Goal: Task Accomplishment & Management: Complete application form

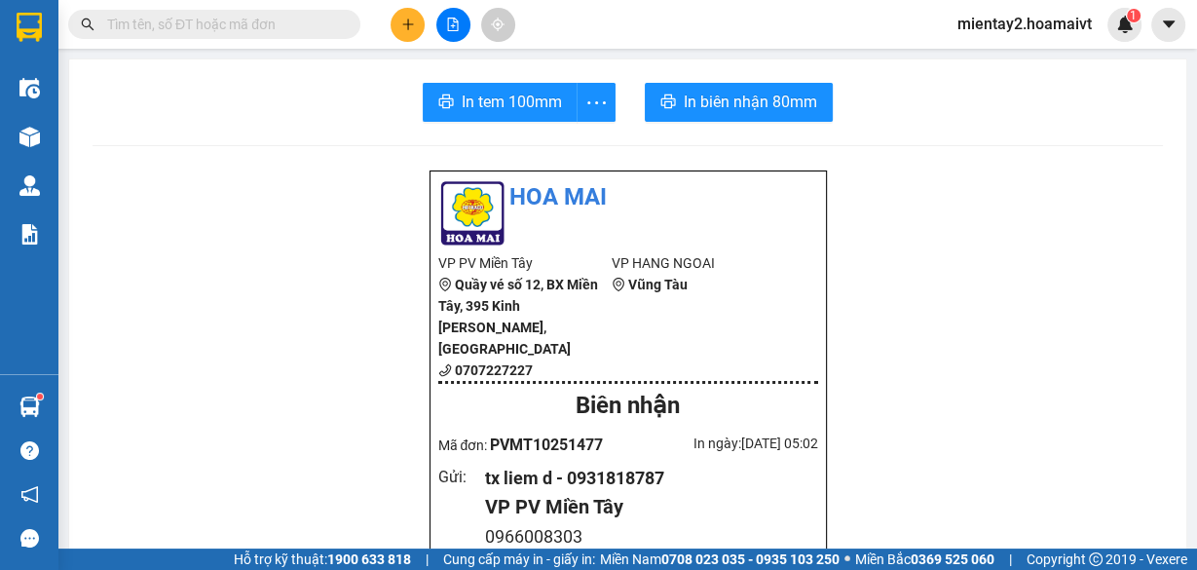
click at [417, 23] on button at bounding box center [408, 25] width 34 height 34
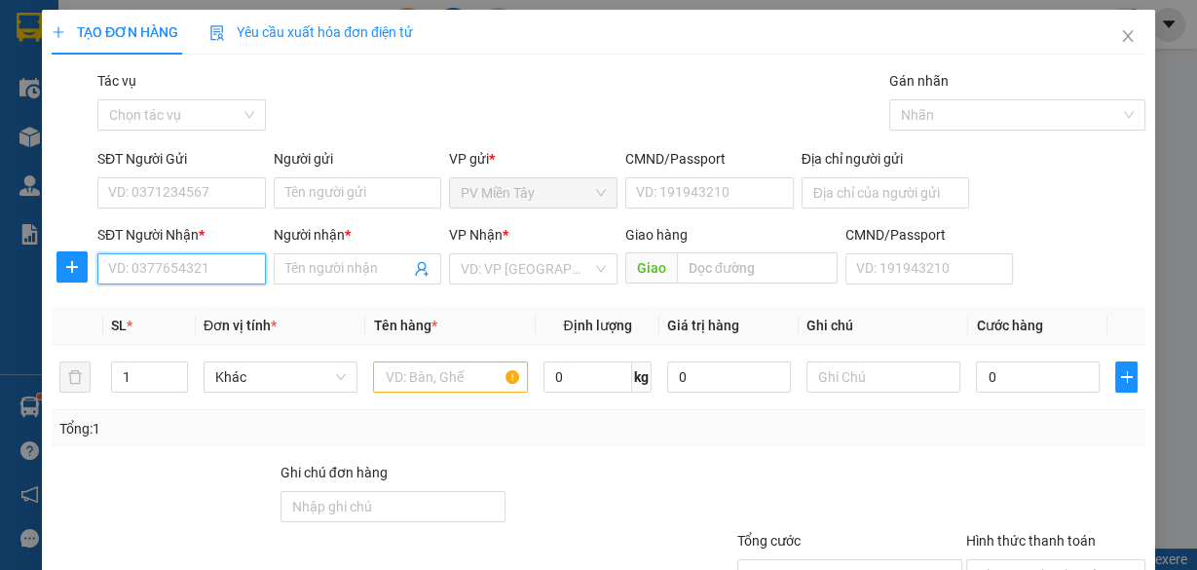
click at [199, 281] on input "SĐT Người Nhận *" at bounding box center [181, 268] width 169 height 31
type input "0965372339"
click at [223, 303] on div "0965372339 - con bo 88" at bounding box center [181, 306] width 147 height 21
type input "0907245301"
type input "con bo 88"
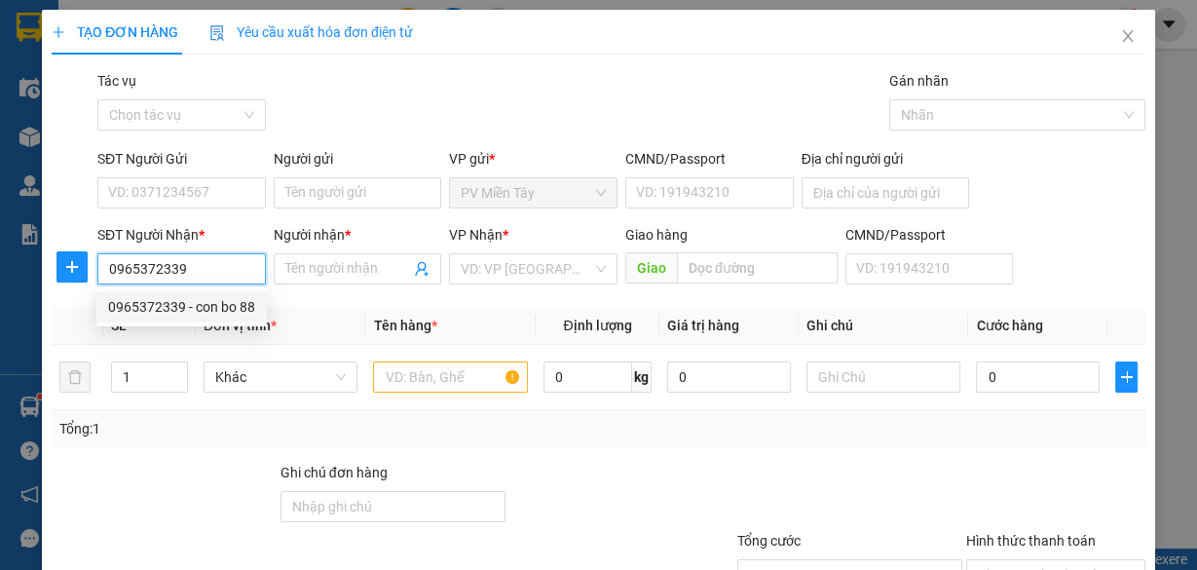
type input "caphe anh thu"
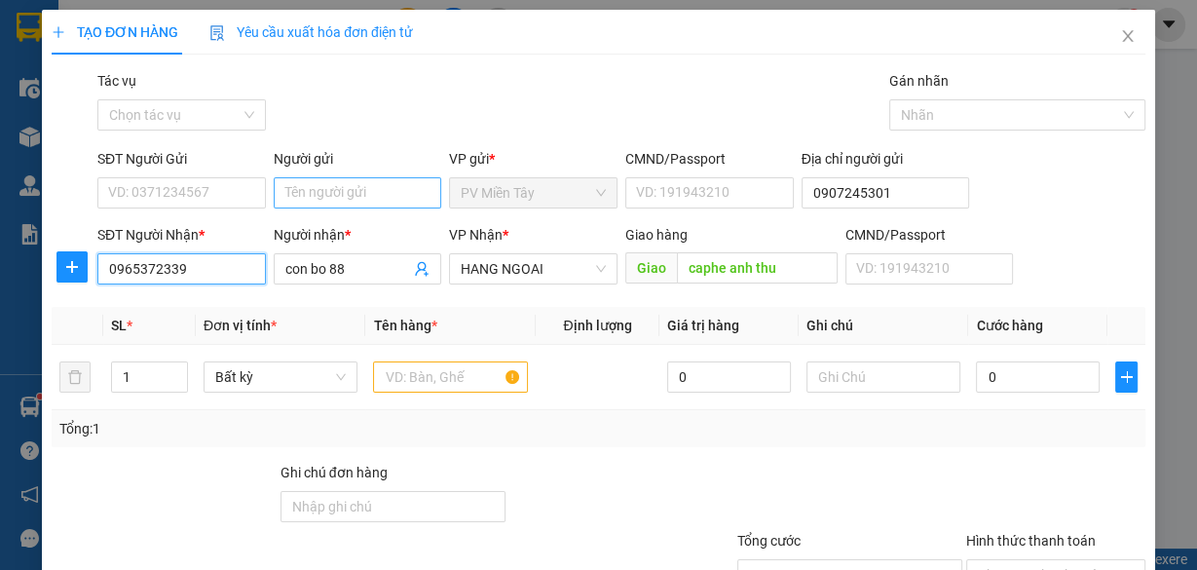
type input "0965372339"
click at [311, 189] on input "Người gửi" at bounding box center [358, 192] width 169 height 31
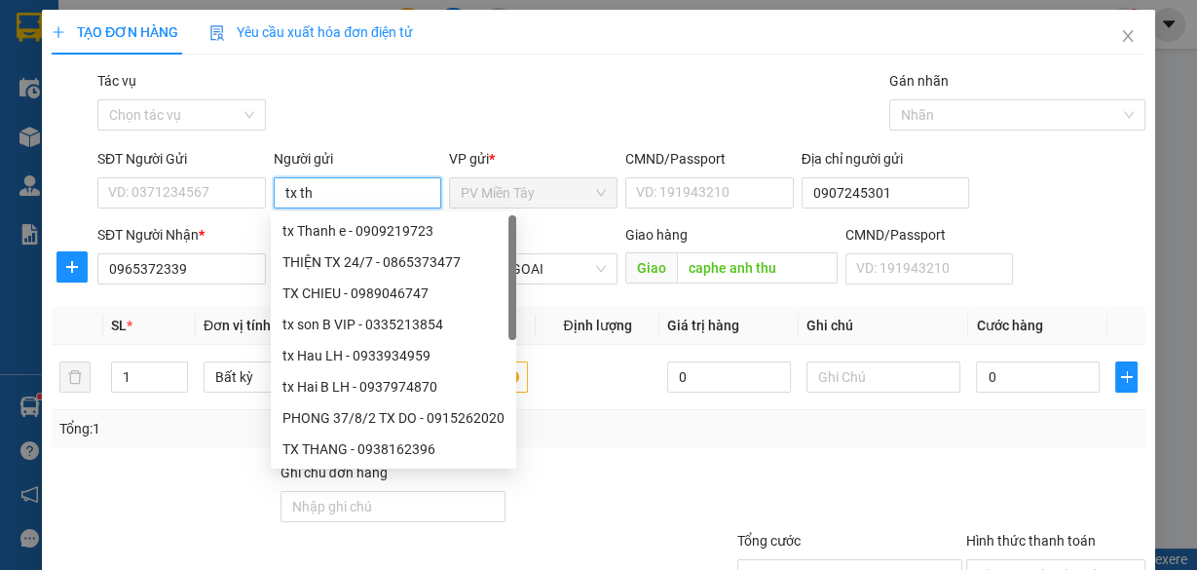
type input "tx tho"
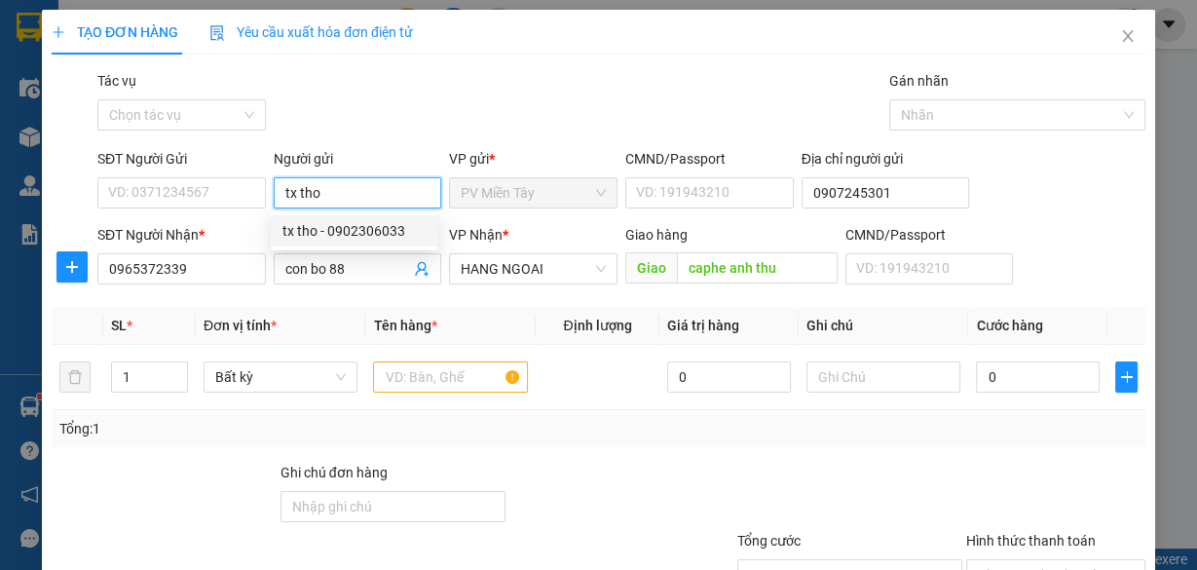
click at [358, 228] on div "tx tho - 0902306033" at bounding box center [354, 230] width 143 height 21
type input "0902306033"
type input "tx tho"
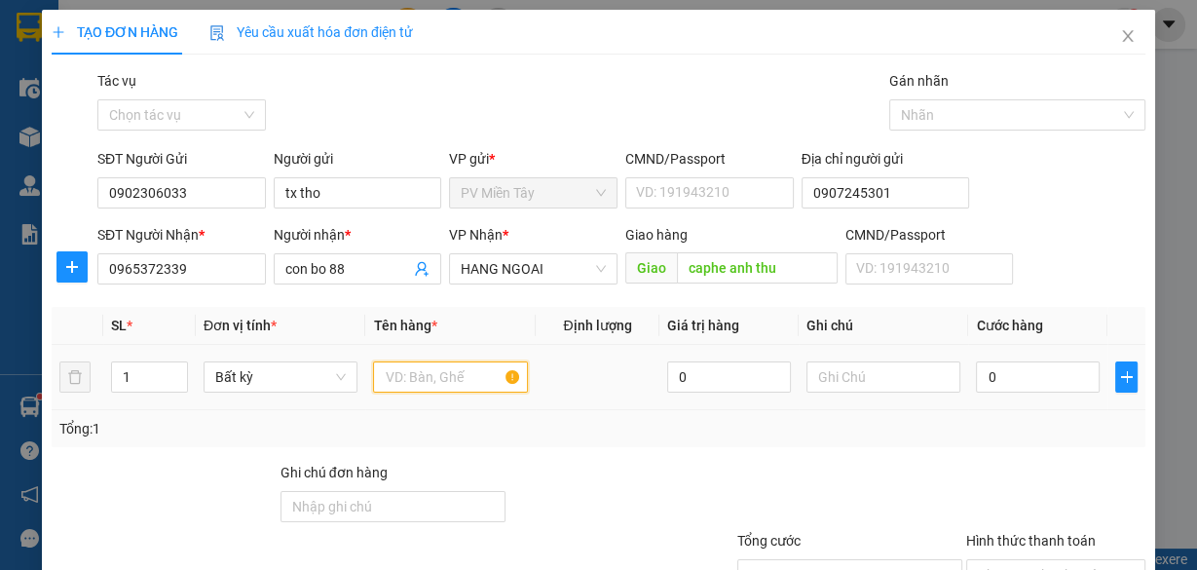
click at [436, 375] on input "text" at bounding box center [450, 376] width 155 height 31
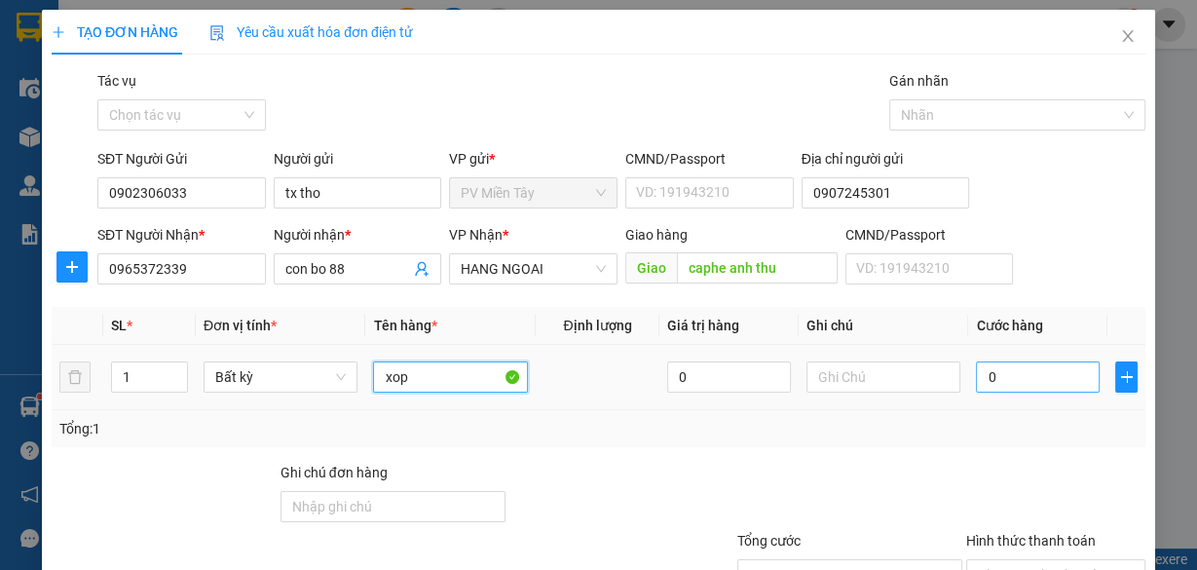
type input "xop"
click at [999, 385] on input "0" at bounding box center [1038, 376] width 124 height 31
click at [1016, 384] on input "0" at bounding box center [1038, 376] width 124 height 31
click at [1010, 383] on input "0" at bounding box center [1038, 376] width 124 height 31
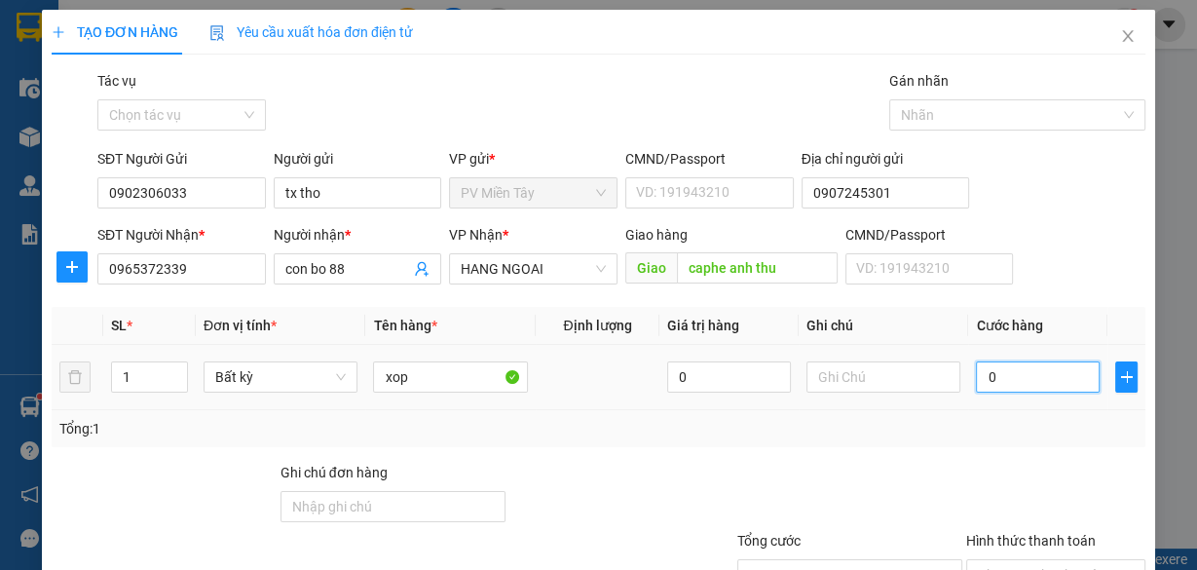
click at [1010, 383] on input "0" at bounding box center [1038, 376] width 124 height 31
type input "6"
type input "60"
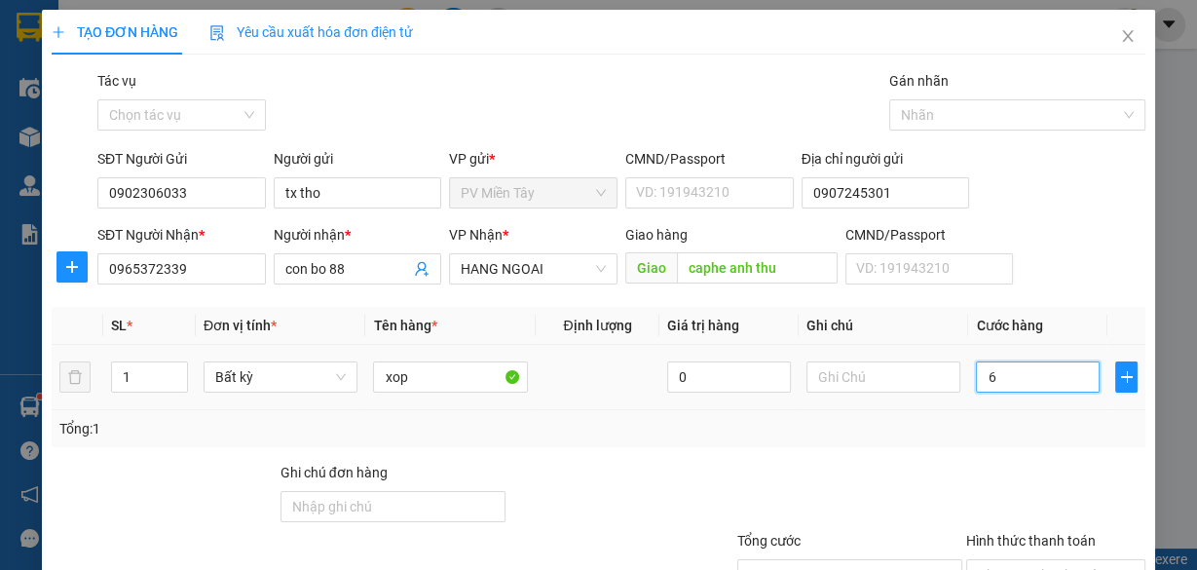
type input "60"
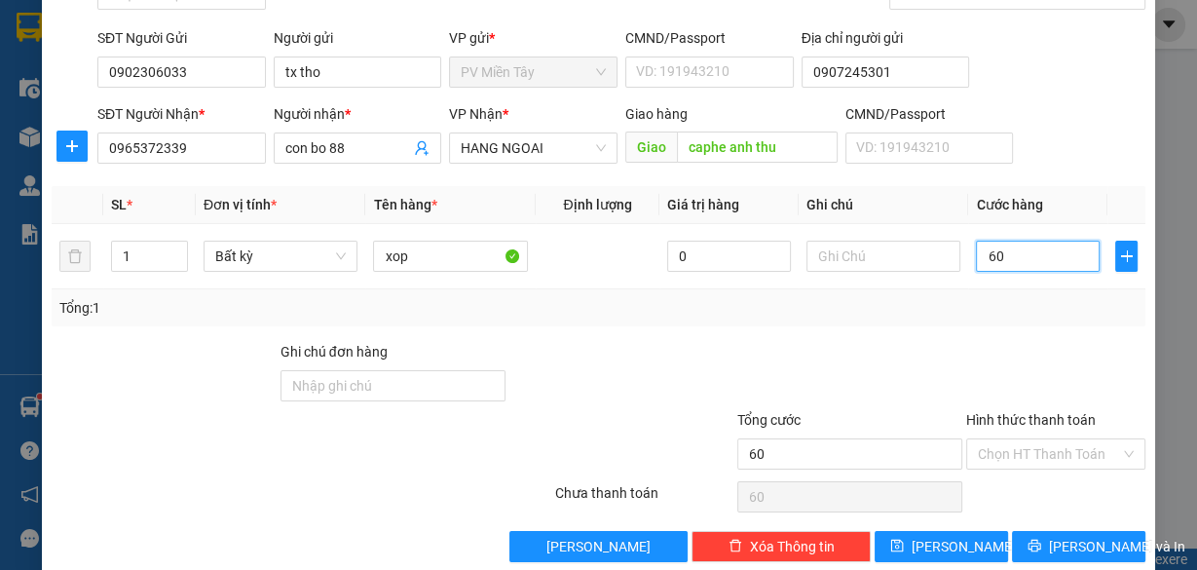
scroll to position [148, 0]
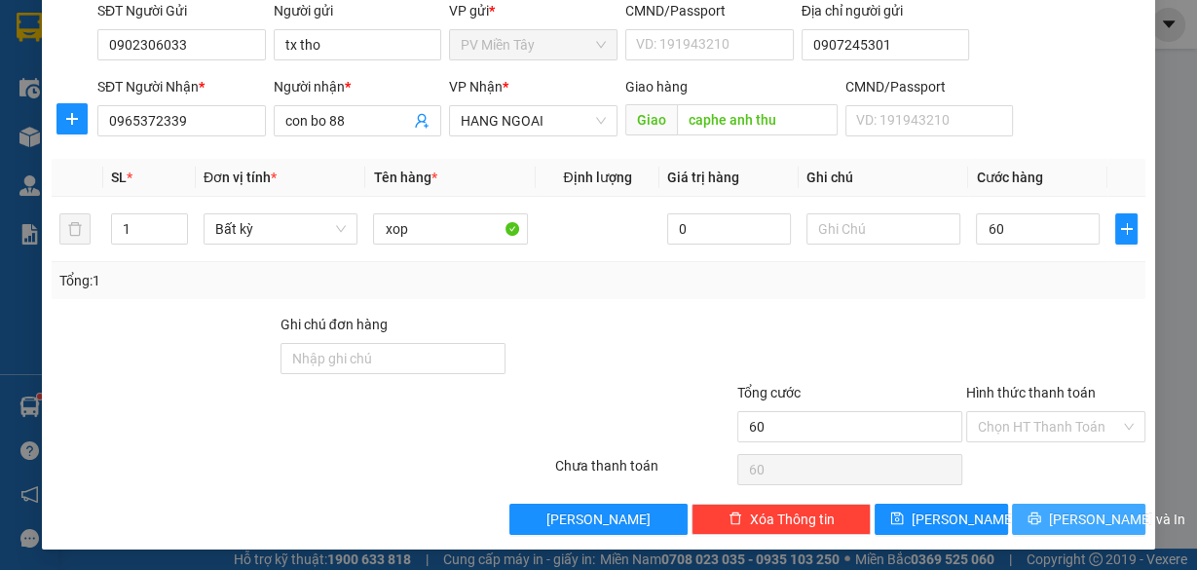
type input "60.000"
click at [1070, 519] on span "[PERSON_NAME] và In" at bounding box center [1117, 519] width 136 height 21
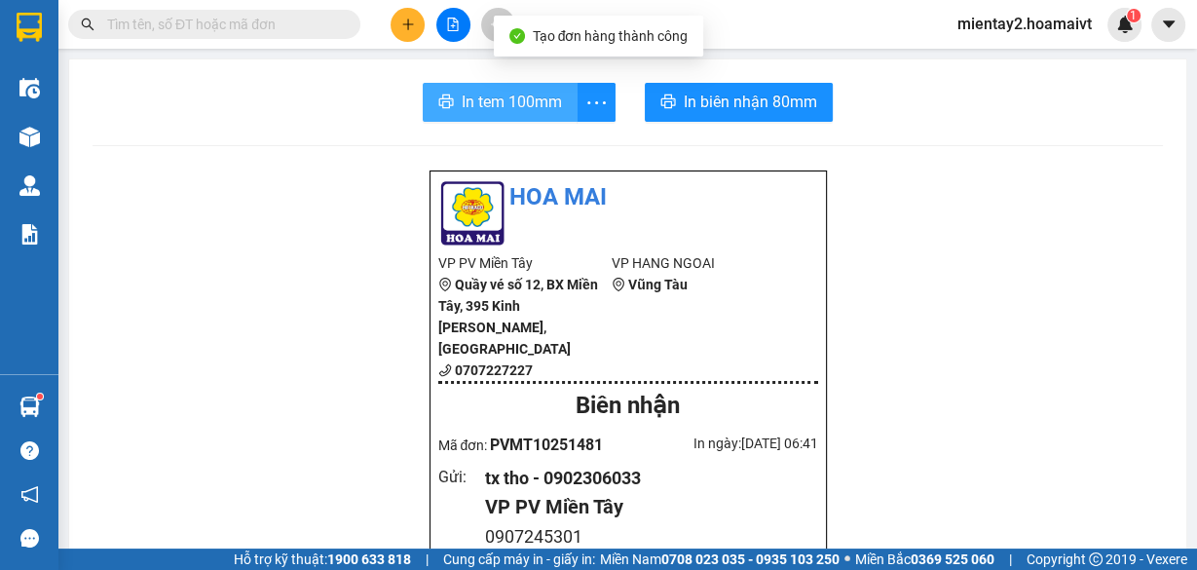
click at [519, 101] on span "In tem 100mm" at bounding box center [512, 102] width 100 height 24
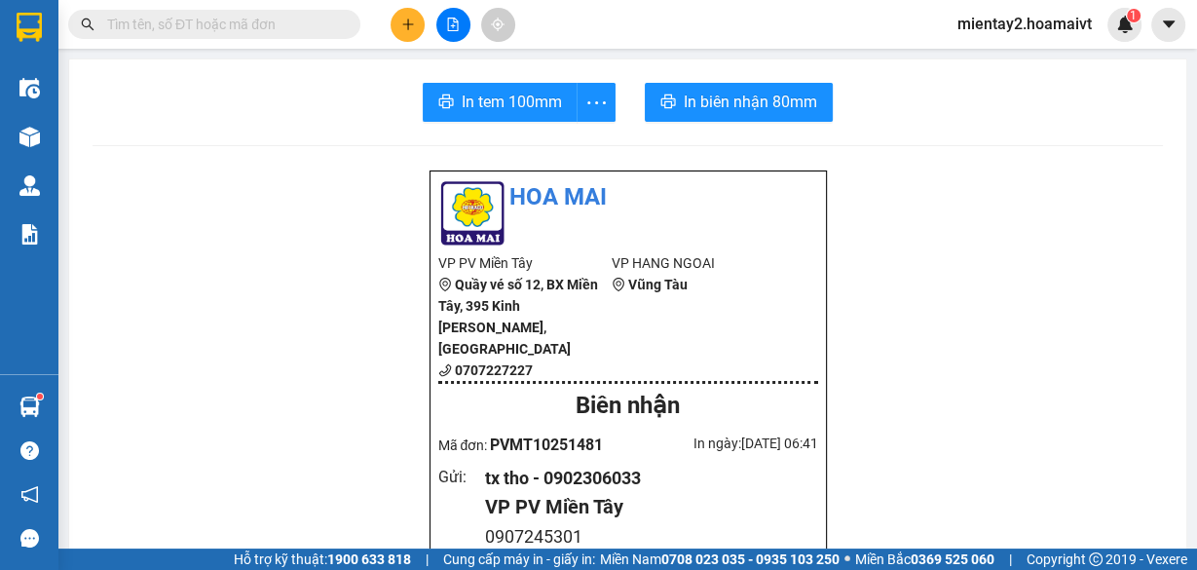
click at [417, 10] on button at bounding box center [408, 25] width 34 height 34
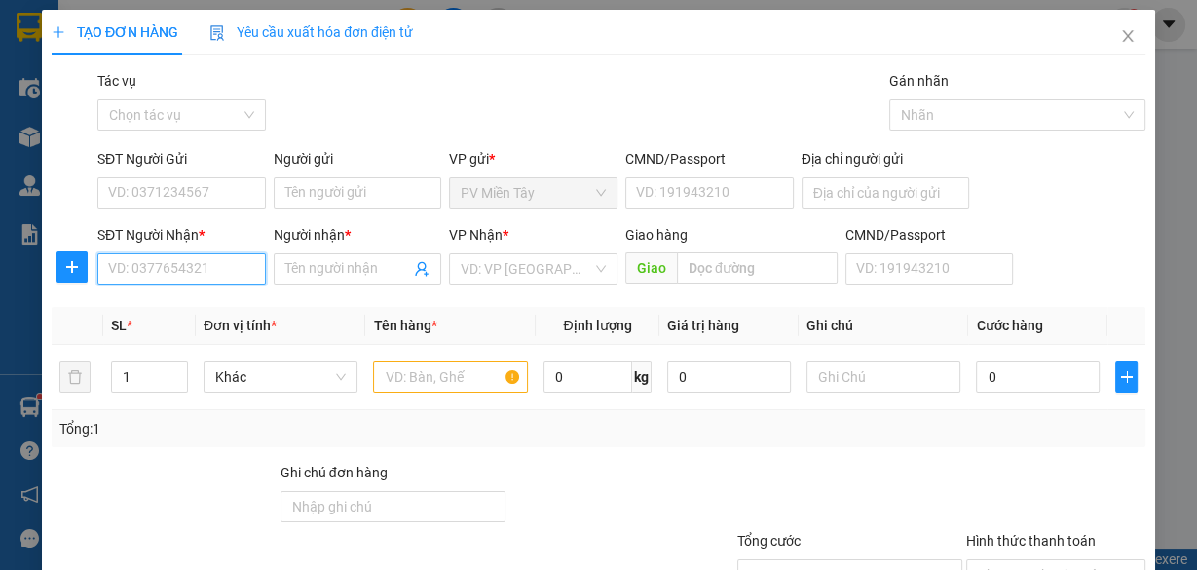
click at [229, 272] on input "SĐT Người Nhận *" at bounding box center [181, 268] width 169 height 31
type input "077301"
click at [160, 309] on div "0773018435 - THUẬN" at bounding box center [179, 306] width 143 height 21
type input "[STREET_ADDRESS][PERSON_NAME]"
type input "0773018435"
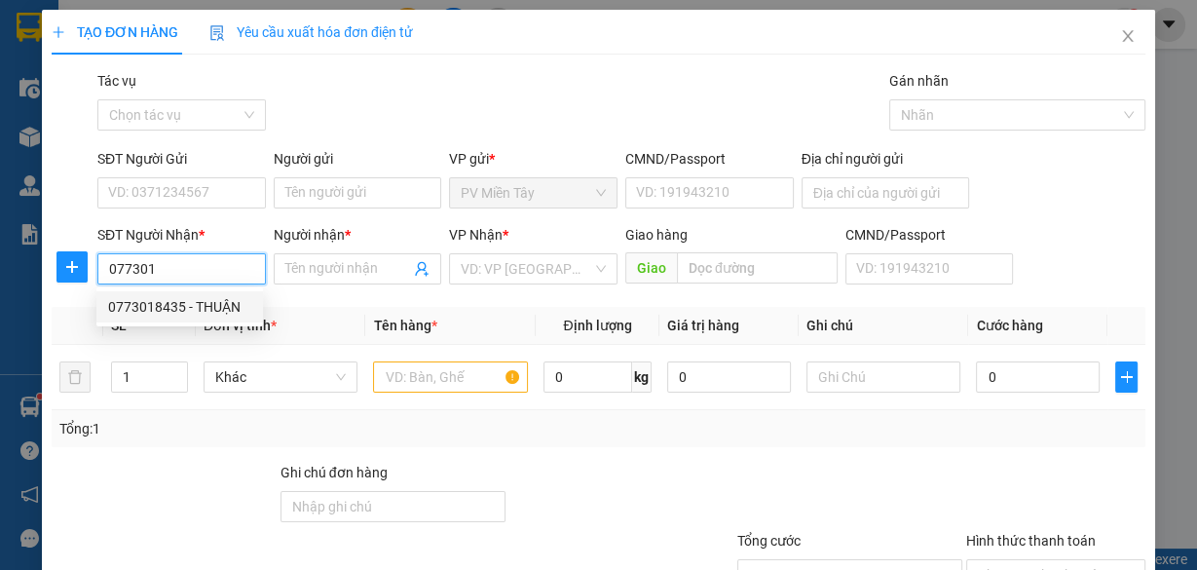
type input "THUẬN"
type input "cai mep"
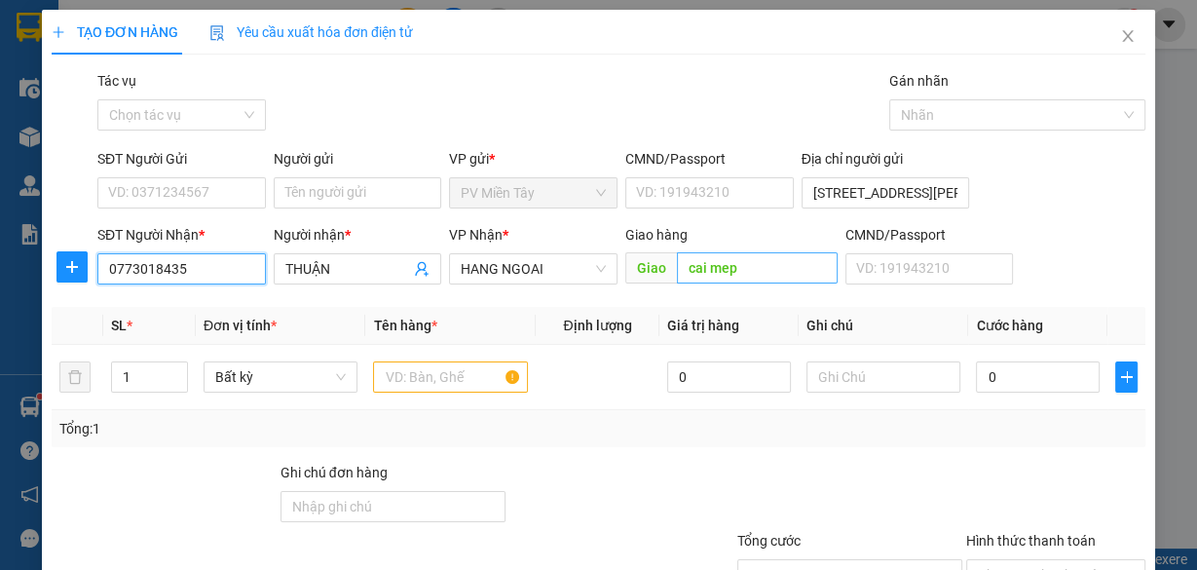
type input "0773018435"
click at [706, 261] on input "cai mep" at bounding box center [757, 267] width 161 height 31
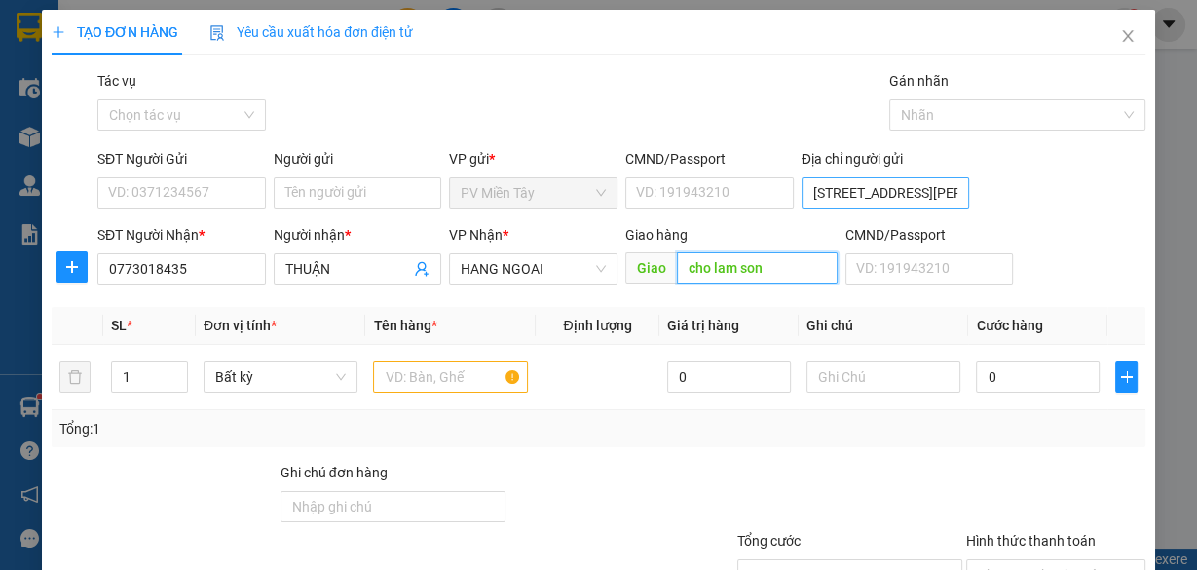
type input "cho lam son"
click at [836, 194] on input "[STREET_ADDRESS][PERSON_NAME]" at bounding box center [886, 192] width 169 height 31
type input "0398897479 bay [STREET_ADDRESS]"
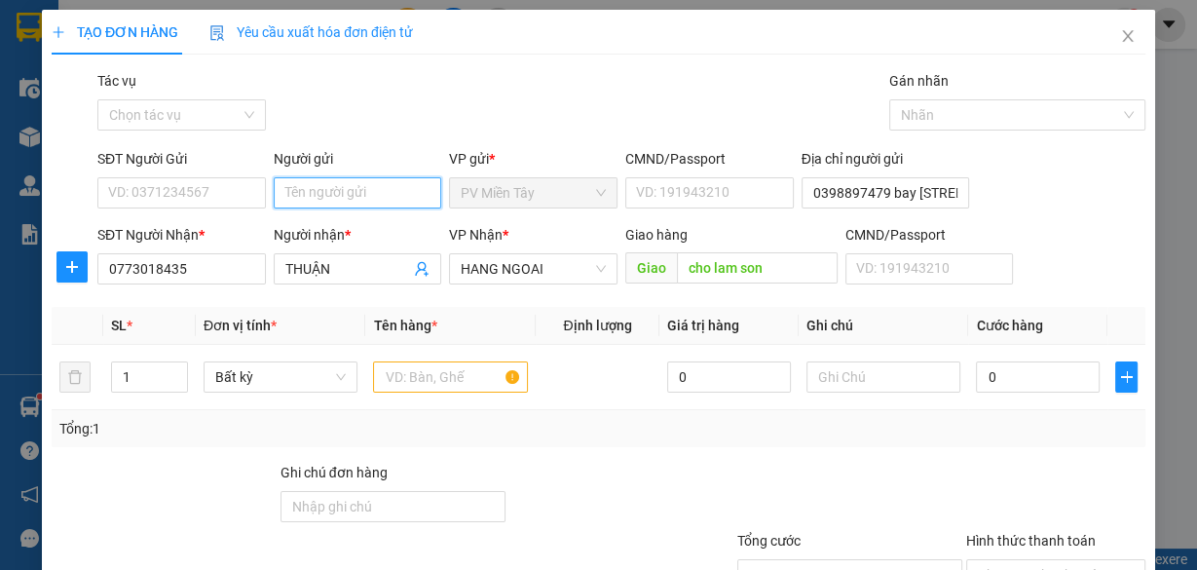
click at [346, 188] on input "Người gửi" at bounding box center [358, 192] width 169 height 31
type input "tx ba"
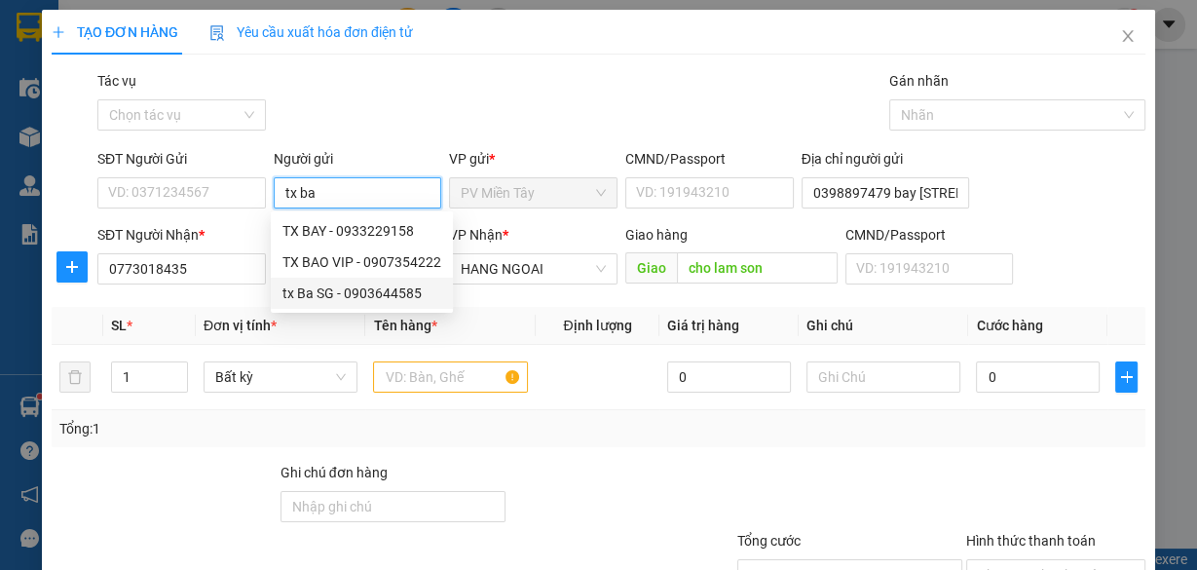
click at [342, 293] on div "tx Ba SG - 0903644585" at bounding box center [362, 293] width 159 height 21
type input "0903644585"
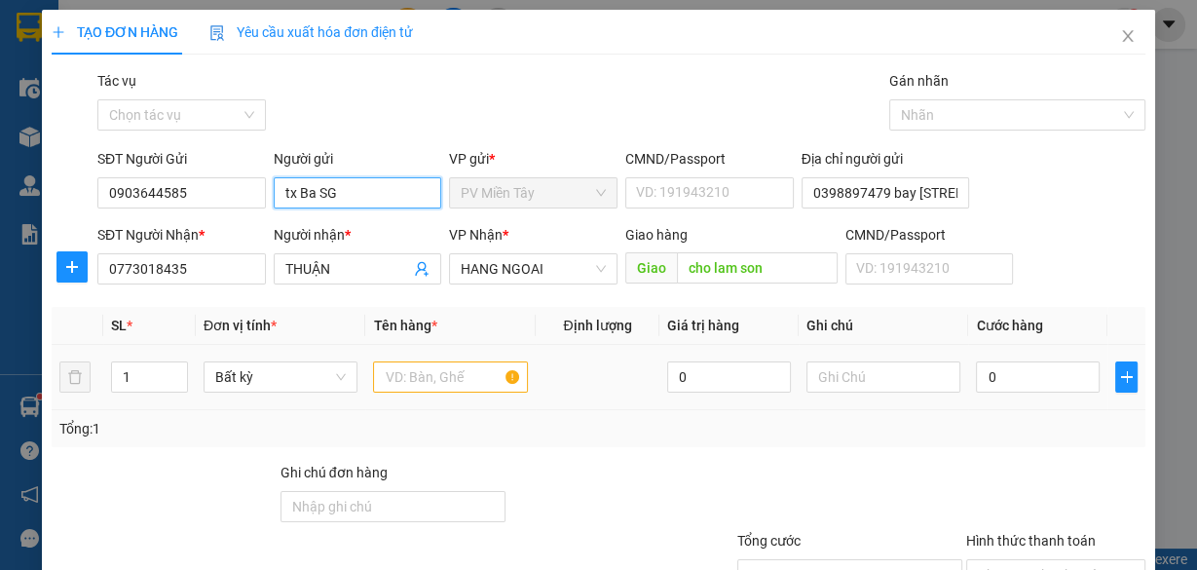
type input "tx Ba SG"
click at [442, 378] on input "text" at bounding box center [450, 376] width 155 height 31
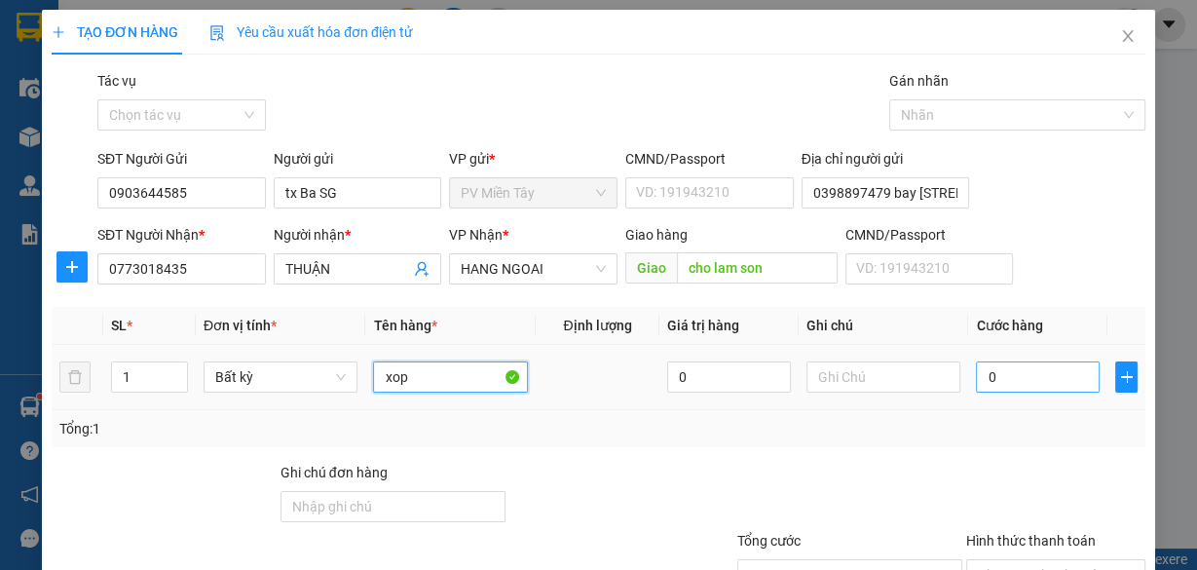
type input "xop"
click at [989, 372] on input "0" at bounding box center [1038, 376] width 124 height 31
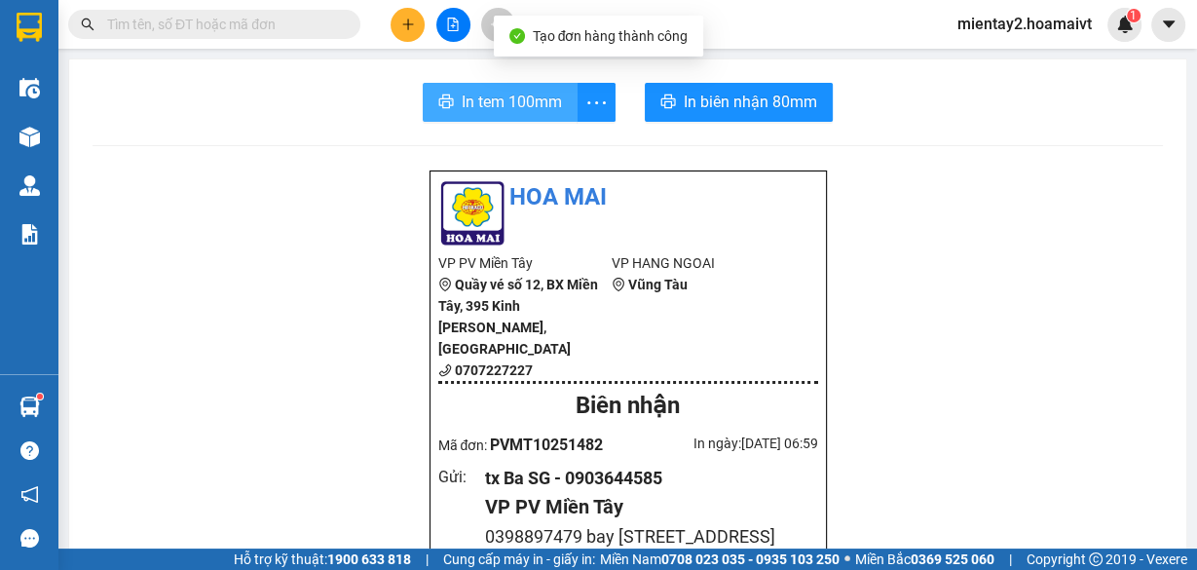
click at [517, 93] on span "In tem 100mm" at bounding box center [512, 102] width 100 height 24
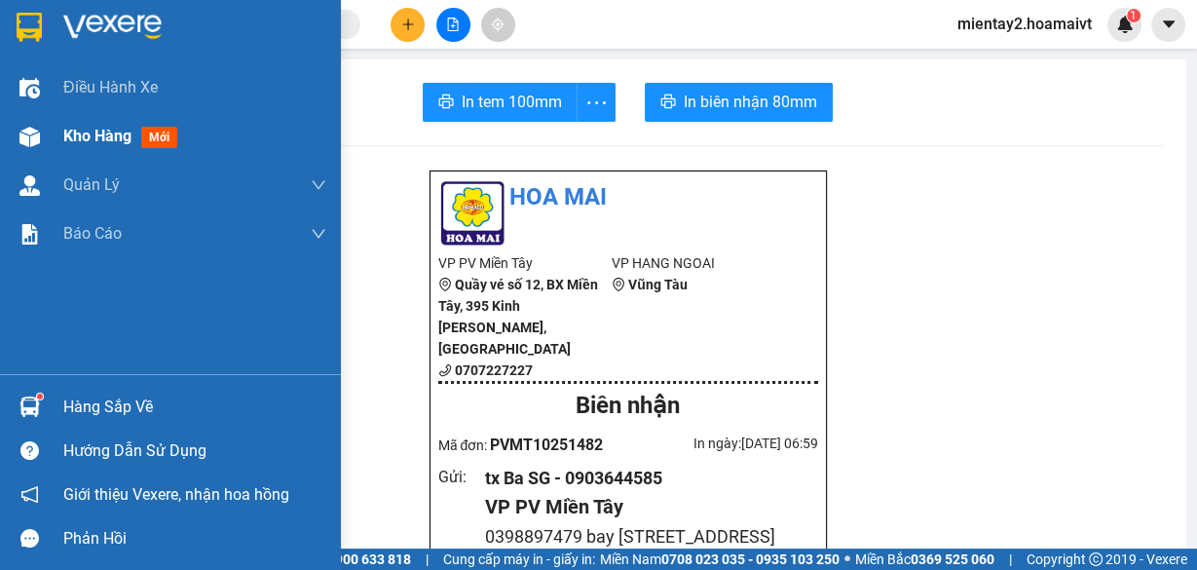
click at [94, 141] on span "Kho hàng" at bounding box center [97, 136] width 68 height 19
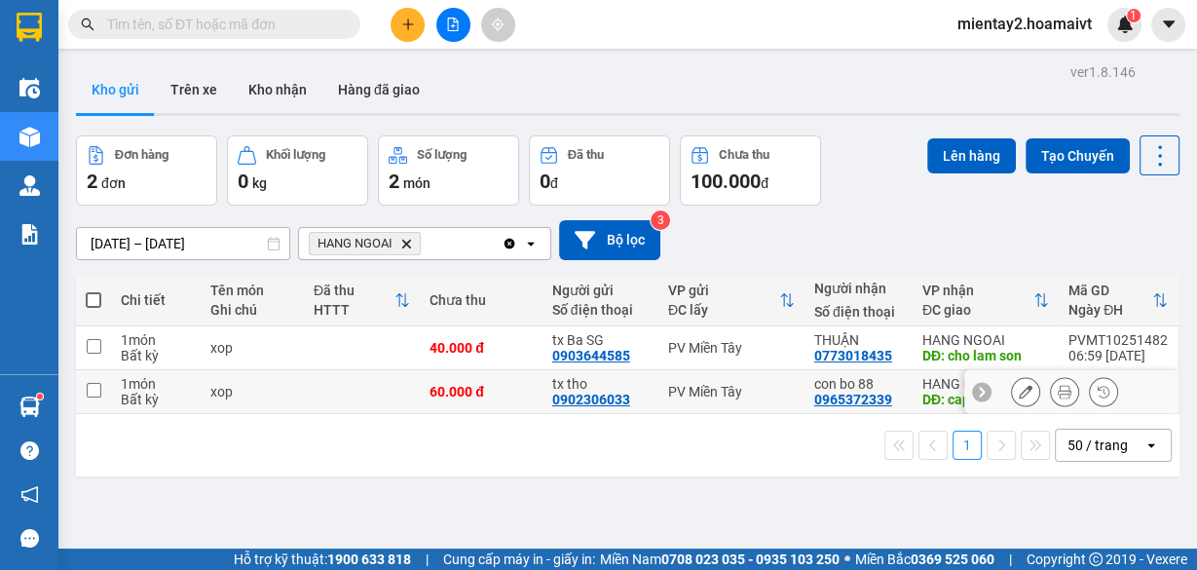
click at [95, 393] on input "checkbox" at bounding box center [94, 390] width 15 height 15
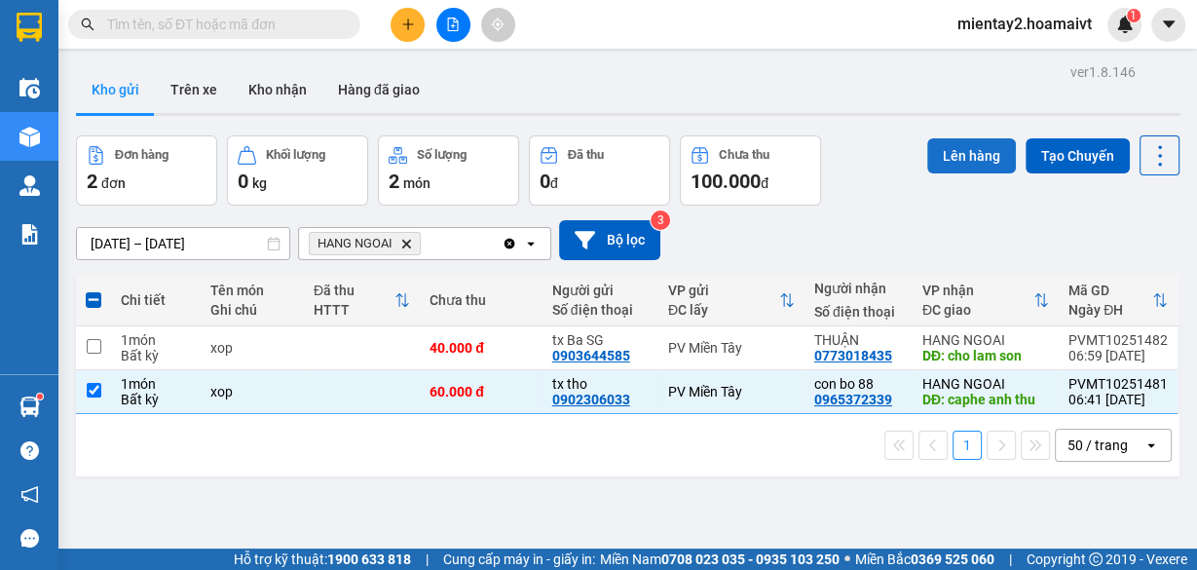
click at [964, 146] on button "Lên hàng" at bounding box center [971, 155] width 89 height 35
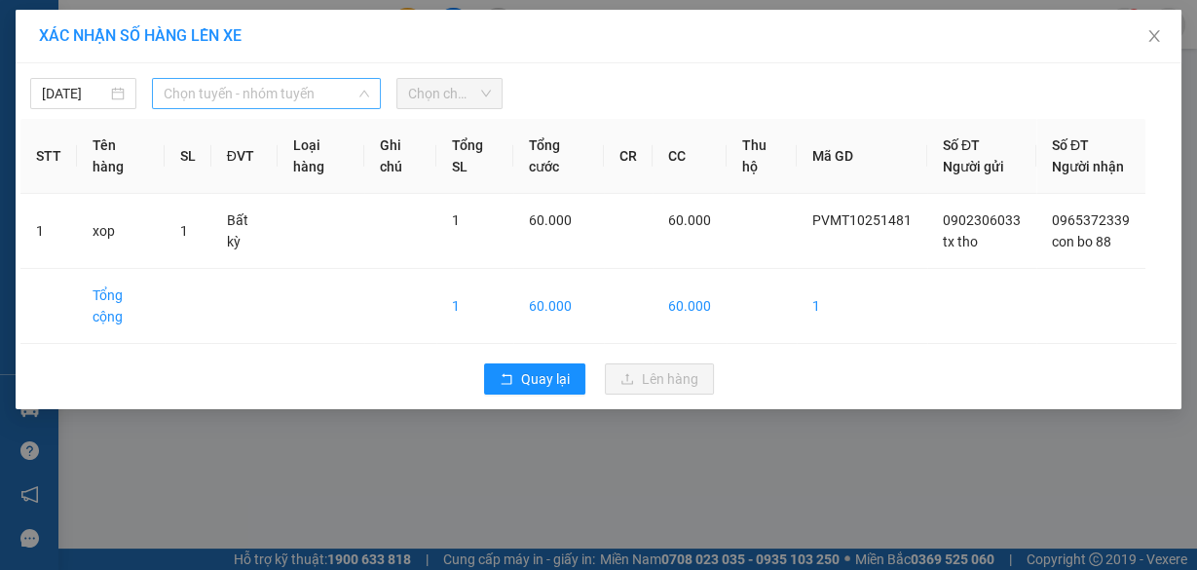
click at [221, 94] on span "Chọn tuyến - nhóm tuyến" at bounding box center [267, 93] width 206 height 29
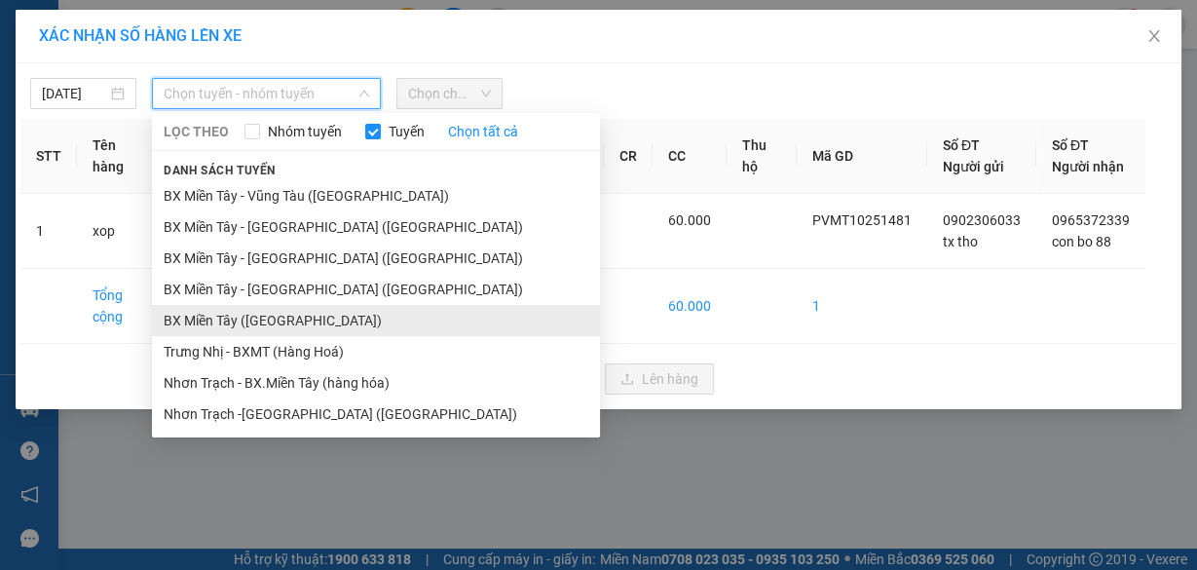
drag, startPoint x: 283, startPoint y: 319, endPoint x: 327, endPoint y: 244, distance: 86.9
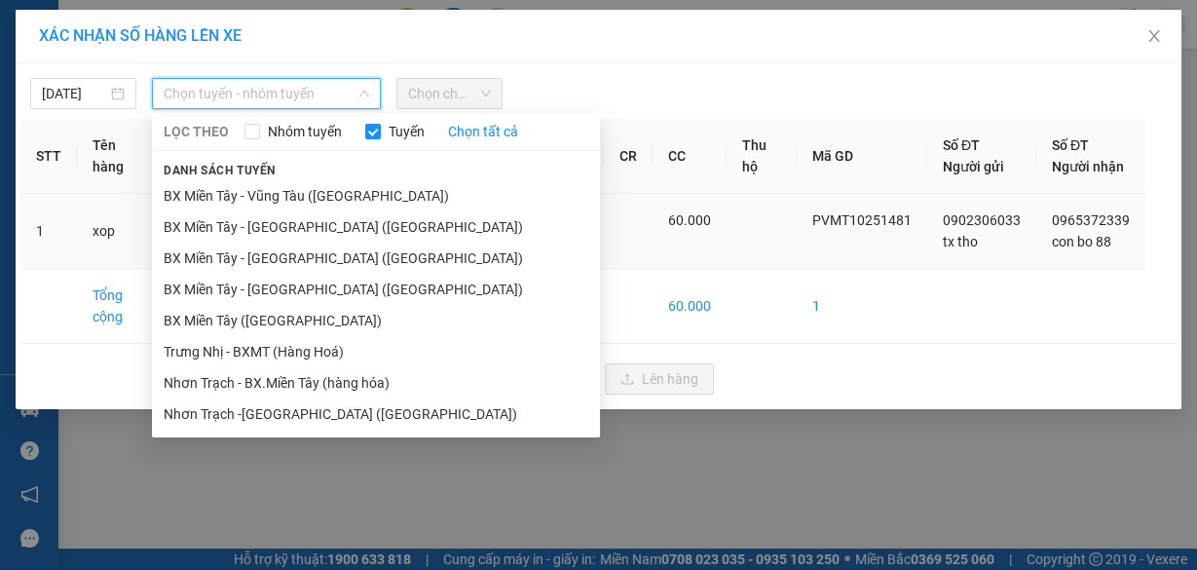
click at [283, 313] on li "BX Miền Tây ([GEOGRAPHIC_DATA])" at bounding box center [376, 320] width 448 height 31
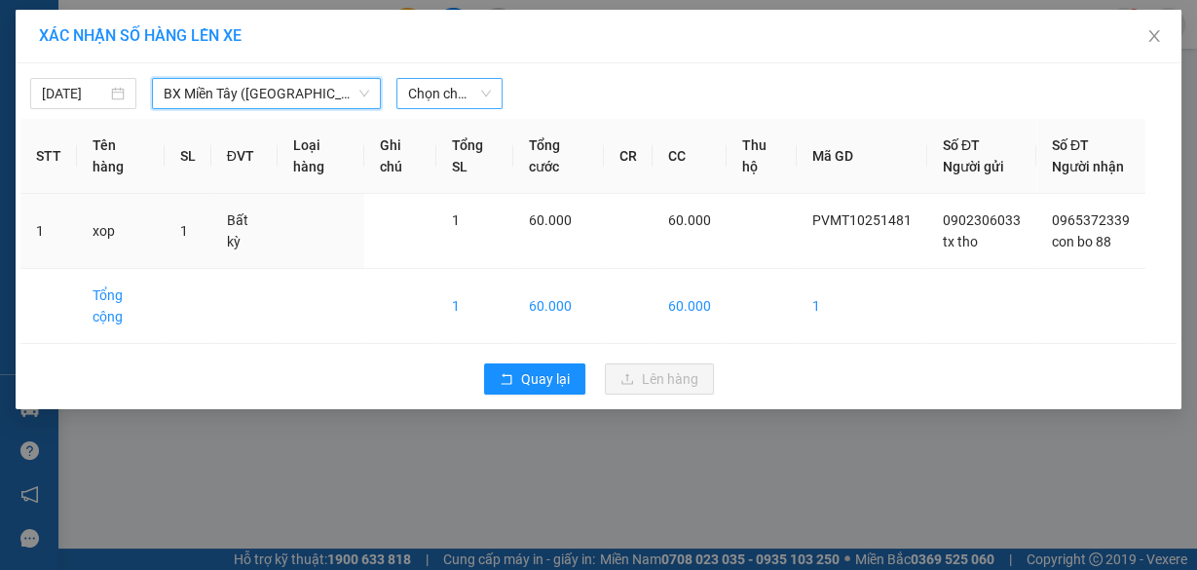
click at [444, 94] on span "Chọn chuyến" at bounding box center [449, 93] width 83 height 29
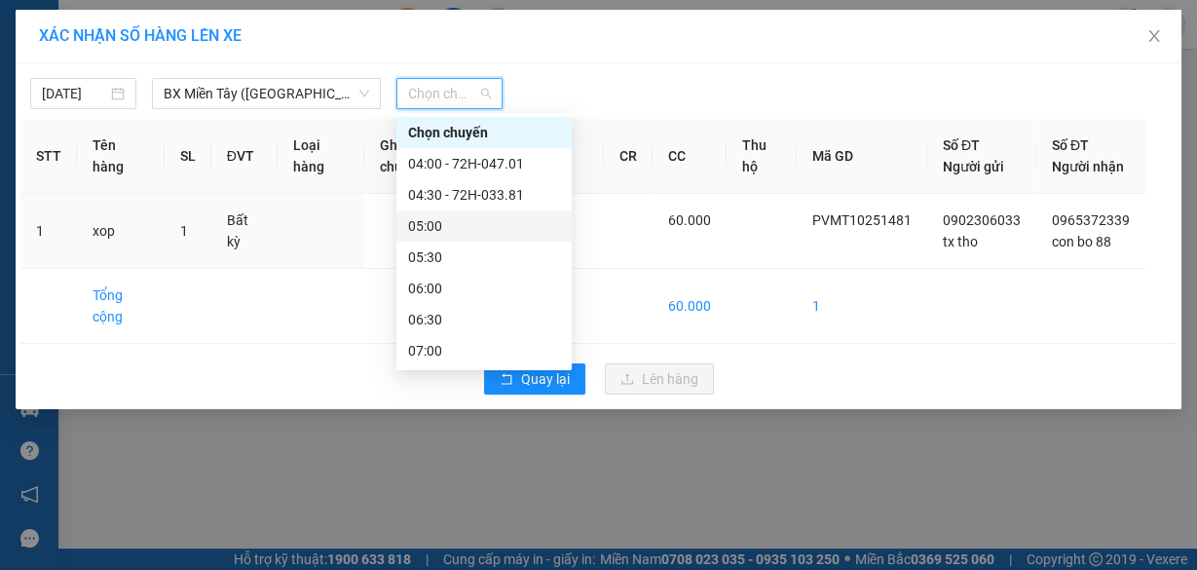
drag, startPoint x: 456, startPoint y: 221, endPoint x: 535, endPoint y: 128, distance: 122.4
click at [463, 214] on div "05:00" at bounding box center [483, 225] width 175 height 31
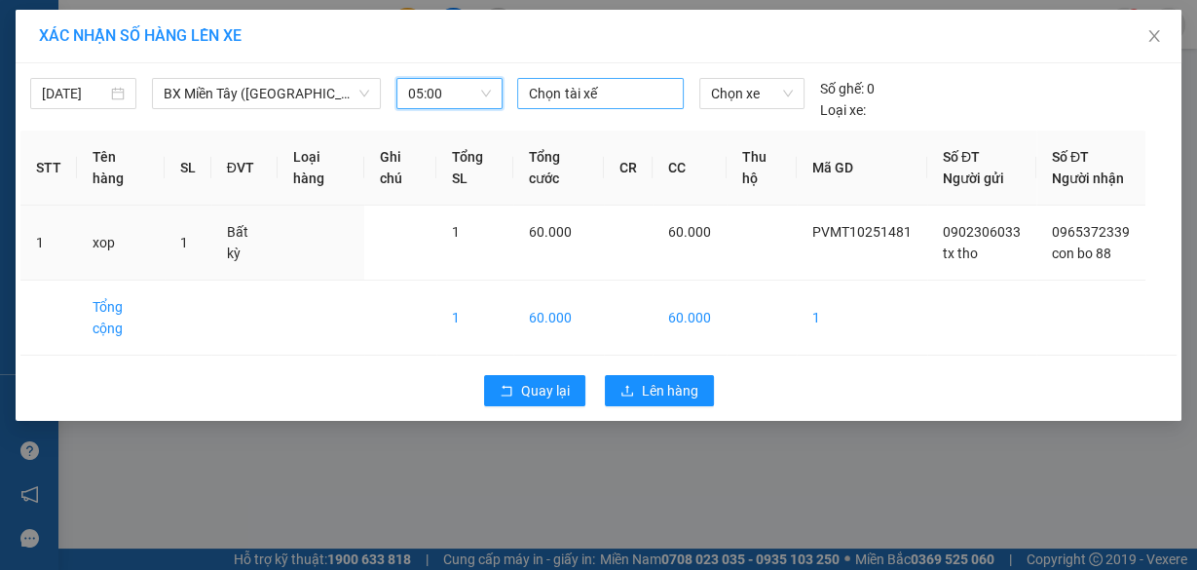
click at [606, 88] on div at bounding box center [600, 93] width 156 height 23
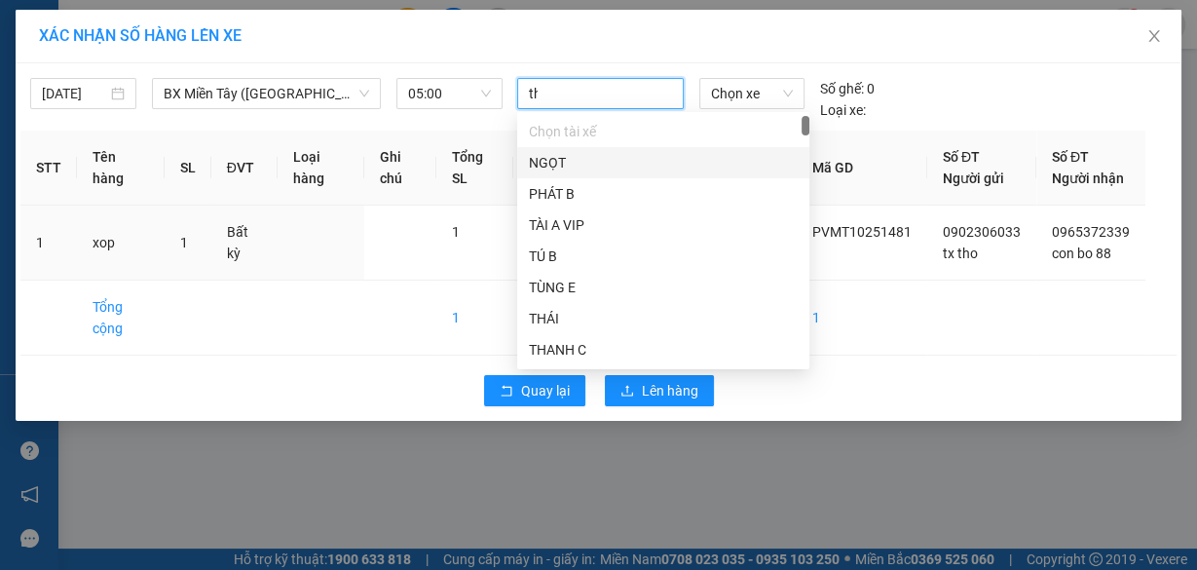
type input "tho"
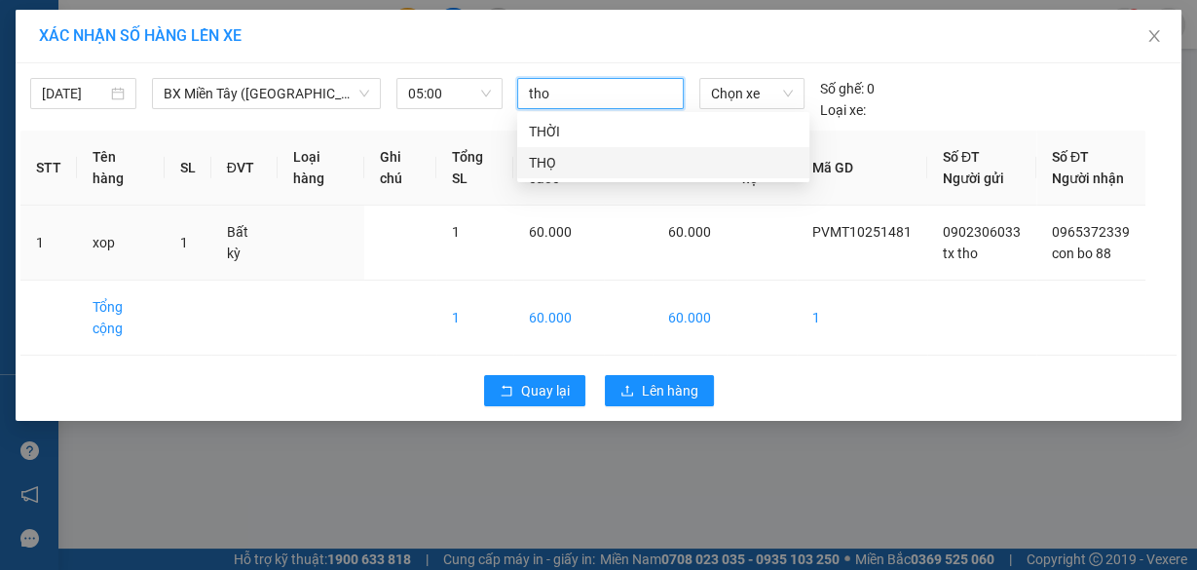
click at [576, 169] on div "THỌ" at bounding box center [663, 162] width 269 height 21
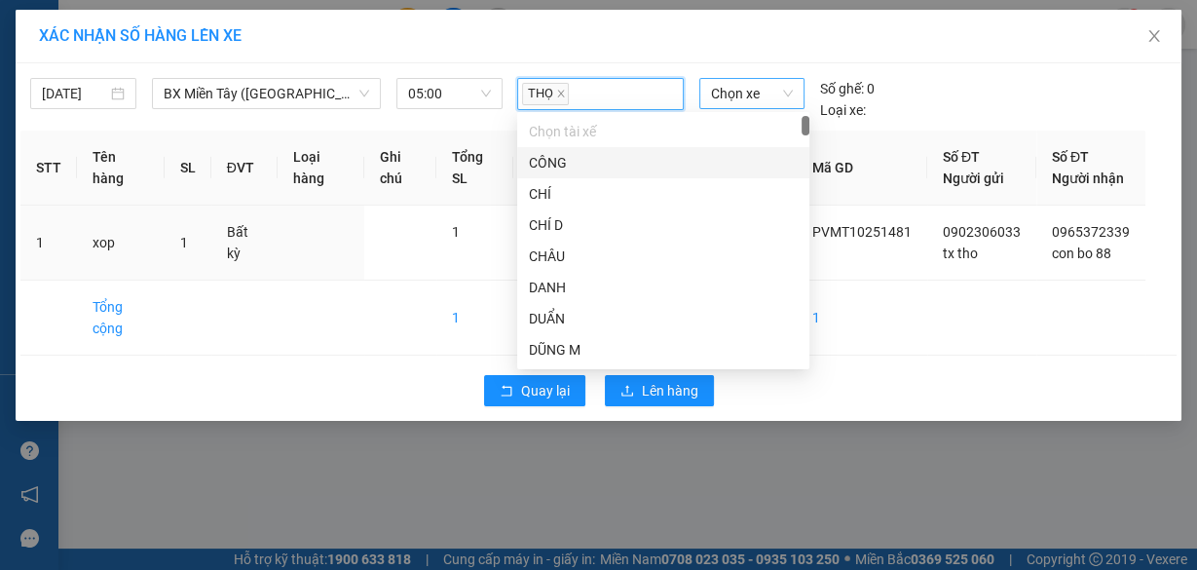
click at [772, 94] on span "Chọn xe" at bounding box center [752, 93] width 82 height 29
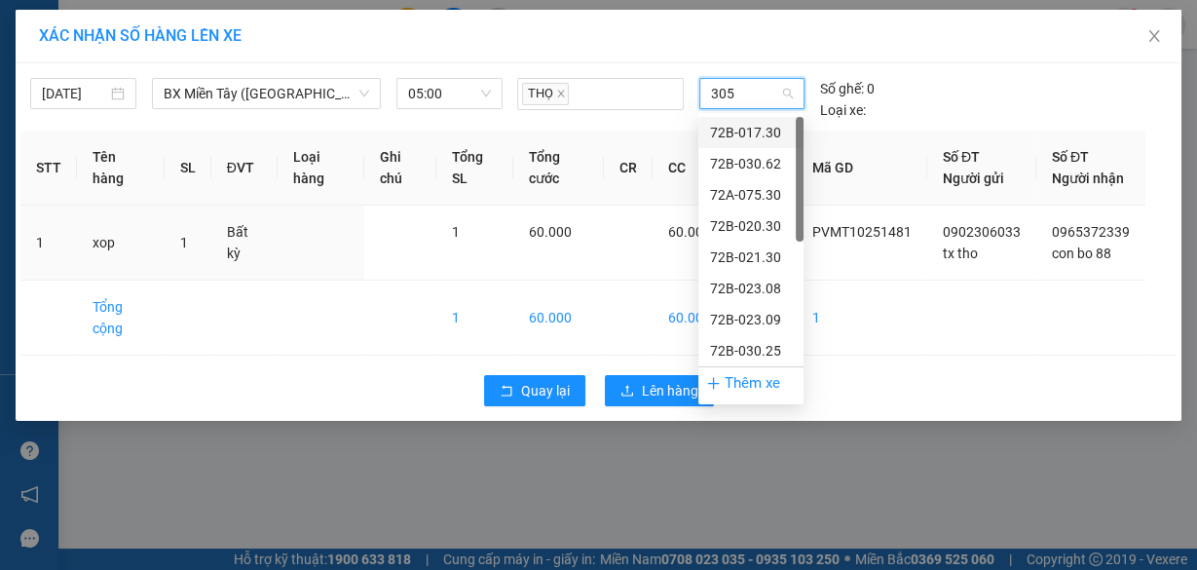
type input "3058"
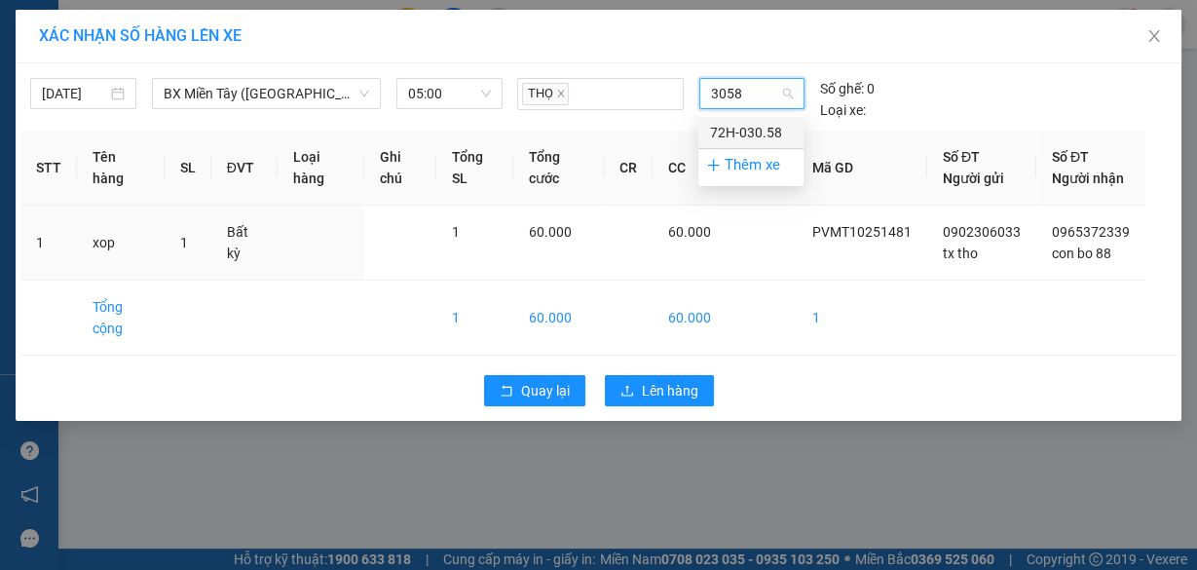
click at [774, 126] on div "72H-030.58" at bounding box center [751, 132] width 82 height 21
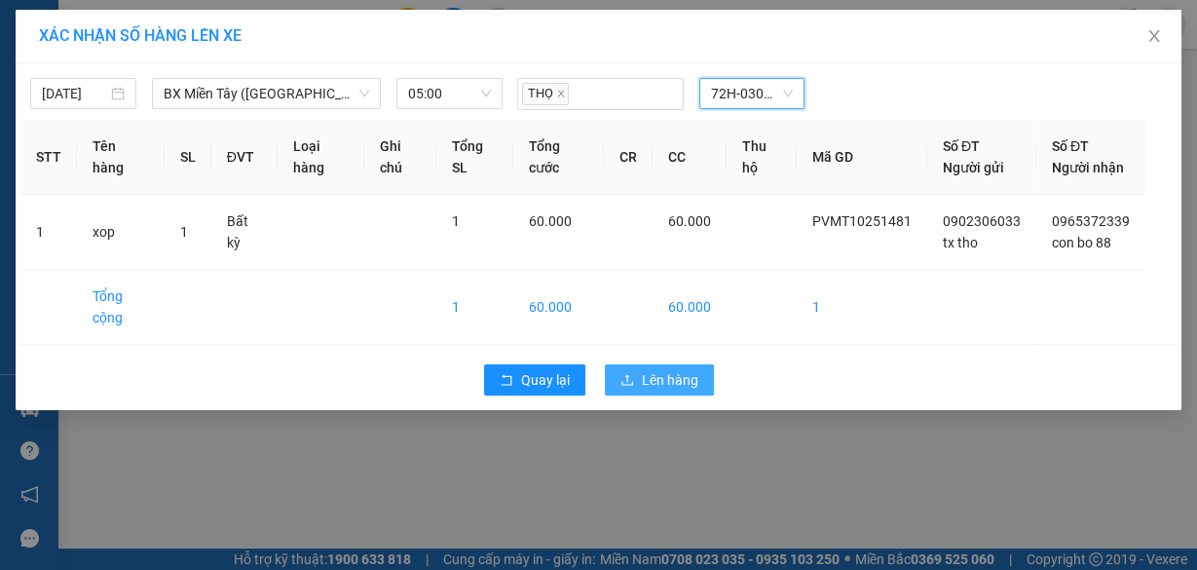
click at [653, 387] on button "Lên hàng" at bounding box center [659, 379] width 109 height 31
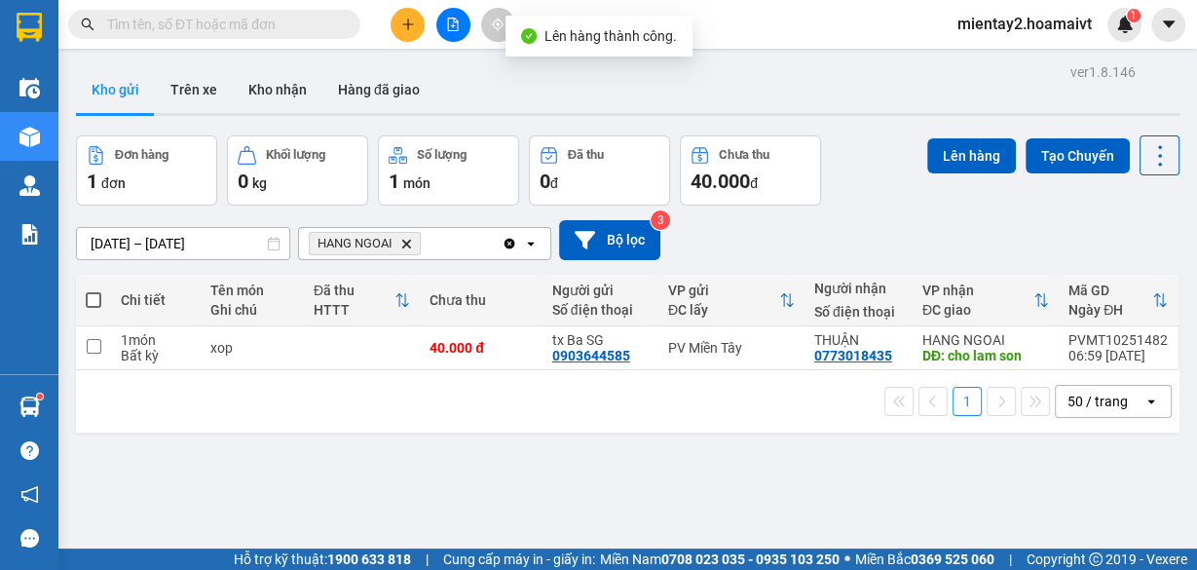
click at [409, 240] on icon "HANG NGOAI, close by backspace" at bounding box center [406, 243] width 9 height 9
click at [396, 29] on button at bounding box center [408, 25] width 34 height 34
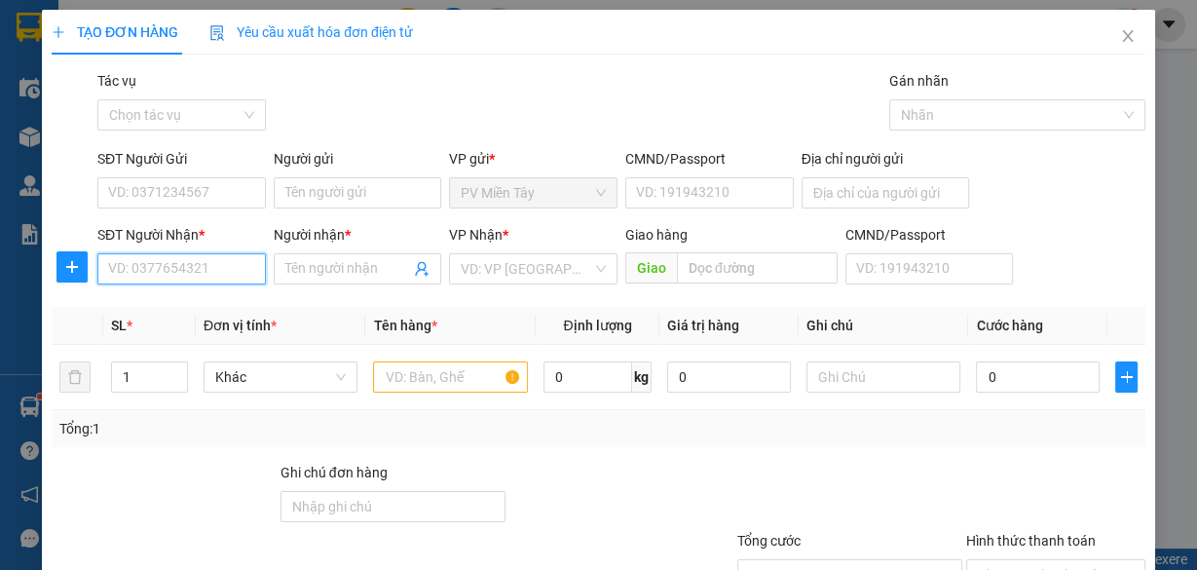
click at [192, 265] on input "SĐT Người Nhận *" at bounding box center [181, 268] width 169 height 31
type input "0908722212"
click at [201, 308] on div "0908722212 - HỔ" at bounding box center [179, 306] width 143 height 21
type input "0903261088 [PERSON_NAME]"
type input "HỔ"
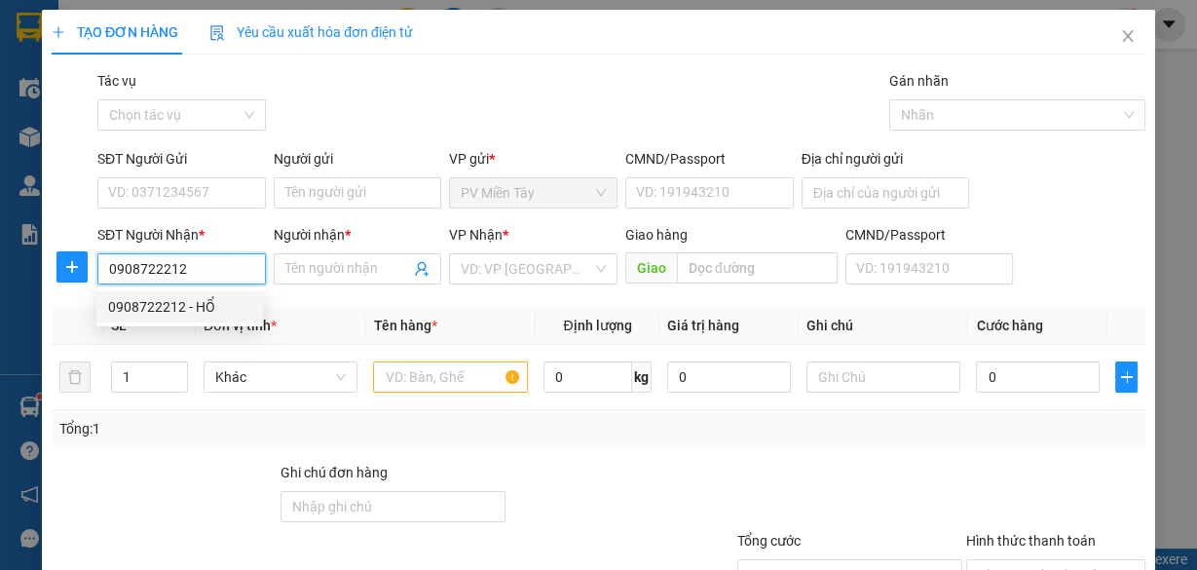
type input "chinh phong"
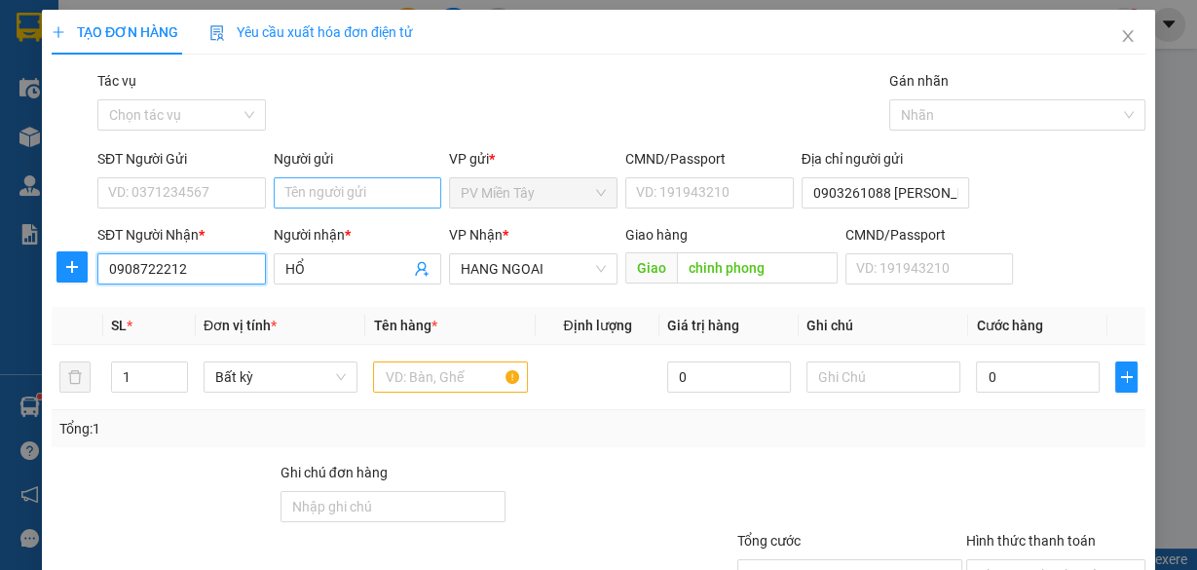
type input "0908722212"
click at [354, 195] on input "Người gửi" at bounding box center [358, 192] width 169 height 31
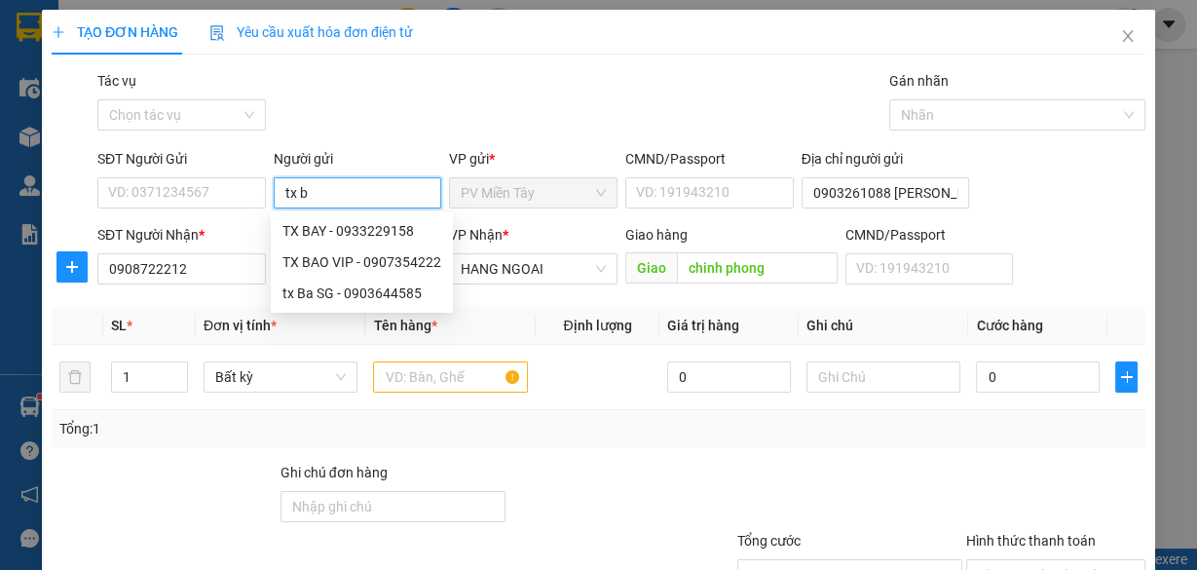
type input "tx ba"
click at [350, 287] on div "tx Ba SG - 0903644585" at bounding box center [362, 293] width 159 height 21
type input "0903644585"
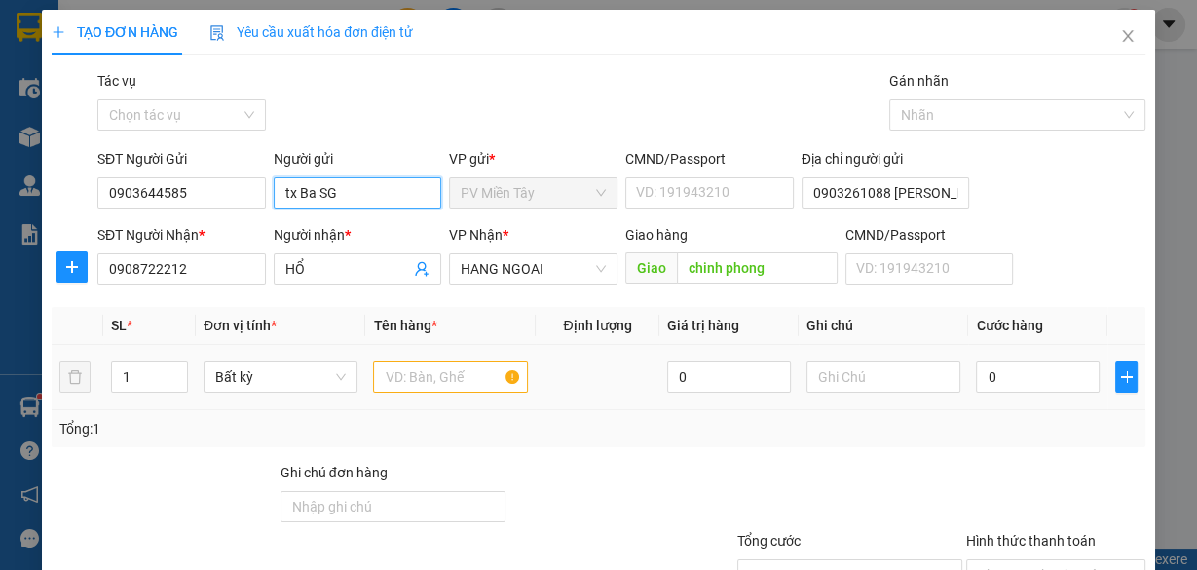
type input "tx Ba SG"
click at [428, 375] on input "text" at bounding box center [450, 376] width 155 height 31
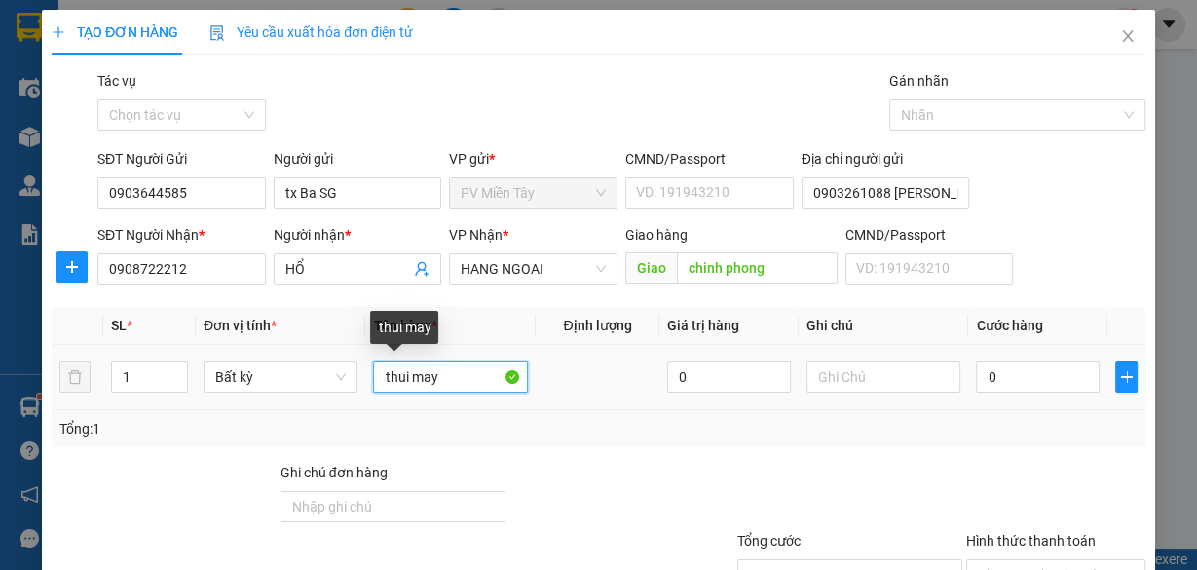
click at [391, 373] on input "thui may" at bounding box center [450, 376] width 155 height 31
type input "tui may"
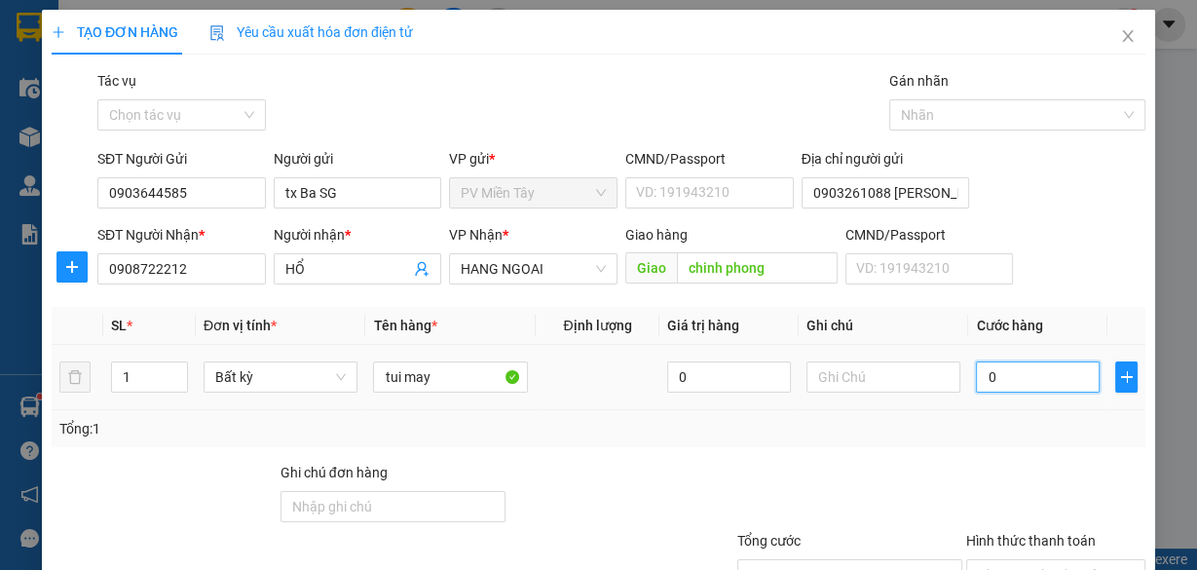
click at [1025, 373] on input "0" at bounding box center [1038, 376] width 124 height 31
type input "4"
type input "40"
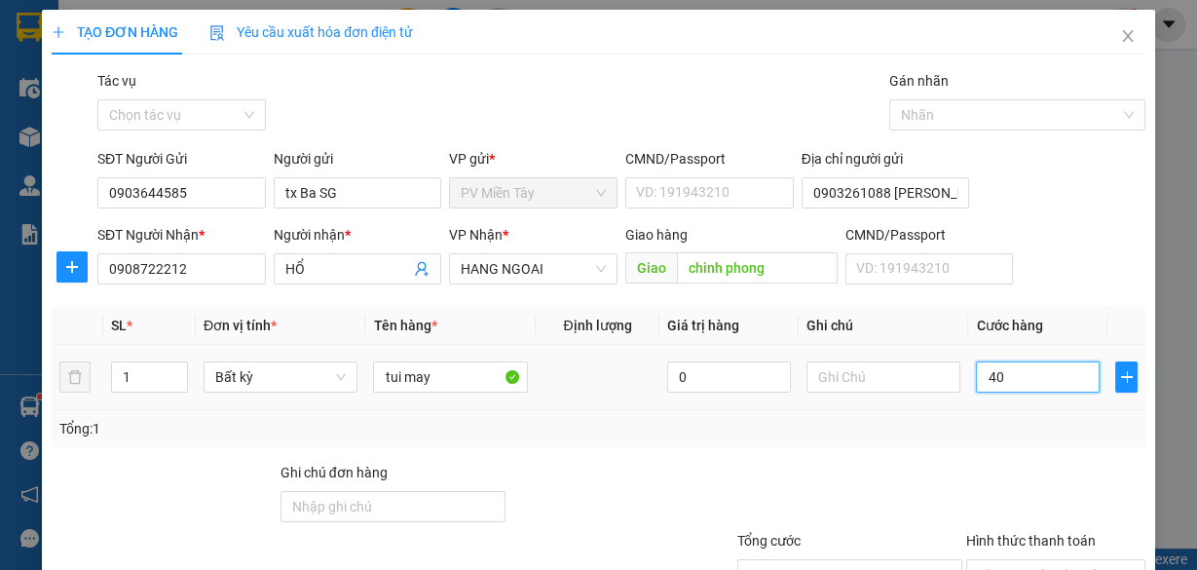
type input "40"
drag, startPoint x: 1070, startPoint y: 425, endPoint x: 1026, endPoint y: 431, distance: 44.2
click at [1070, 560] on input "Hình thức thanh toán" at bounding box center [1049, 574] width 142 height 29
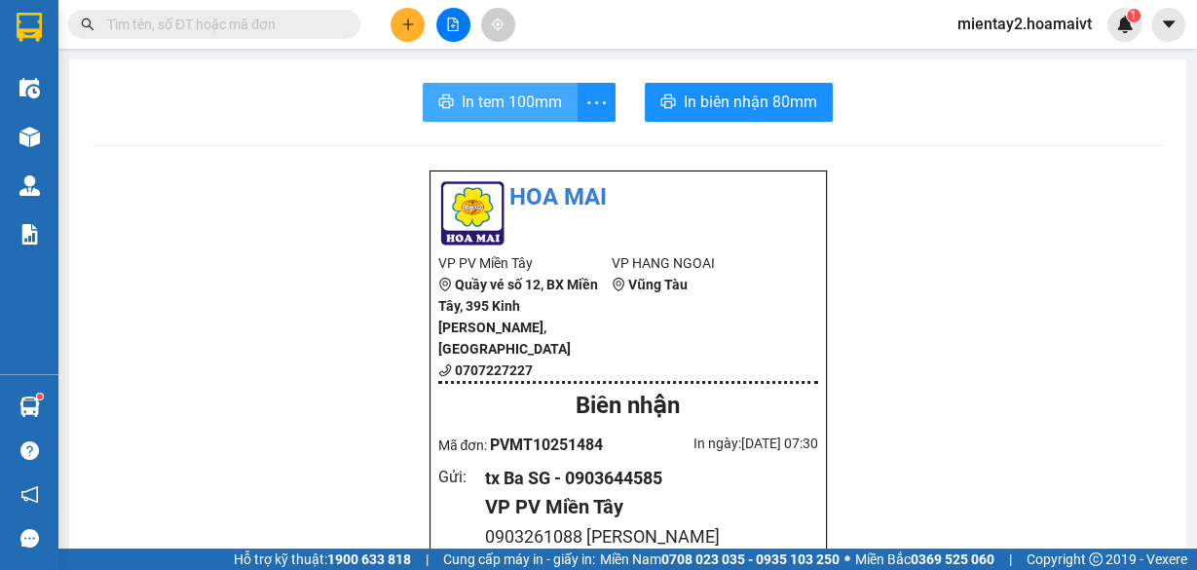
click at [522, 105] on span "In tem 100mm" at bounding box center [512, 102] width 100 height 24
click at [399, 24] on button at bounding box center [408, 25] width 34 height 34
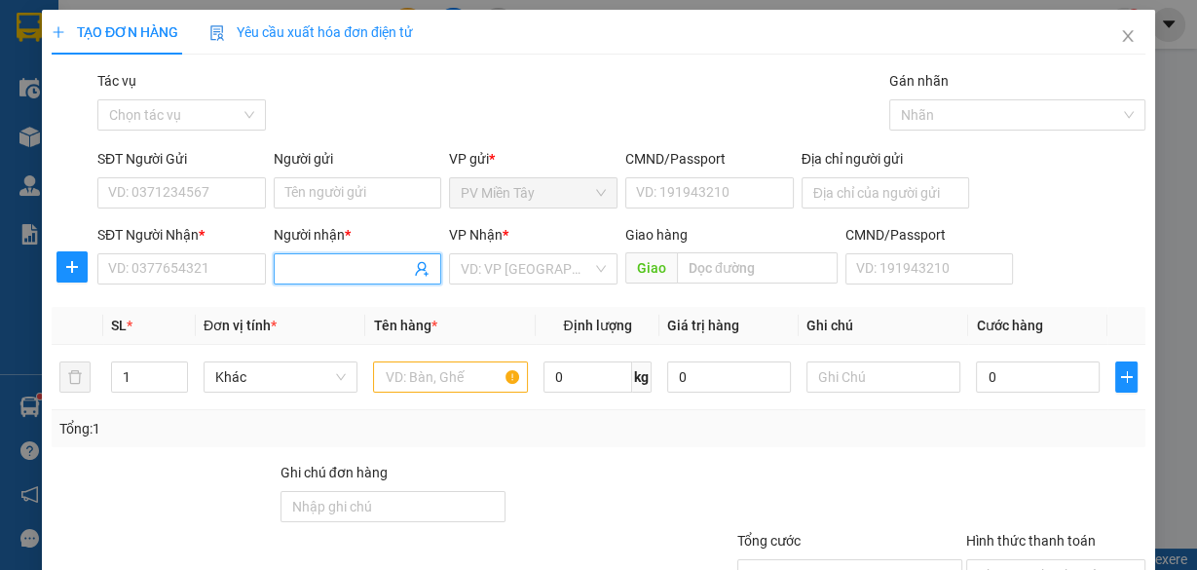
click at [317, 273] on input "Người nhận *" at bounding box center [348, 268] width 126 height 21
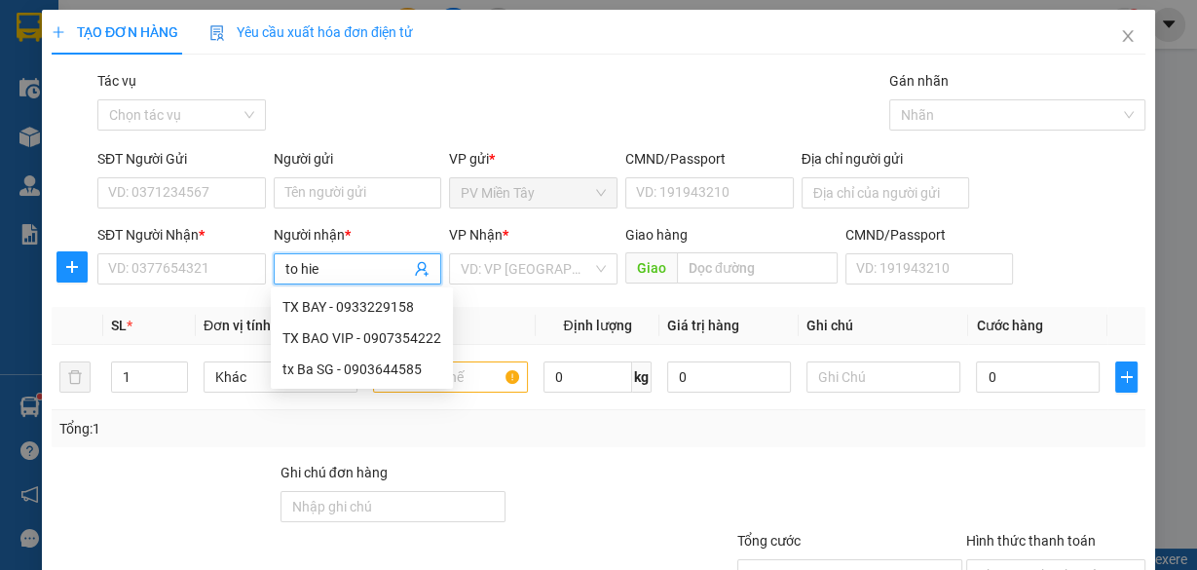
type input "to hieu"
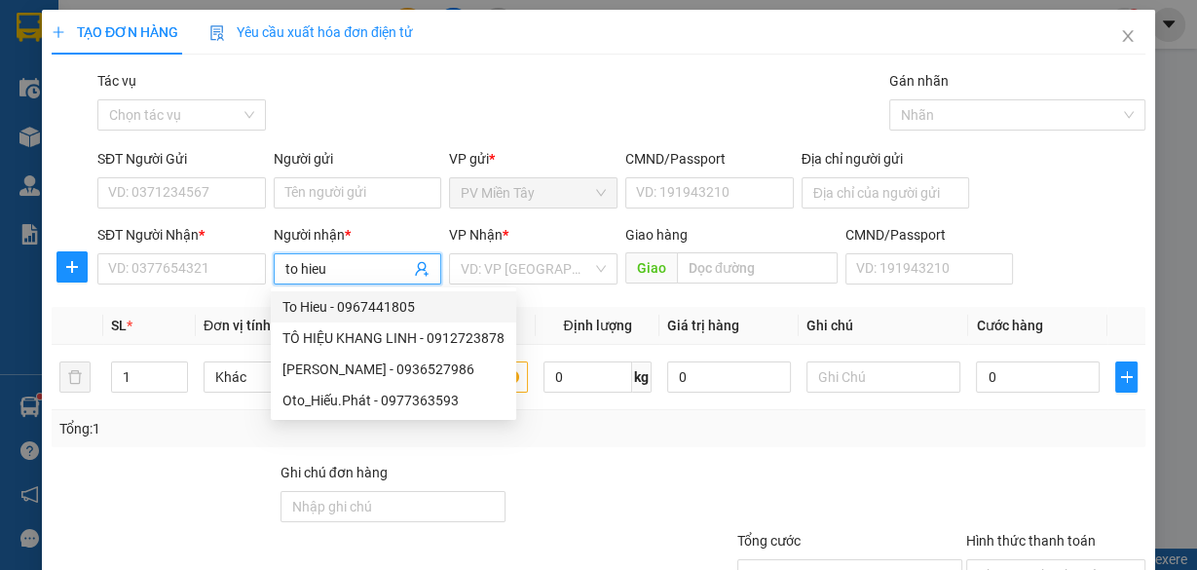
click at [343, 299] on div "To Hieu - 0967441805" at bounding box center [394, 306] width 222 height 21
type input "0967441805"
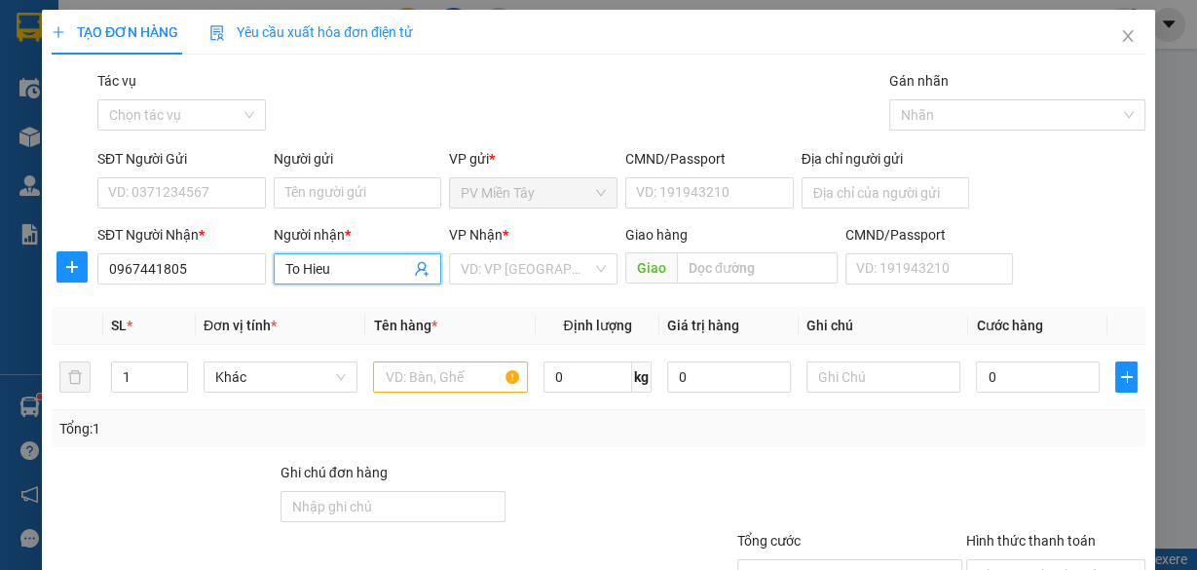
click at [318, 264] on input "To Hieu" at bounding box center [348, 268] width 126 height 21
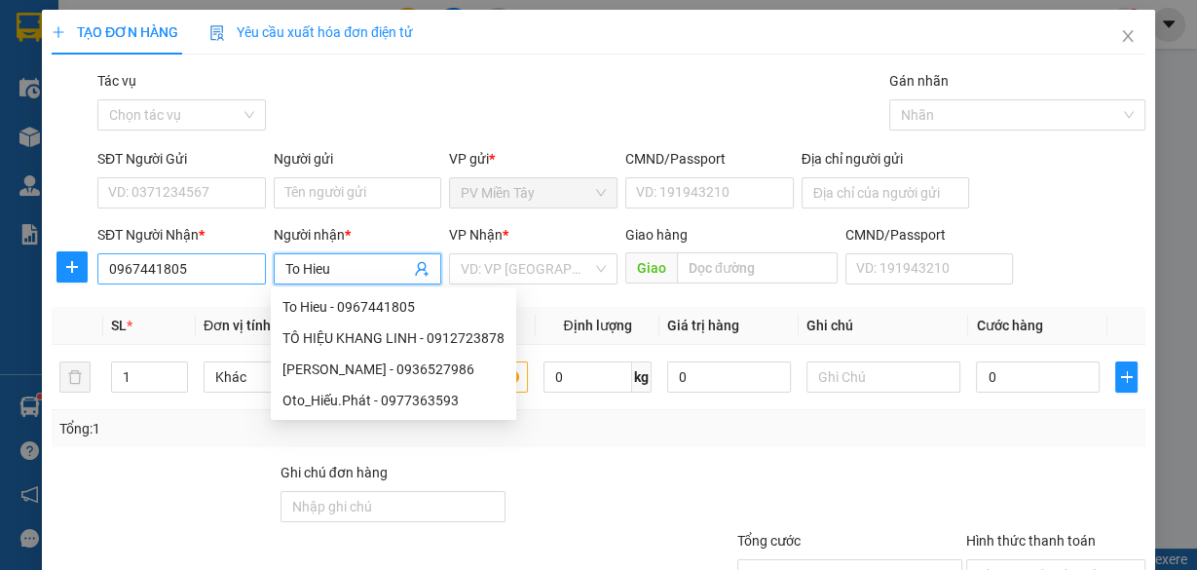
type input "To Hieu"
click at [212, 270] on input "0967441805" at bounding box center [181, 268] width 169 height 31
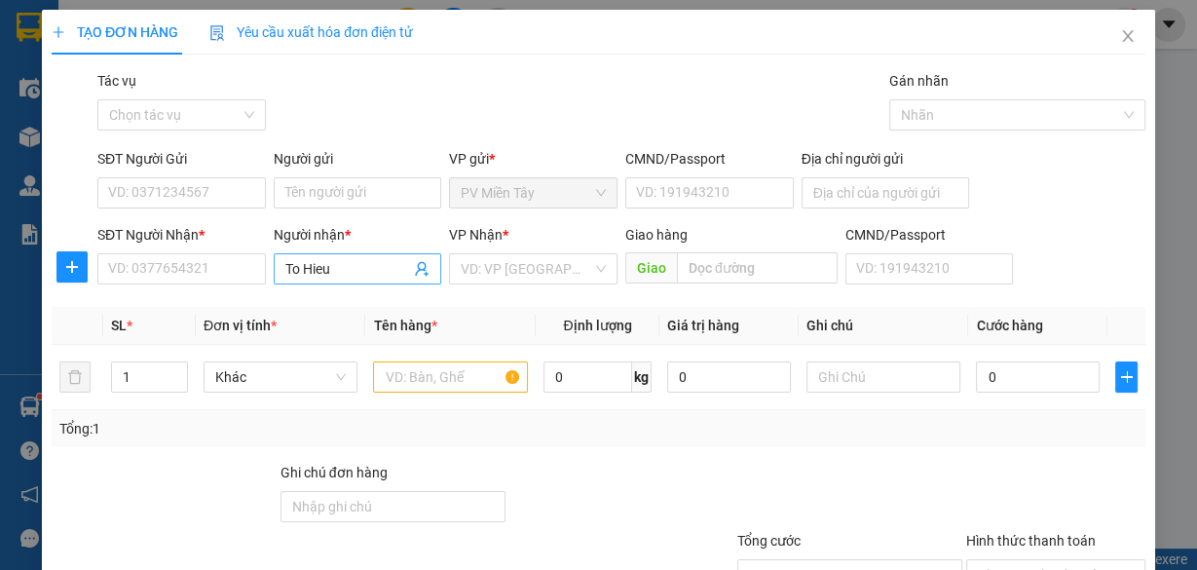
click at [290, 266] on input "To Hieu" at bounding box center [348, 268] width 126 height 21
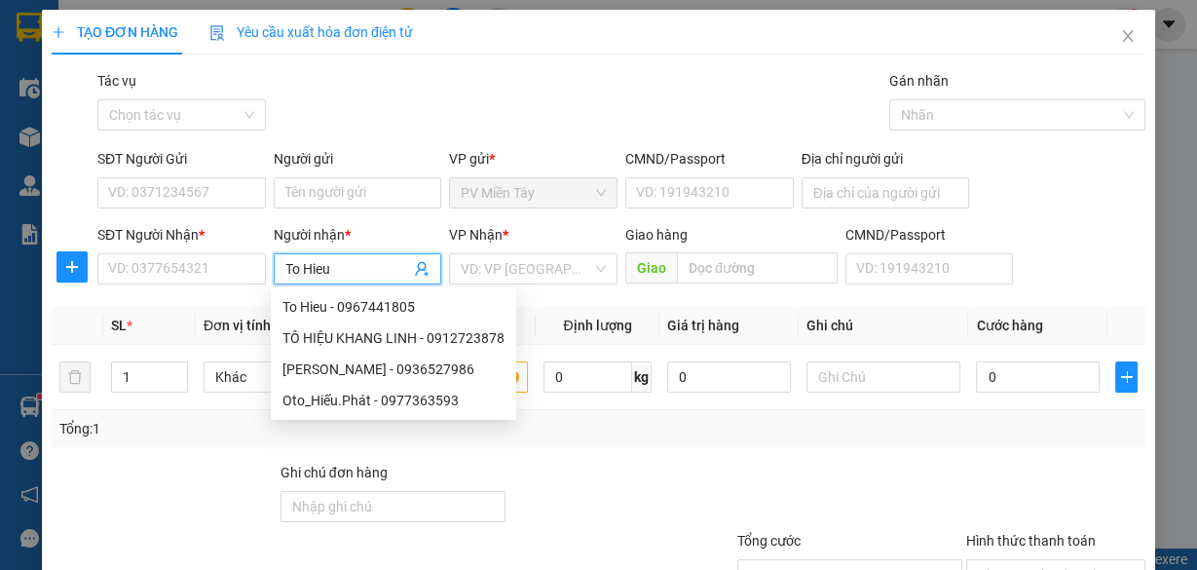
click at [290, 266] on input "To Hieu" at bounding box center [348, 268] width 126 height 21
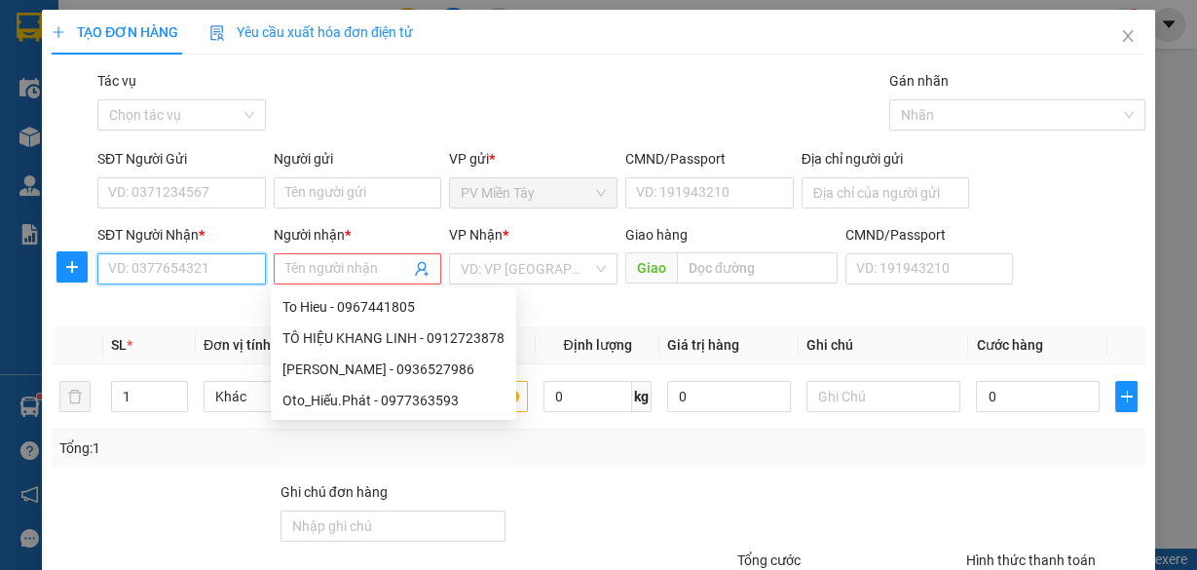
click at [197, 270] on input "SĐT Người Nhận *" at bounding box center [181, 268] width 169 height 31
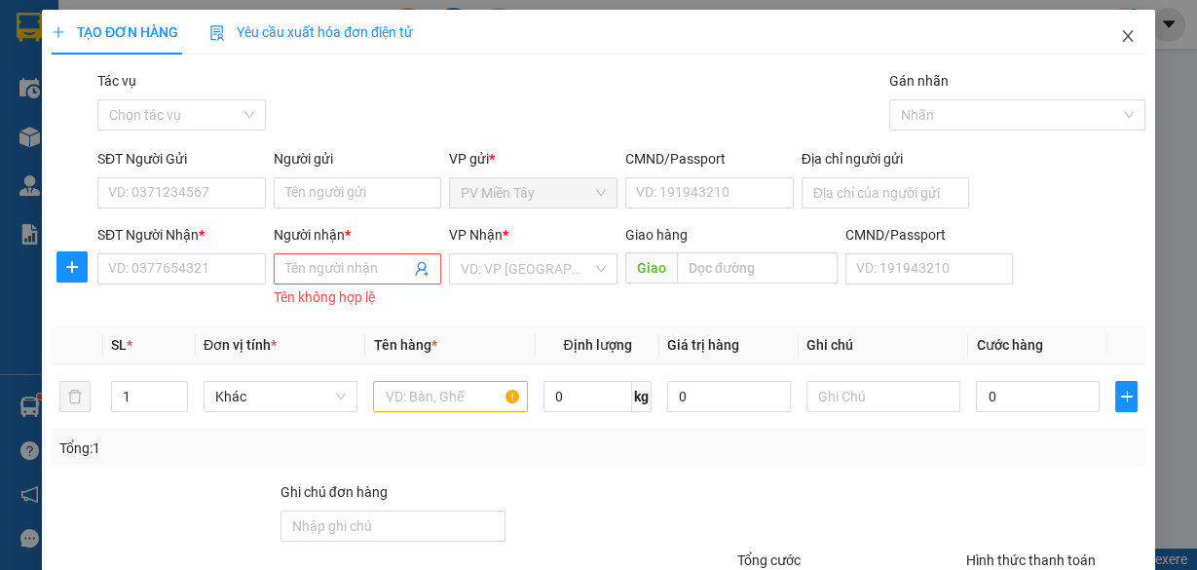
drag, startPoint x: 1120, startPoint y: 37, endPoint x: 1020, endPoint y: 39, distance: 100.4
click at [1120, 37] on icon "close" at bounding box center [1128, 36] width 16 height 16
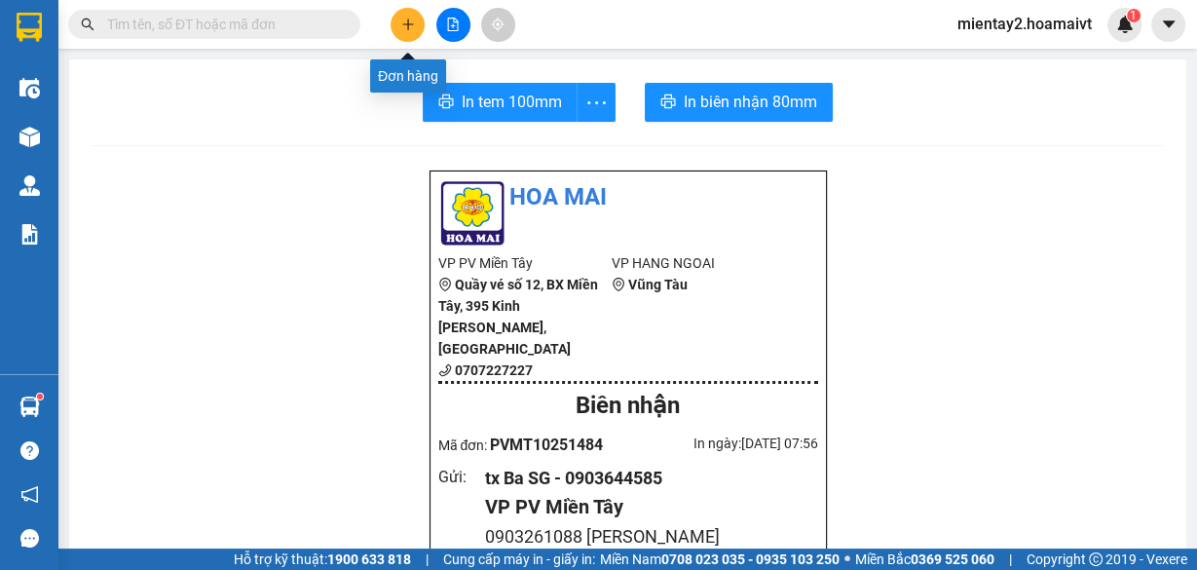
click at [412, 19] on icon "plus" at bounding box center [408, 25] width 14 height 14
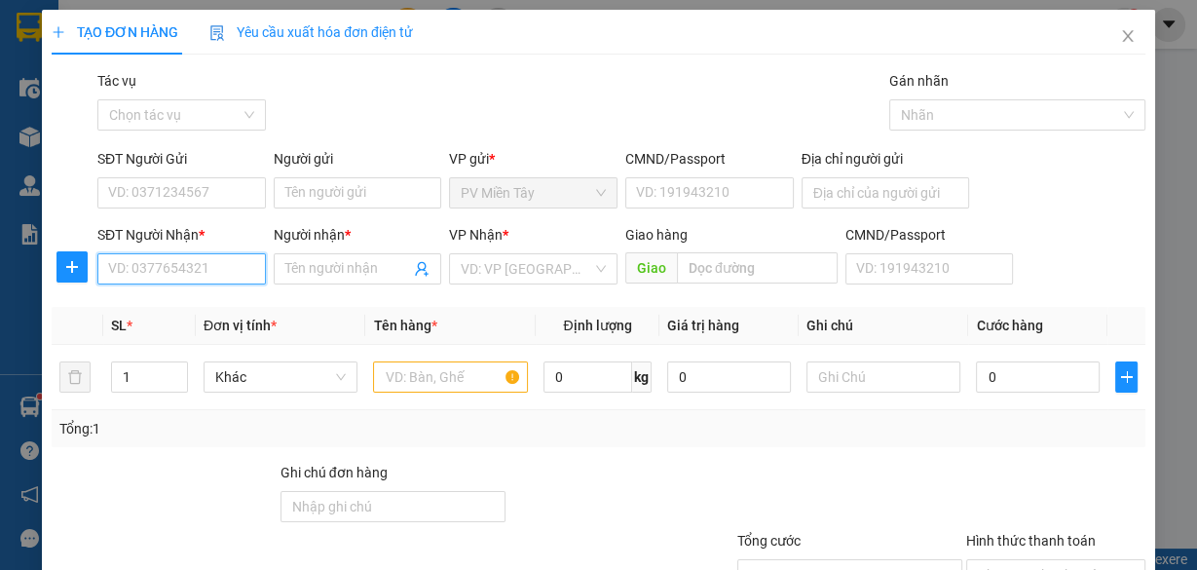
click at [216, 271] on input "SĐT Người Nhận *" at bounding box center [181, 268] width 169 height 31
type input "0967441805"
click at [213, 301] on div "0967441805 - To Hieu" at bounding box center [179, 306] width 143 height 21
type input "0977716733 trang"
type input "To Hieu"
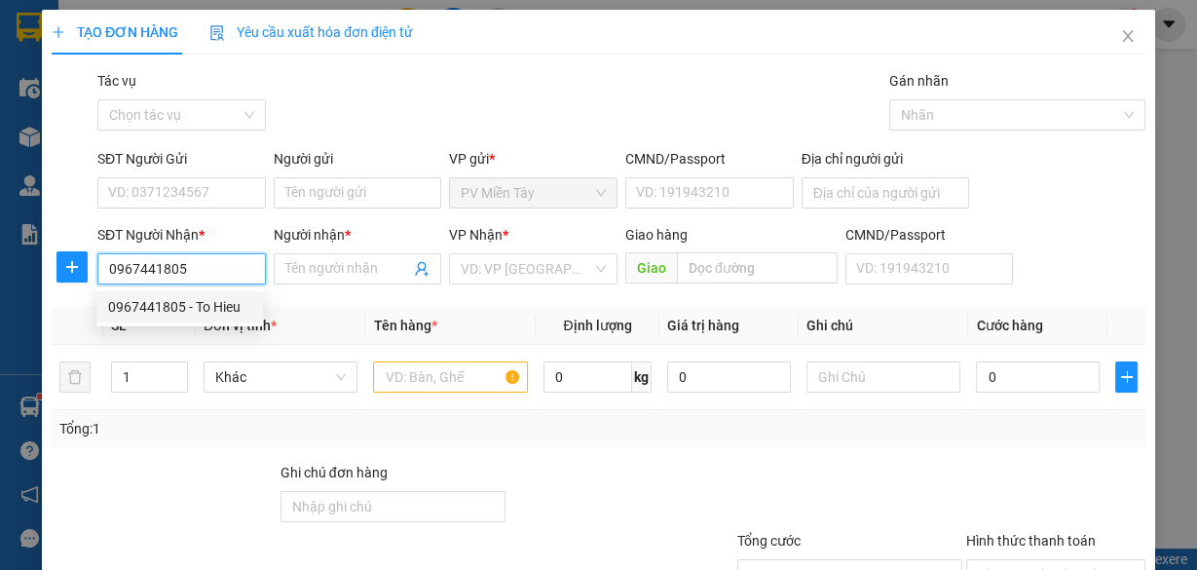
type input "phuoc hoa"
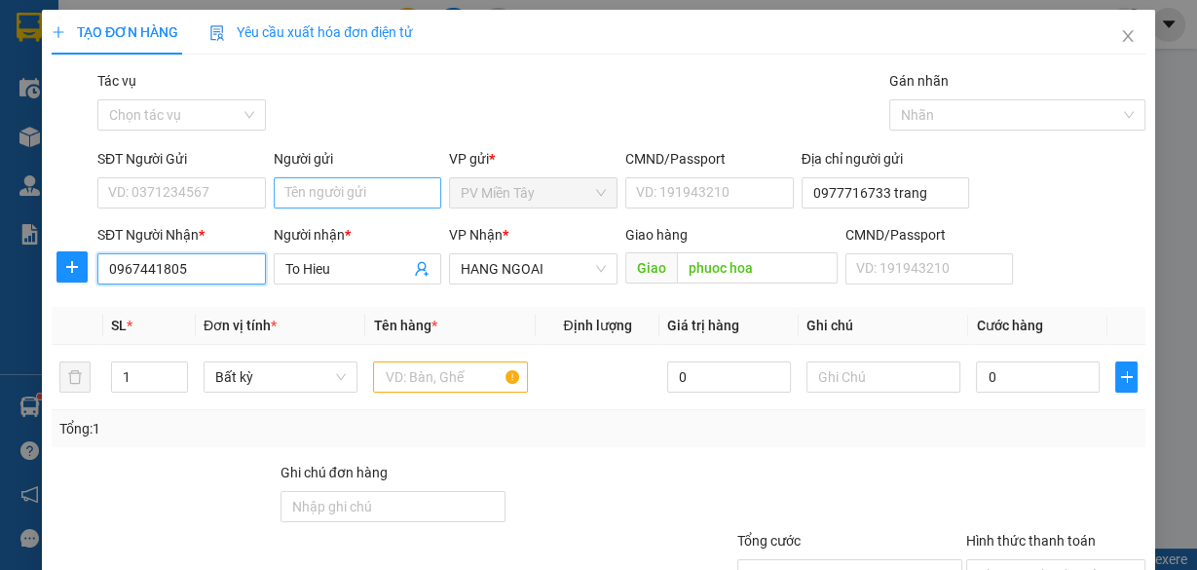
type input "0967441805"
click at [427, 200] on input "Người gửi" at bounding box center [358, 192] width 169 height 31
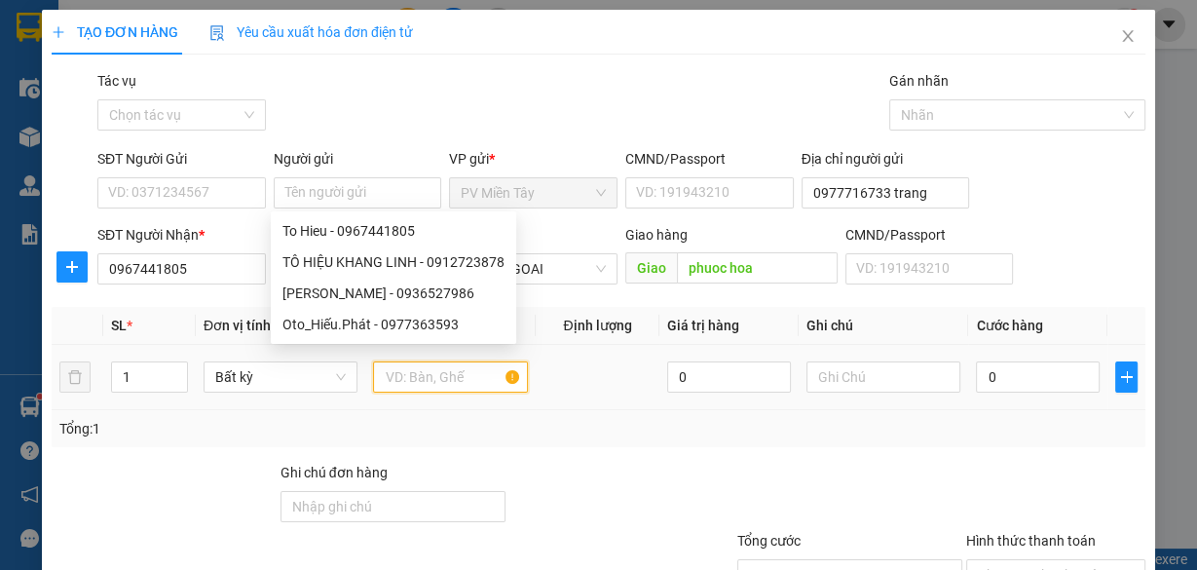
click at [435, 388] on input "text" at bounding box center [450, 376] width 155 height 31
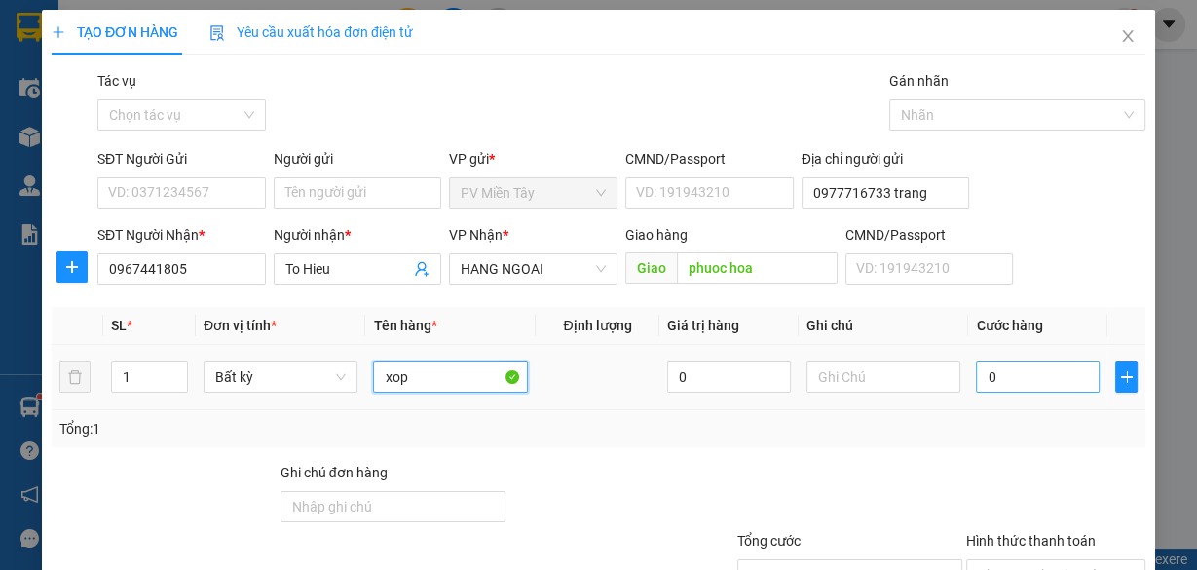
type input "xop"
click at [1002, 370] on input "0" at bounding box center [1038, 376] width 124 height 31
type input "1"
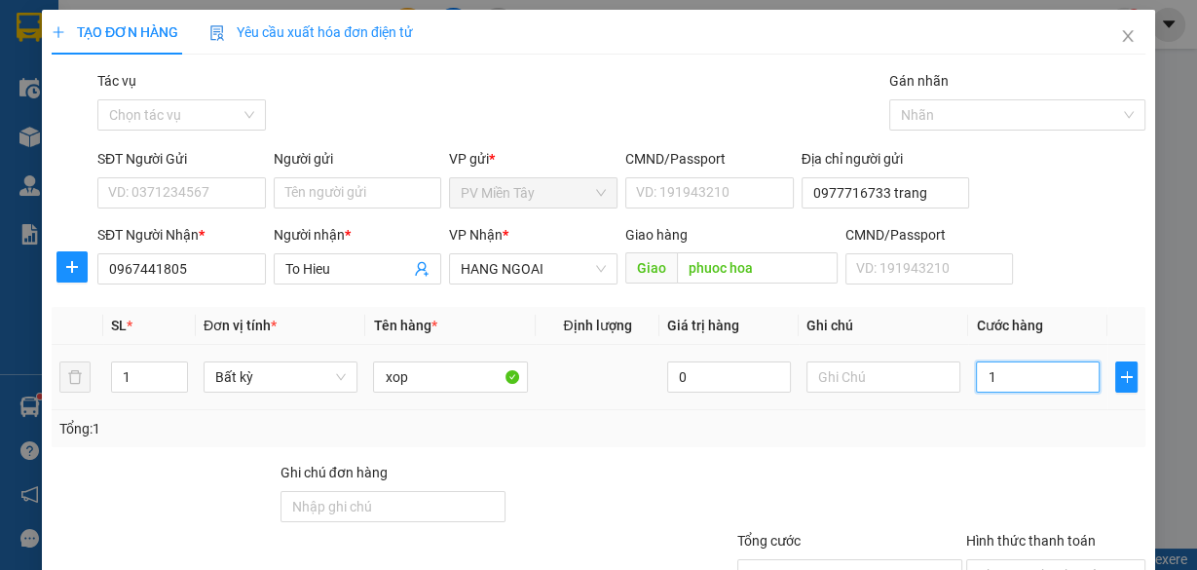
type input "12"
type input "120"
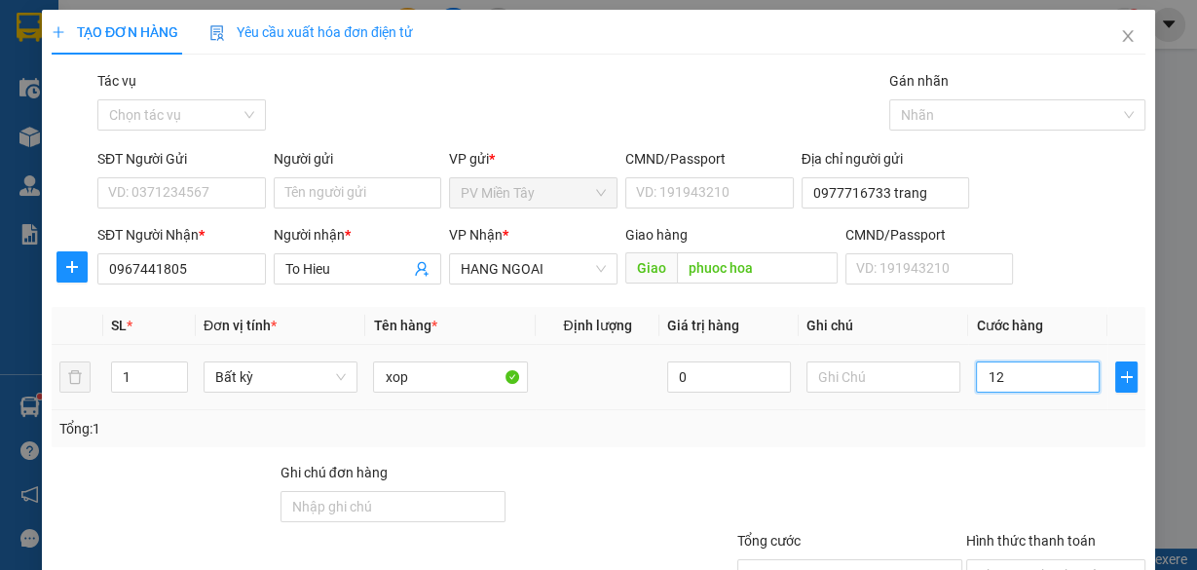
type input "120"
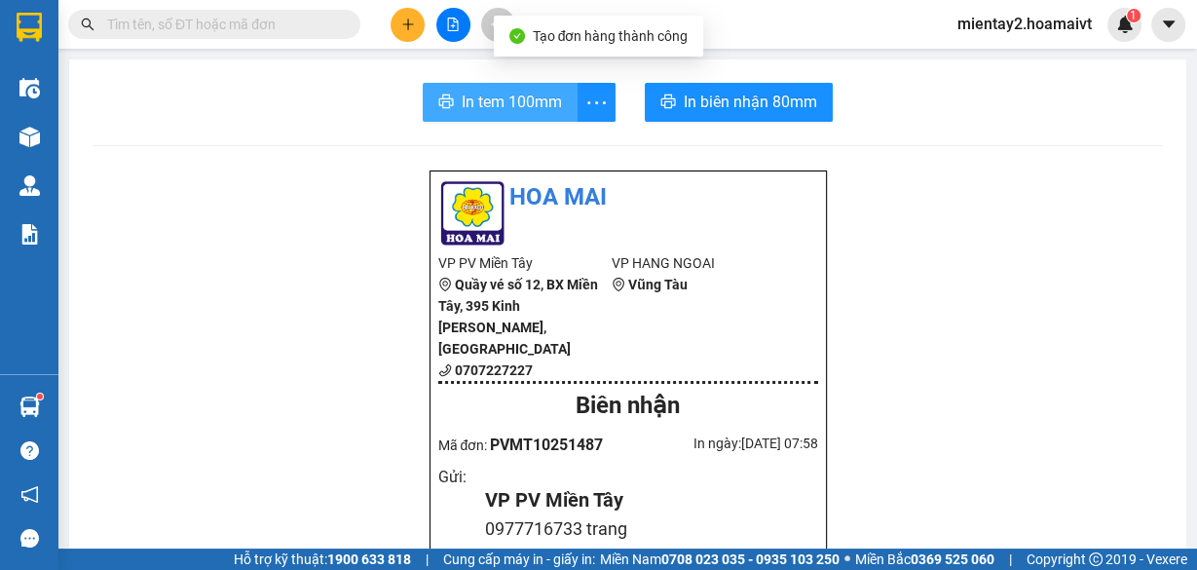
click at [468, 109] on span "In tem 100mm" at bounding box center [512, 102] width 100 height 24
click at [530, 100] on span "In tem 100mm" at bounding box center [512, 102] width 100 height 24
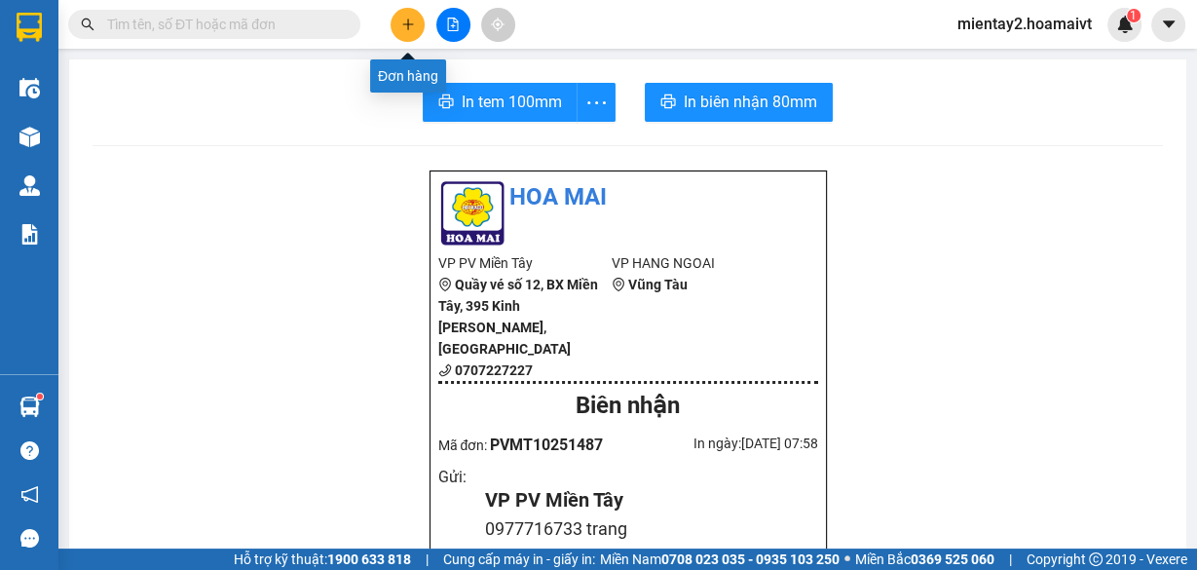
click at [412, 26] on icon "plus" at bounding box center [408, 25] width 14 height 14
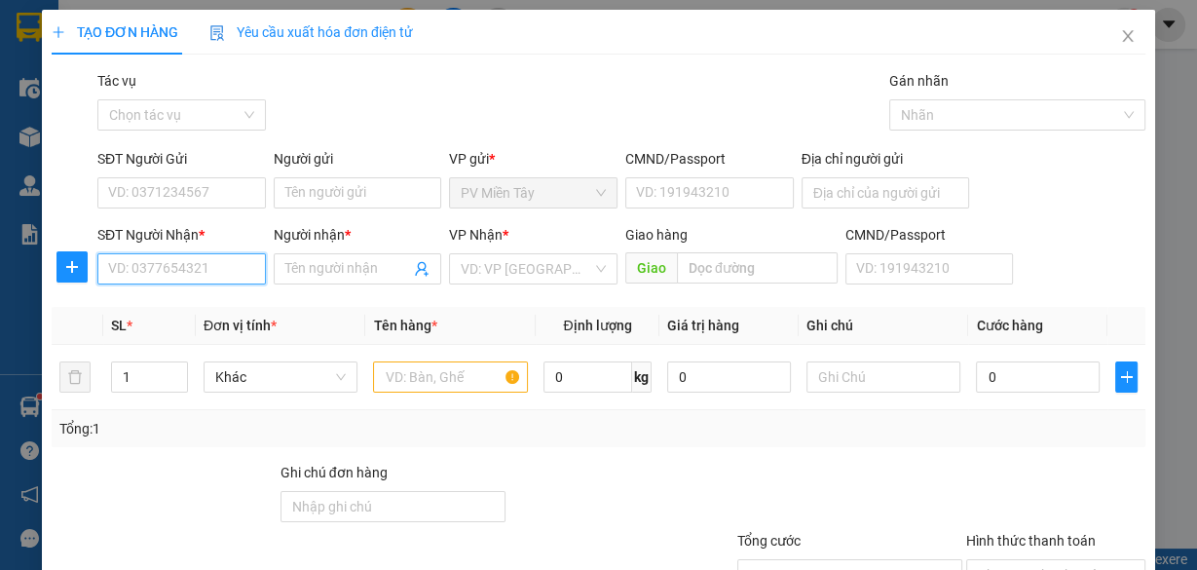
click at [212, 271] on input "SĐT Người Nhận *" at bounding box center [181, 268] width 169 height 31
type input "091904584"
click at [201, 296] on div "0919045849 - kien" at bounding box center [179, 306] width 143 height 21
type input "0937564488 yen"
type input "0919045849"
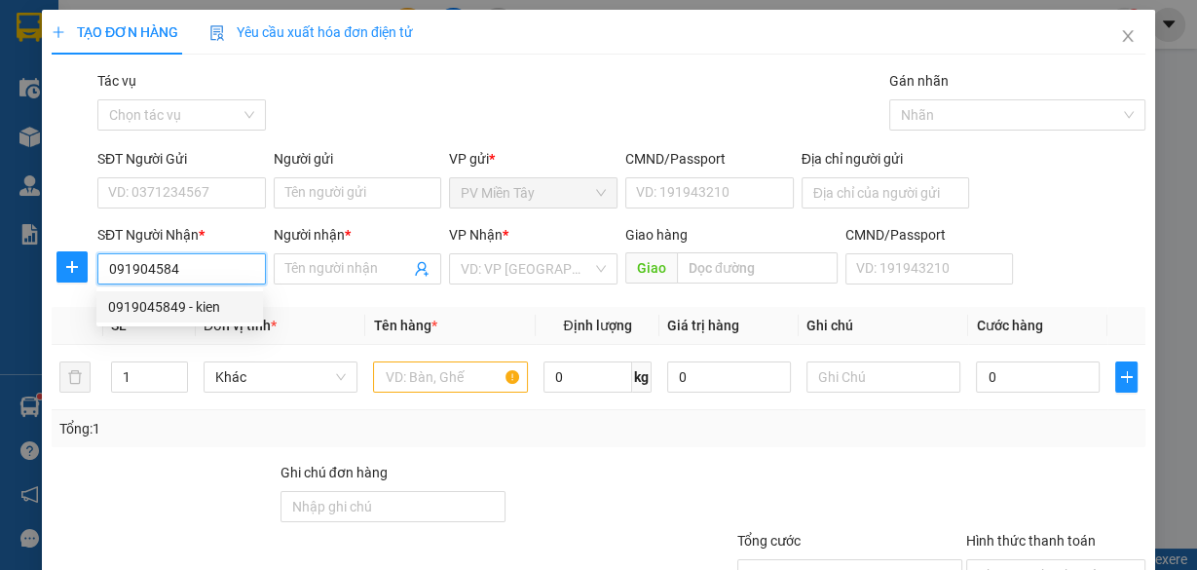
type input "kien"
type input "[PERSON_NAME]"
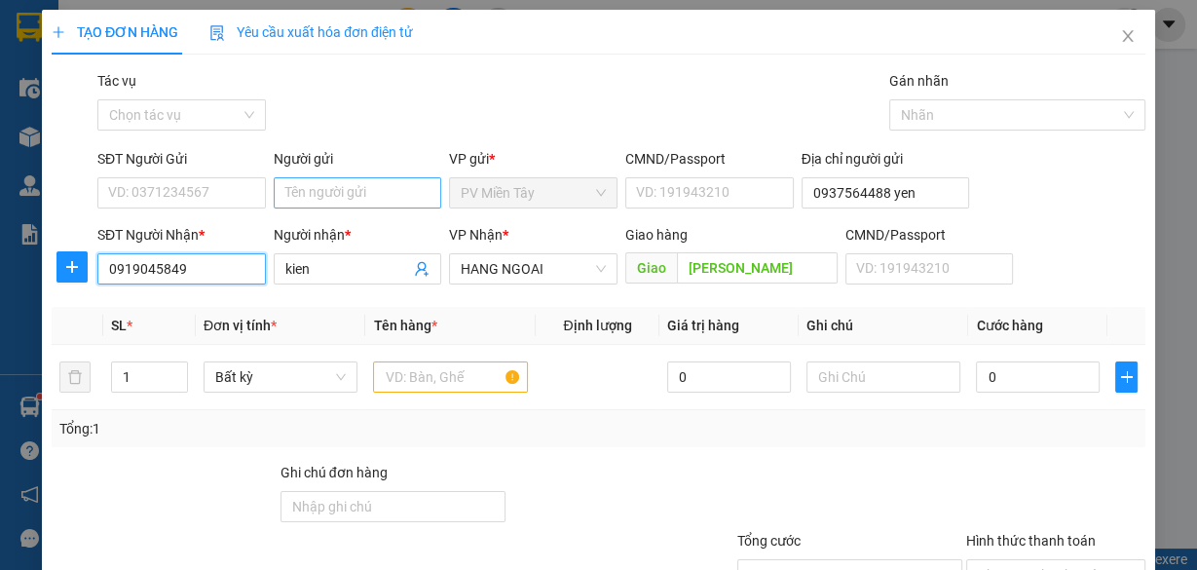
type input "0919045849"
click at [395, 191] on input "Người gửi" at bounding box center [358, 192] width 169 height 31
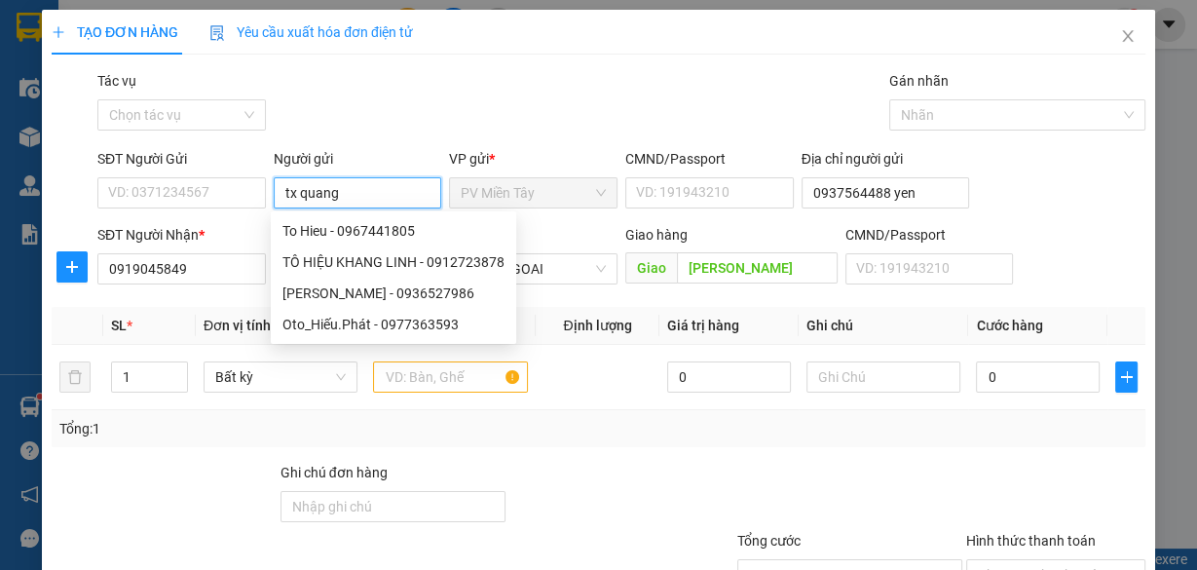
type input "tx quang c"
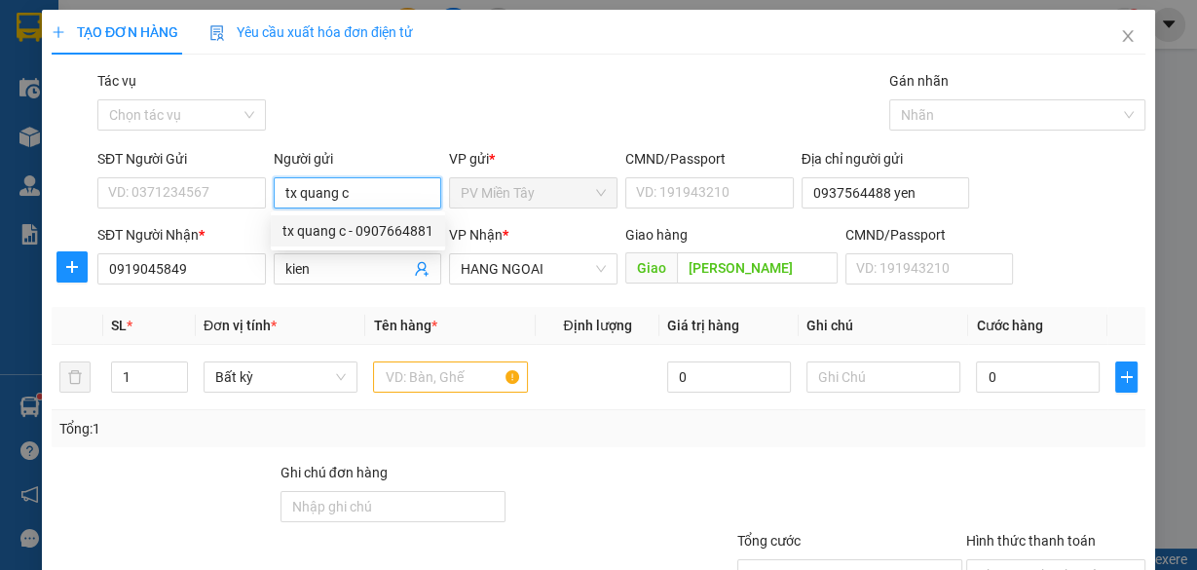
click at [390, 222] on div "tx quang c - 0907664881" at bounding box center [358, 230] width 151 height 21
type input "0907664881"
type input "tx quang c"
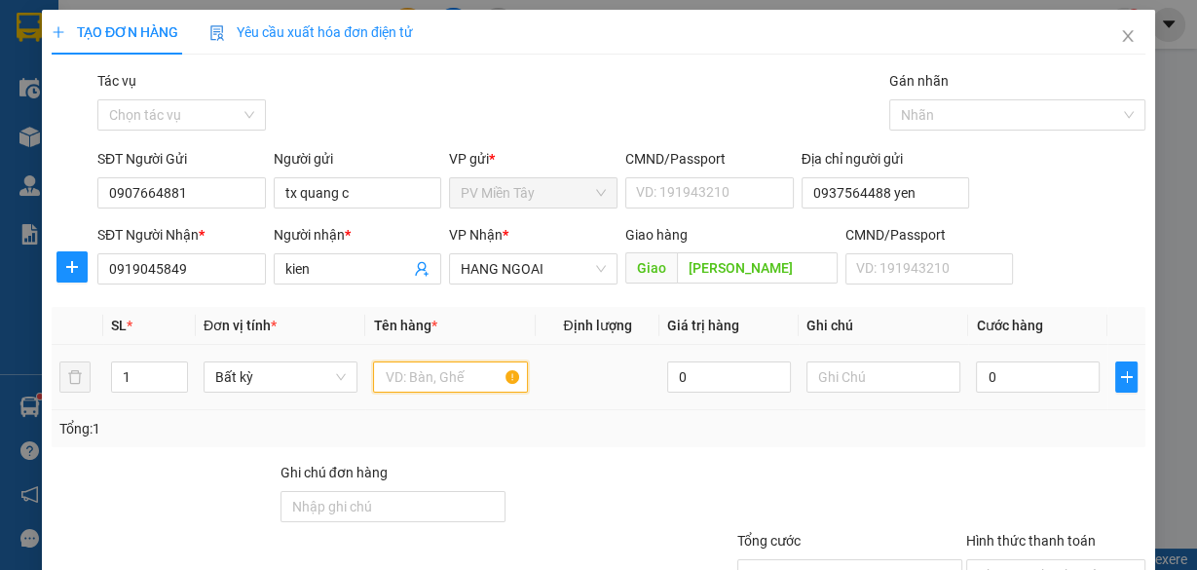
click at [434, 378] on input "text" at bounding box center [450, 376] width 155 height 31
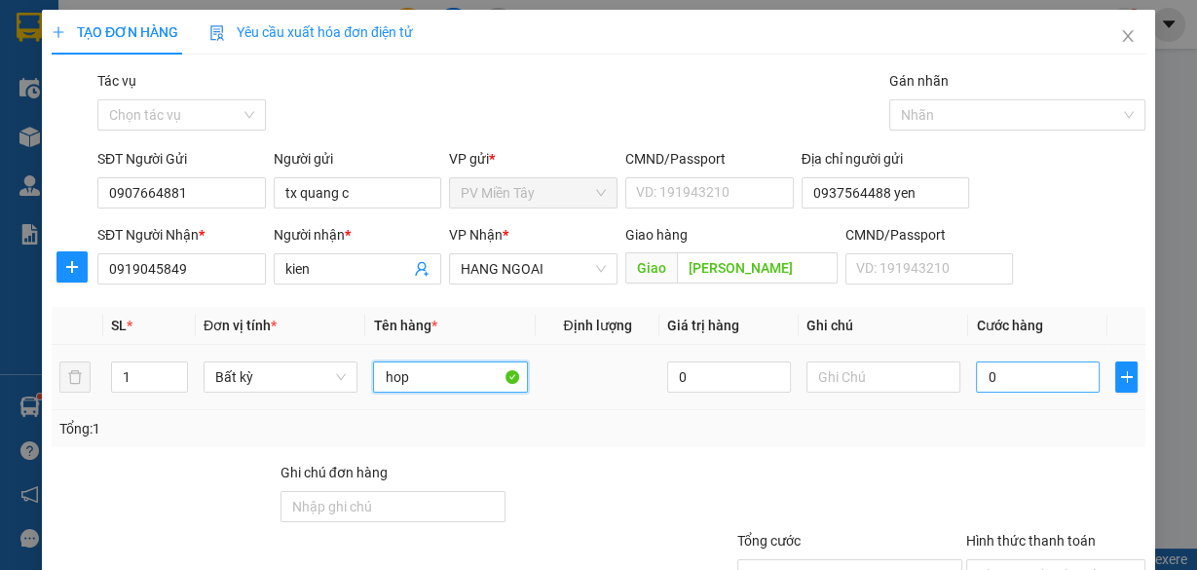
type input "hop"
click at [985, 364] on input "0" at bounding box center [1038, 376] width 124 height 31
type input "4"
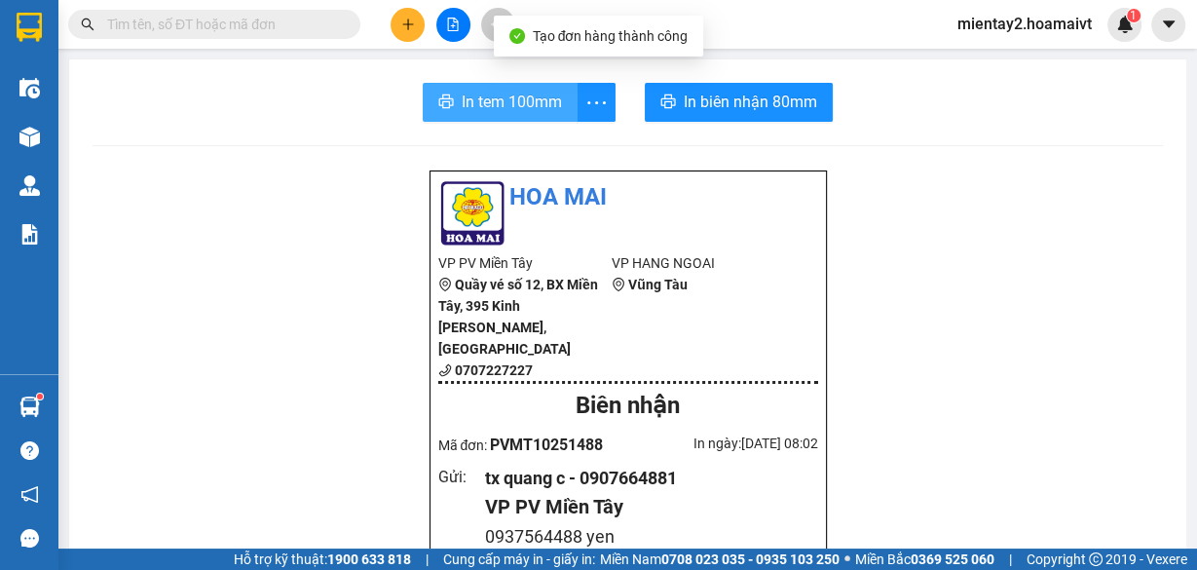
click at [526, 109] on span "In tem 100mm" at bounding box center [512, 102] width 100 height 24
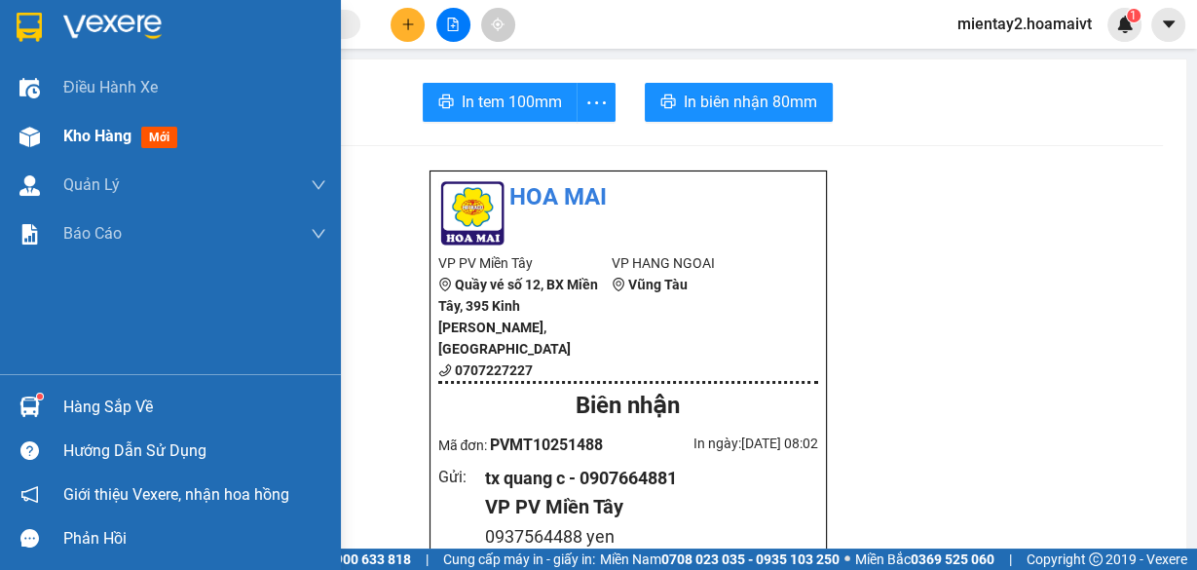
click at [98, 124] on div "Kho hàng mới" at bounding box center [124, 136] width 122 height 24
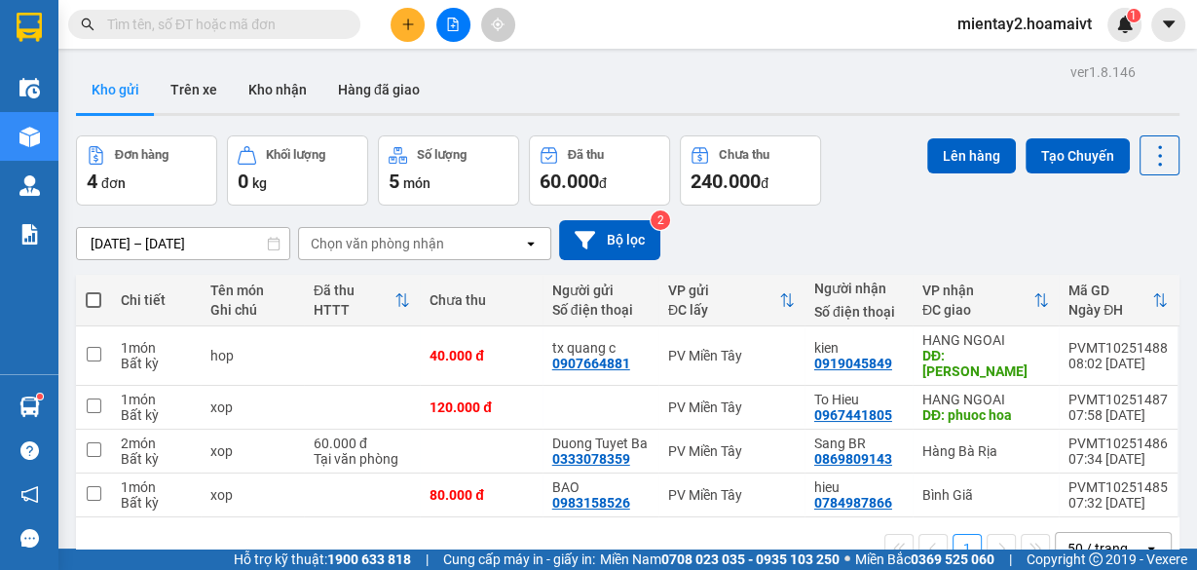
click at [402, 21] on icon "plus" at bounding box center [408, 25] width 14 height 14
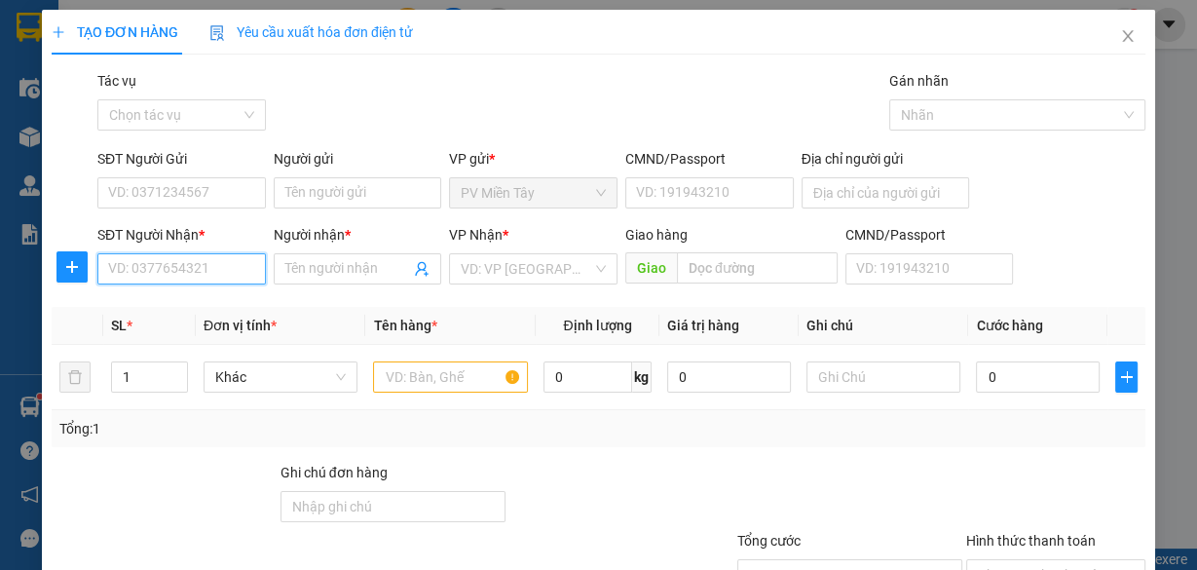
click at [199, 265] on input "SĐT Người Nhận *" at bounding box center [181, 268] width 169 height 31
click at [207, 260] on input "0937465898" at bounding box center [181, 268] width 169 height 31
click at [226, 263] on input "0937465898" at bounding box center [181, 268] width 169 height 31
type input "0937465898"
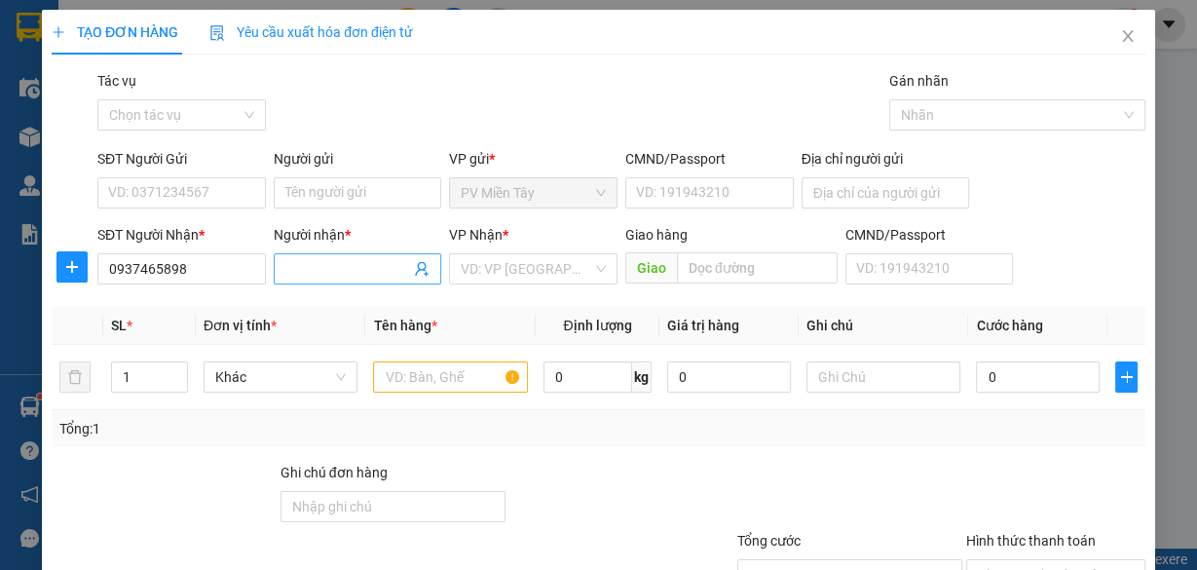
click at [348, 270] on input "Người nhận *" at bounding box center [348, 268] width 126 height 21
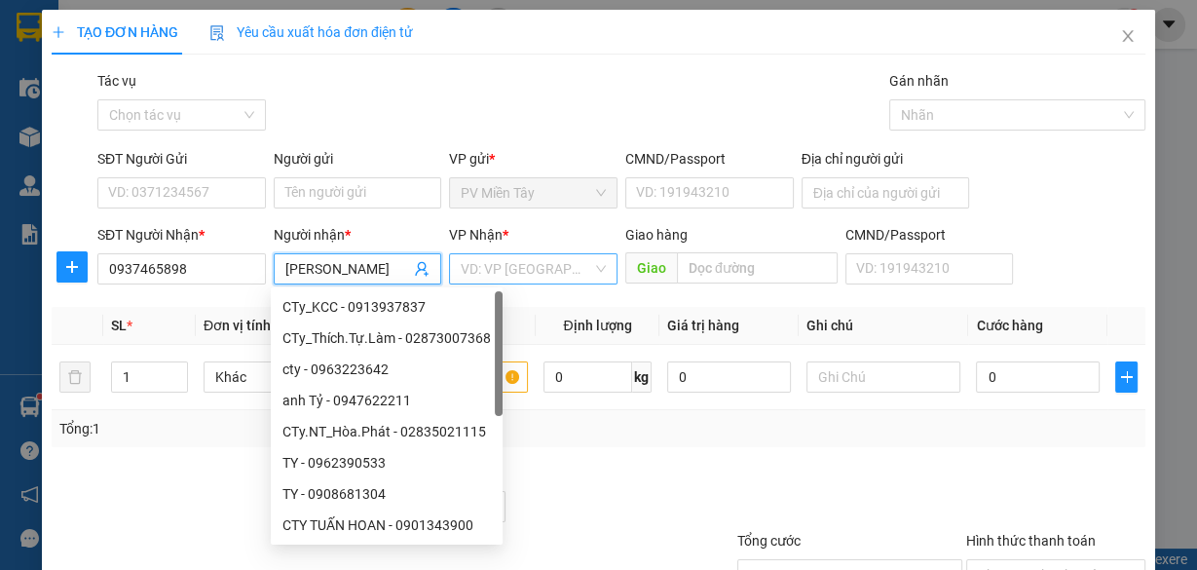
type input "[PERSON_NAME]"
drag, startPoint x: 502, startPoint y: 266, endPoint x: 508, endPoint y: 291, distance: 26.0
click at [503, 266] on input "search" at bounding box center [527, 268] width 132 height 29
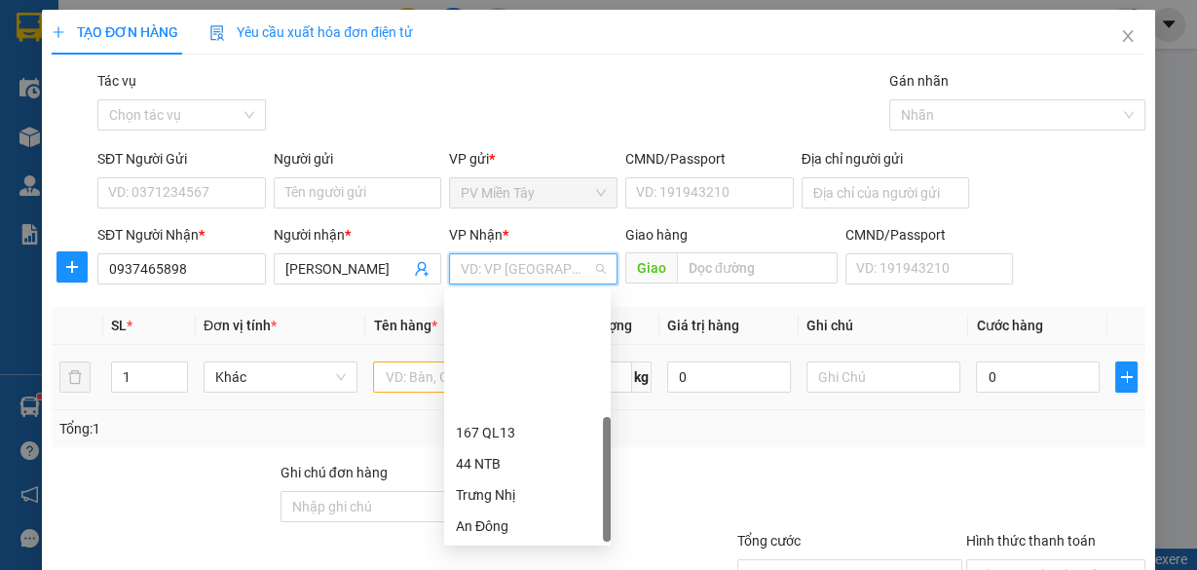
drag, startPoint x: 519, startPoint y: 486, endPoint x: 684, endPoint y: 346, distance: 216.3
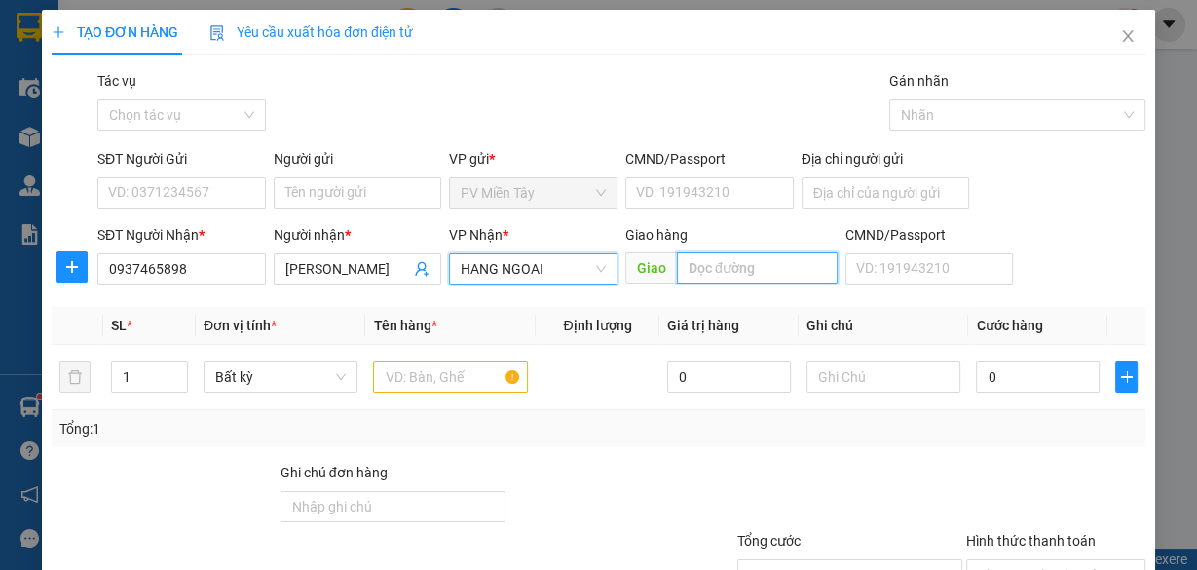
click at [758, 279] on input "text" at bounding box center [757, 267] width 161 height 31
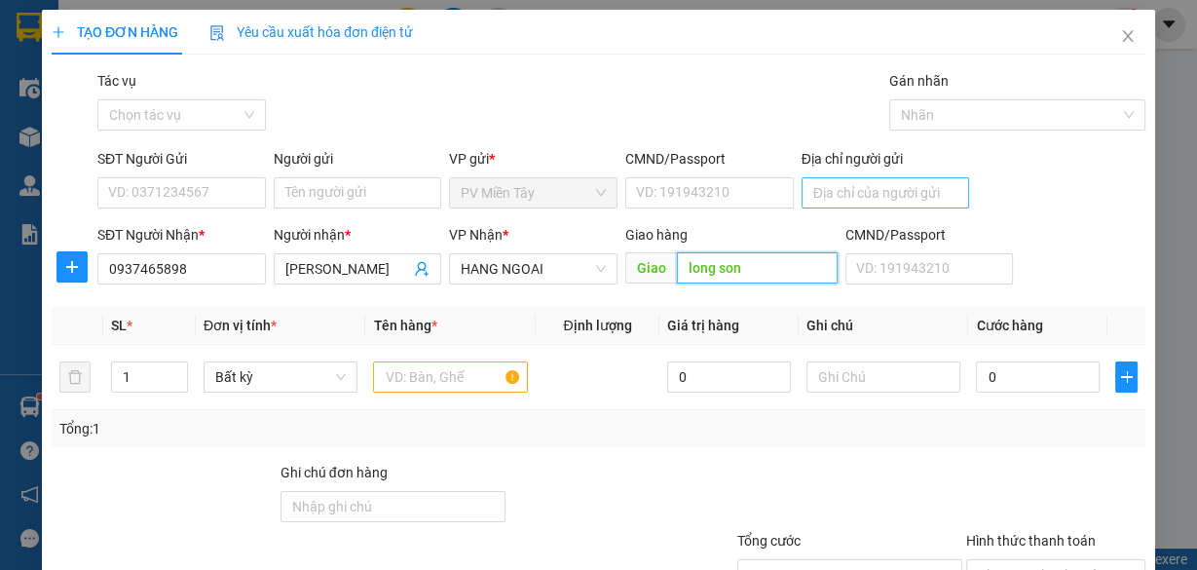
type input "long son"
click at [864, 188] on input "Địa chỉ người gửi" at bounding box center [886, 192] width 169 height 31
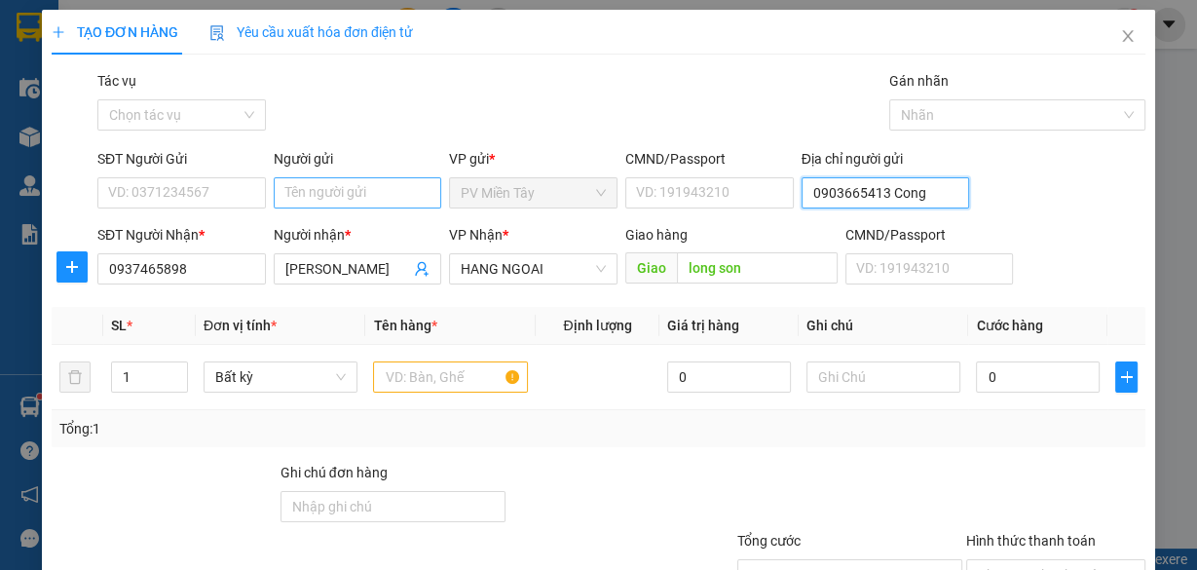
type input "0903665413 Cong"
click at [343, 188] on input "Người gửi" at bounding box center [358, 192] width 169 height 31
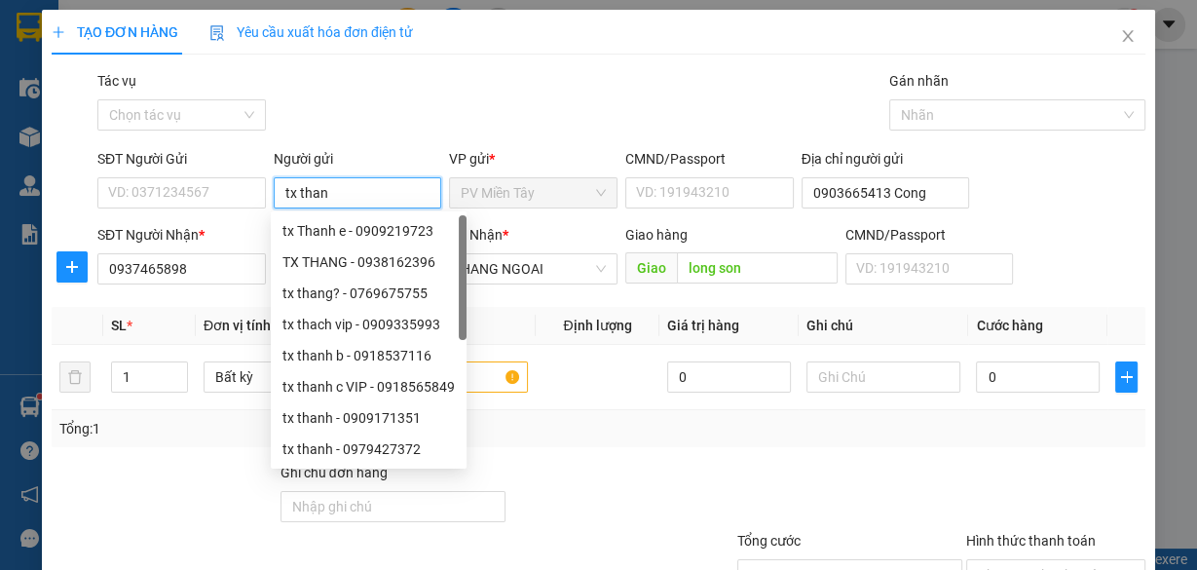
type input "tx thang"
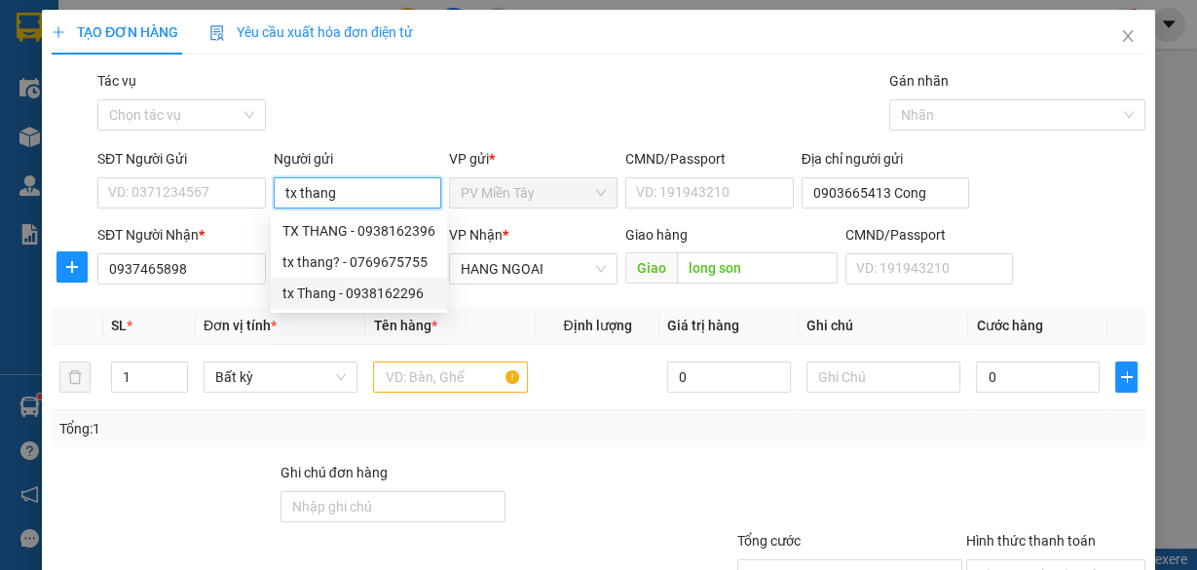
click at [356, 291] on div "tx Thang - 0938162296" at bounding box center [359, 293] width 153 height 21
type input "0938162296"
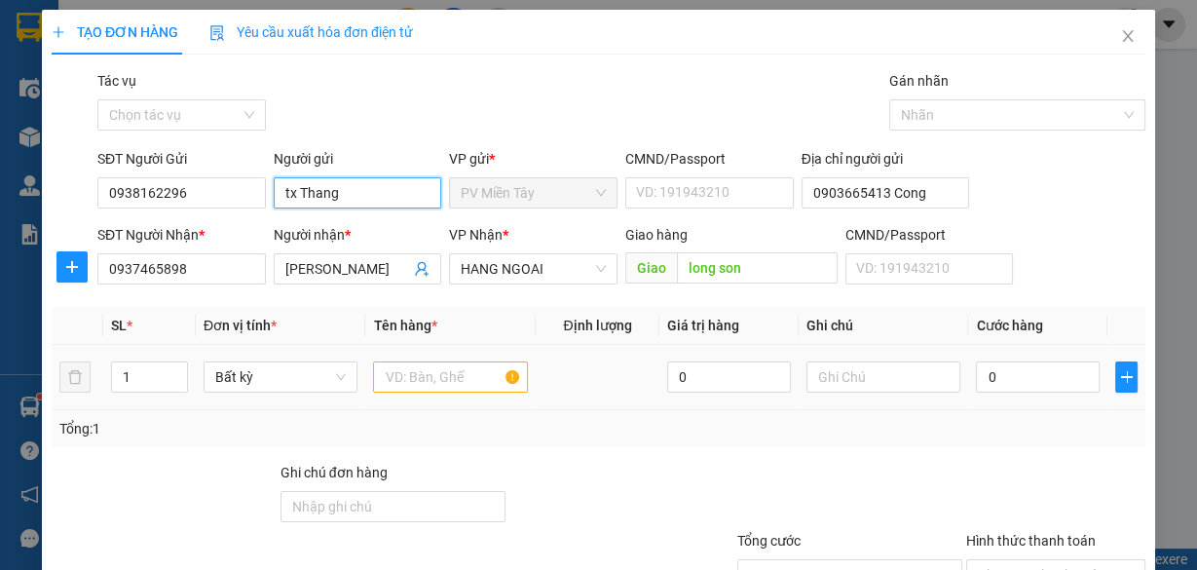
type input "tx Thang"
click at [424, 379] on input "text" at bounding box center [450, 376] width 155 height 31
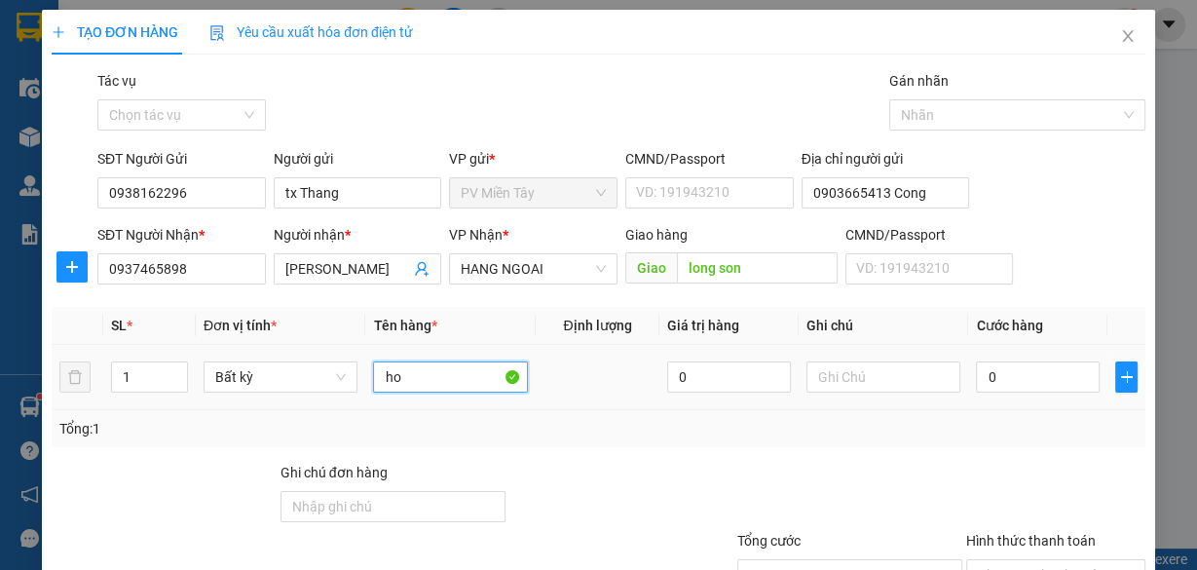
type input "hop"
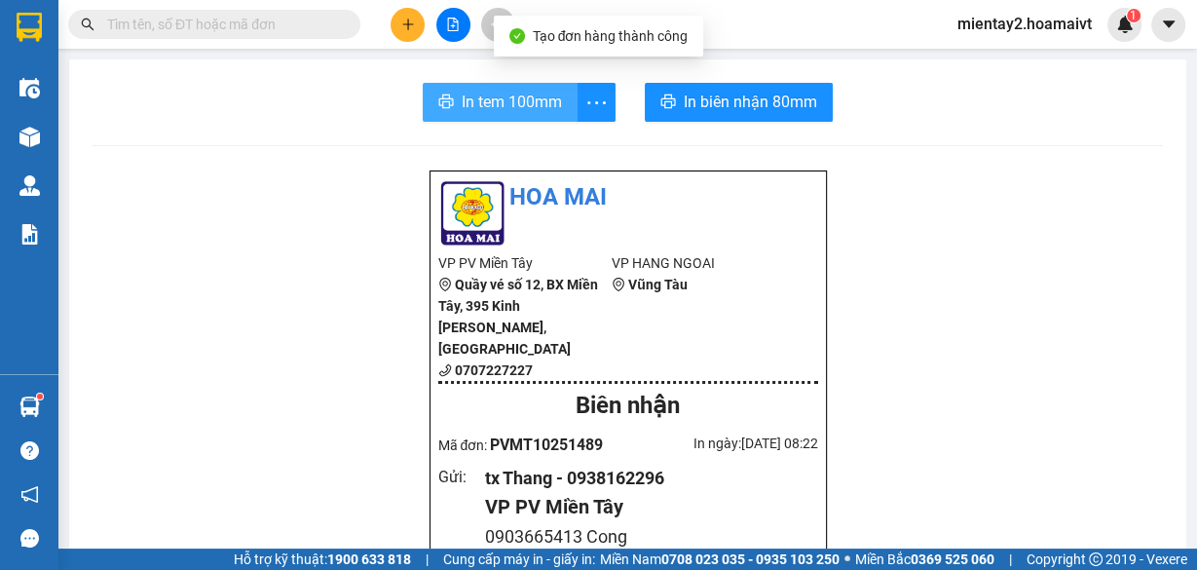
click at [490, 107] on span "In tem 100mm" at bounding box center [512, 102] width 100 height 24
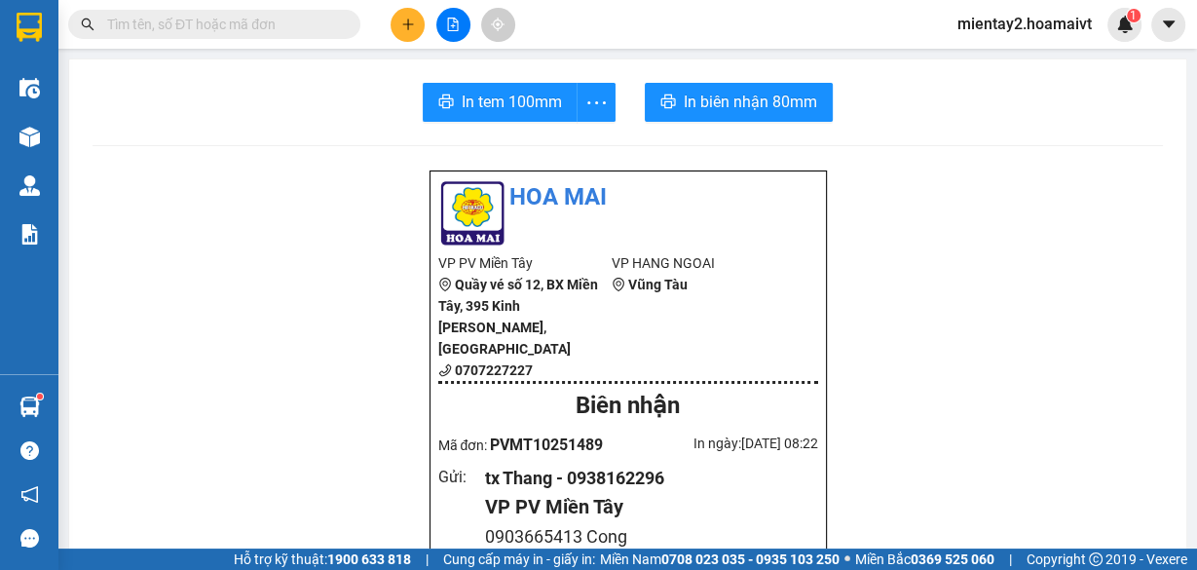
click at [402, 25] on icon "plus" at bounding box center [408, 25] width 14 height 14
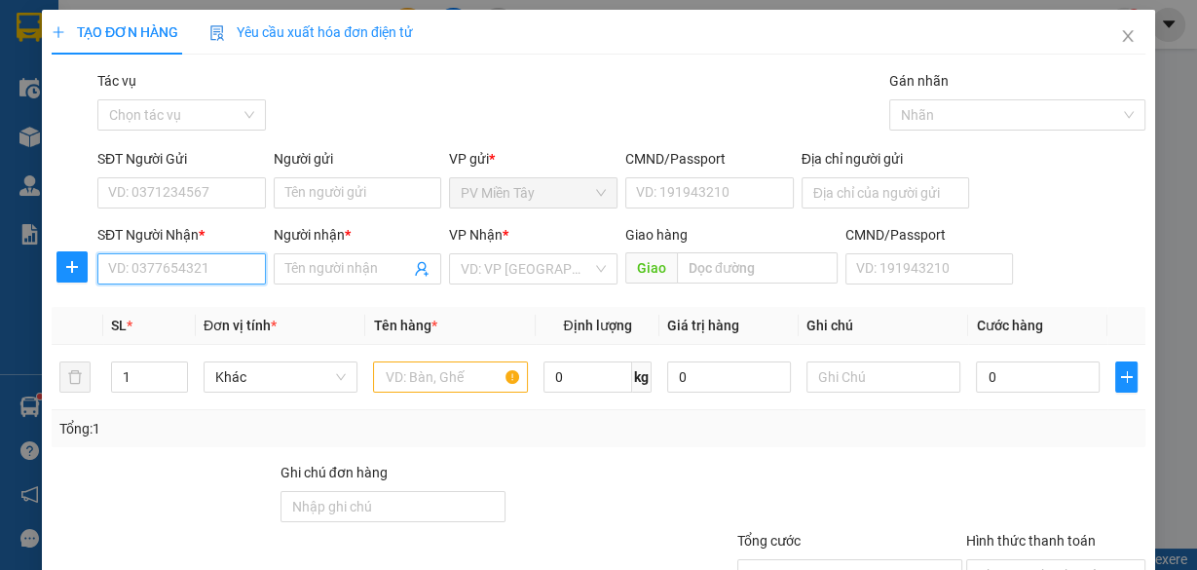
click at [245, 274] on input "SĐT Người Nhận *" at bounding box center [181, 268] width 169 height 31
type input "090406896"
click at [154, 303] on div "0904068960 - HẢI" at bounding box center [179, 306] width 143 height 21
type input "0778905107 nam"
type input "0904068960"
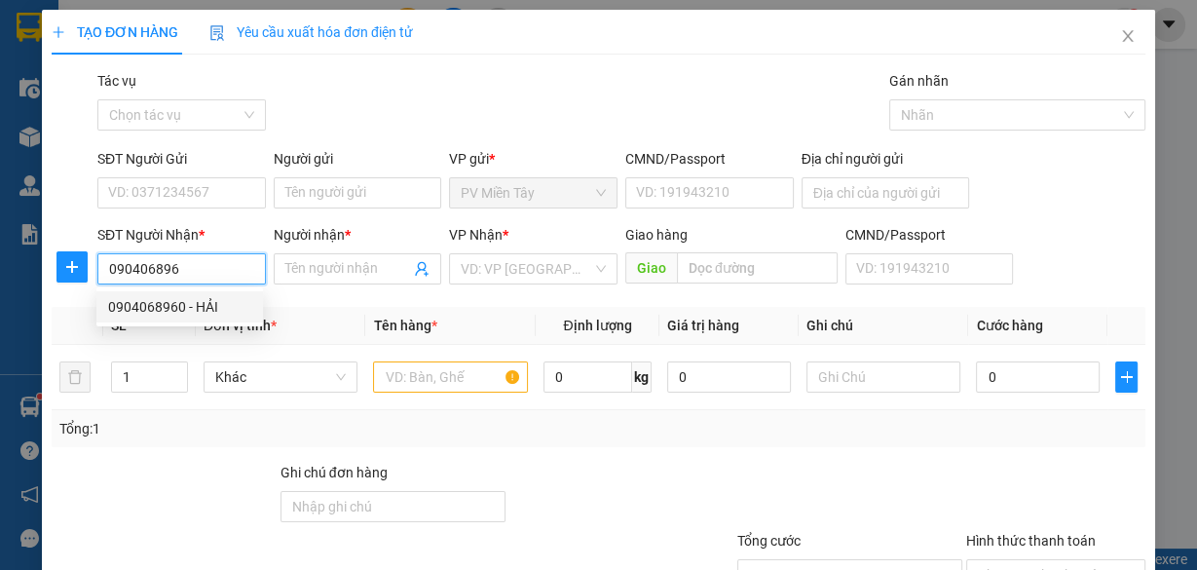
type input "HẢI"
type input "my xuan"
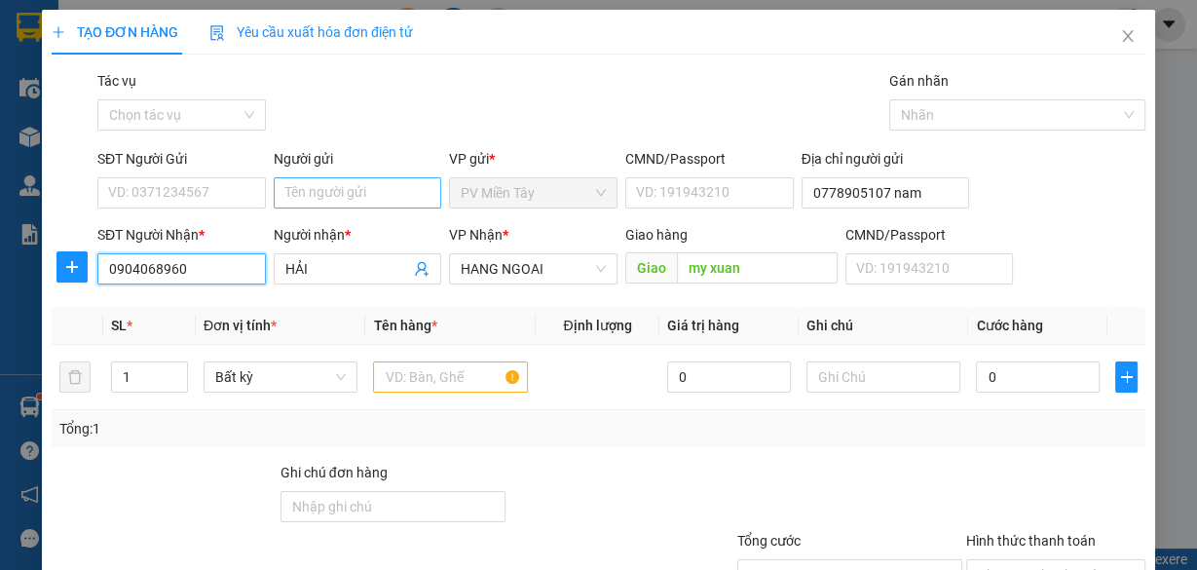
type input "0904068960"
click at [422, 188] on input "Người gửi" at bounding box center [358, 192] width 169 height 31
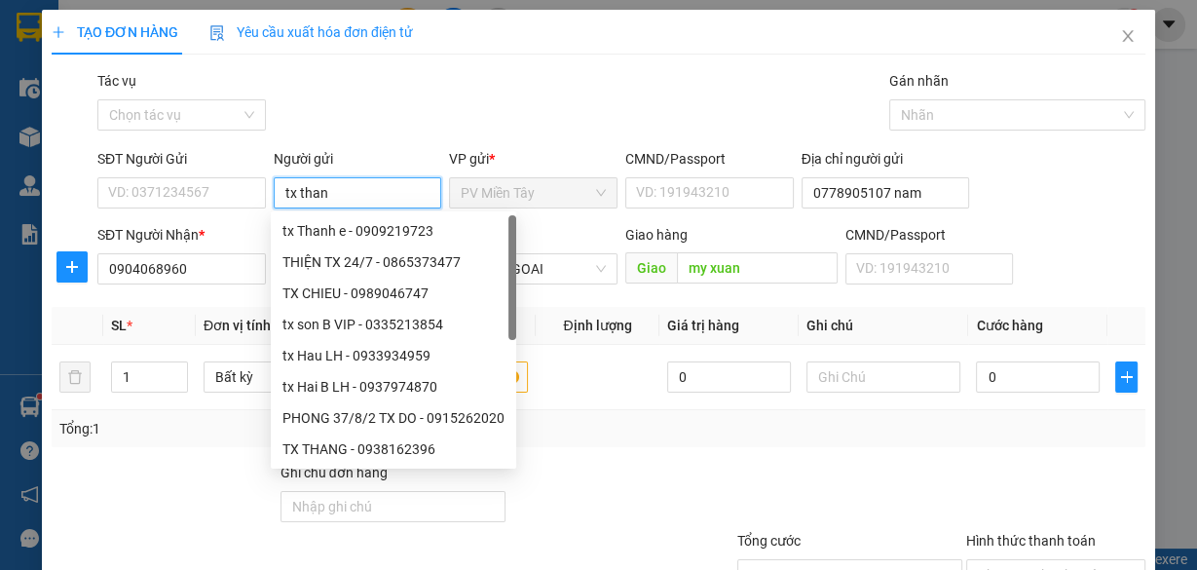
type input "tx thang"
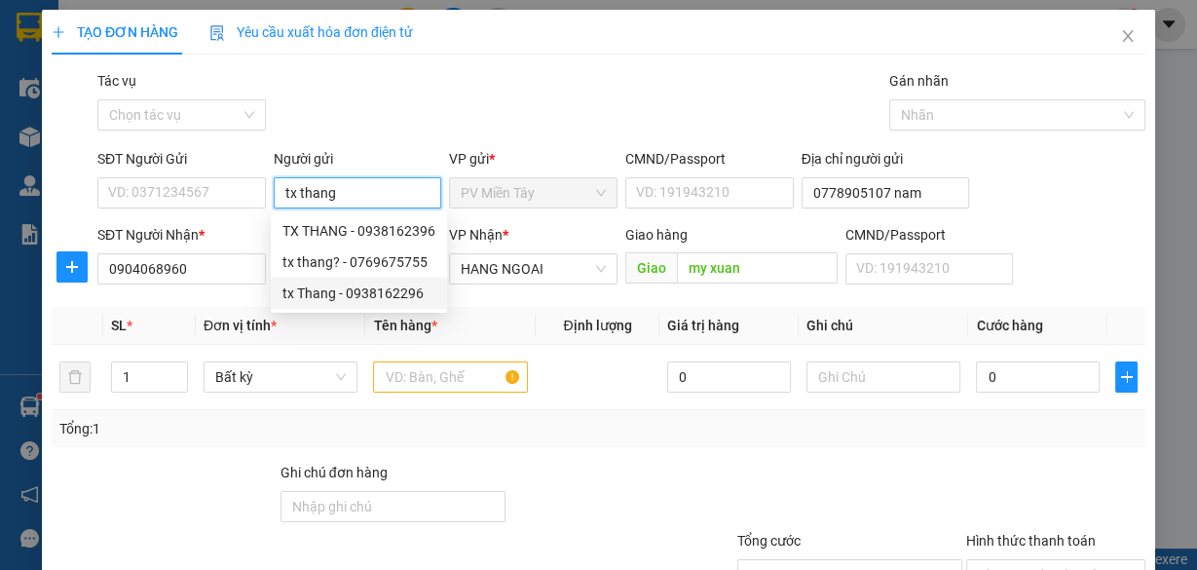
click at [348, 290] on div "tx Thang - 0938162296" at bounding box center [359, 293] width 153 height 21
type input "0938162296"
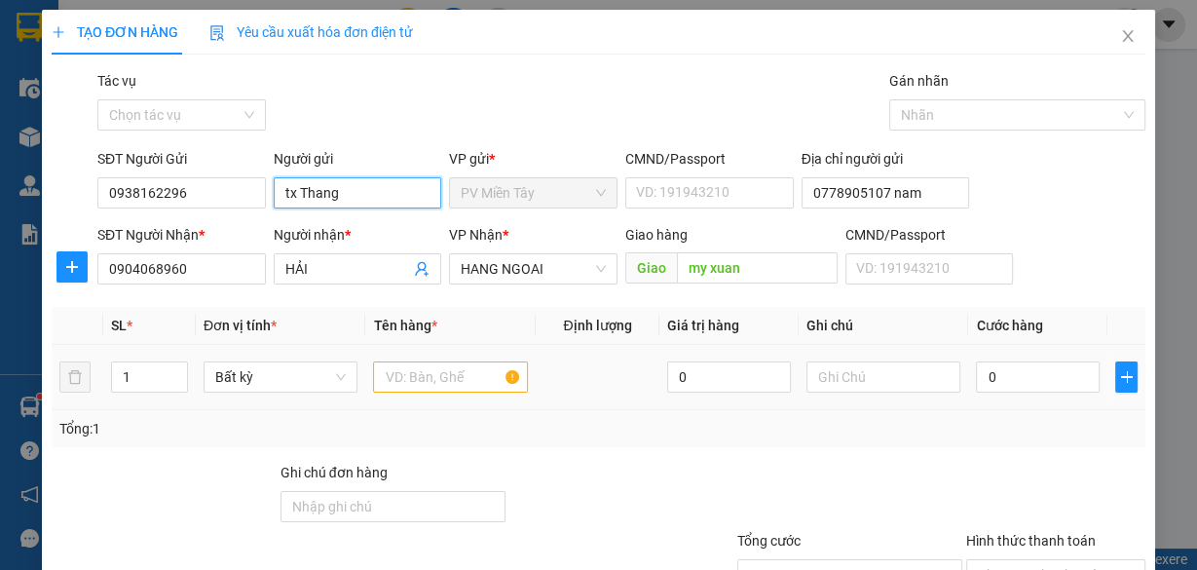
type input "tx Thang"
click at [444, 386] on input "text" at bounding box center [450, 376] width 155 height 31
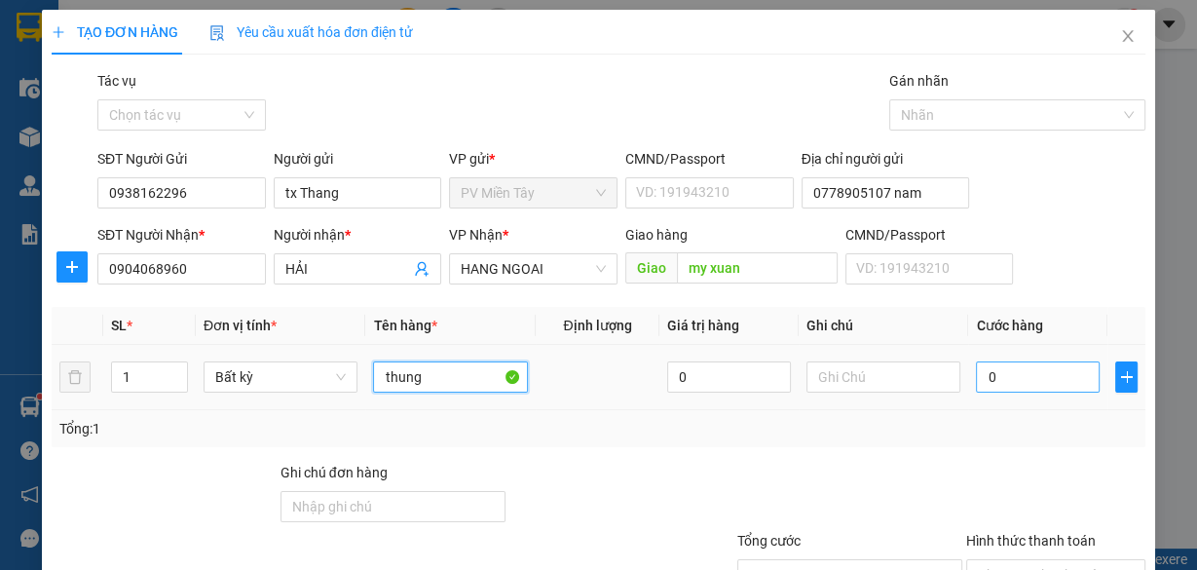
type input "thung"
click at [1030, 385] on input "0" at bounding box center [1038, 376] width 124 height 31
type input "4"
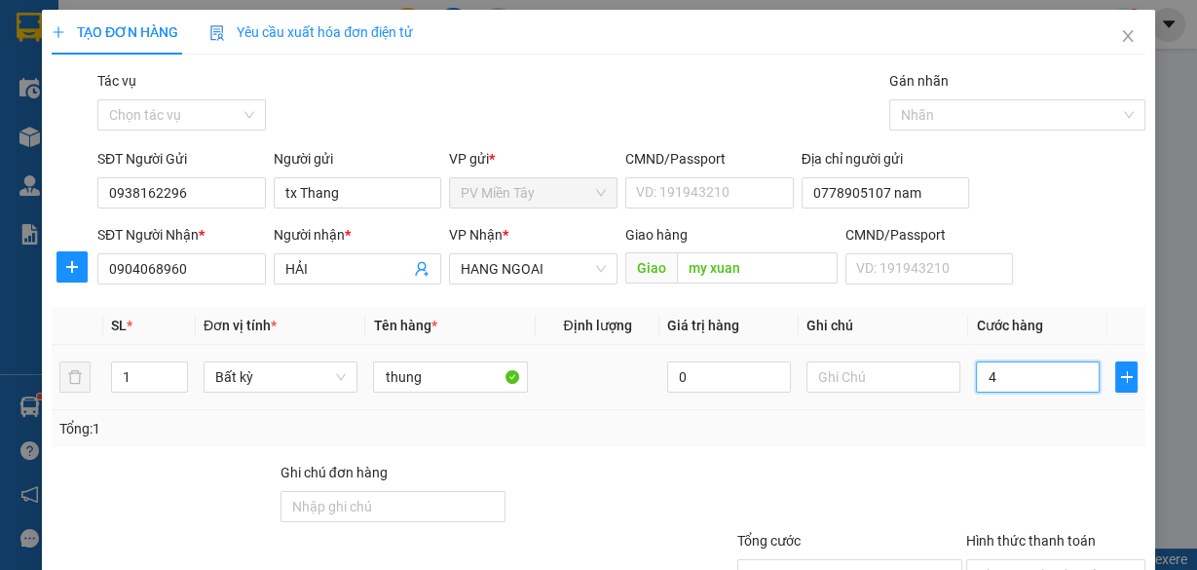
type input "40"
type input "40.000"
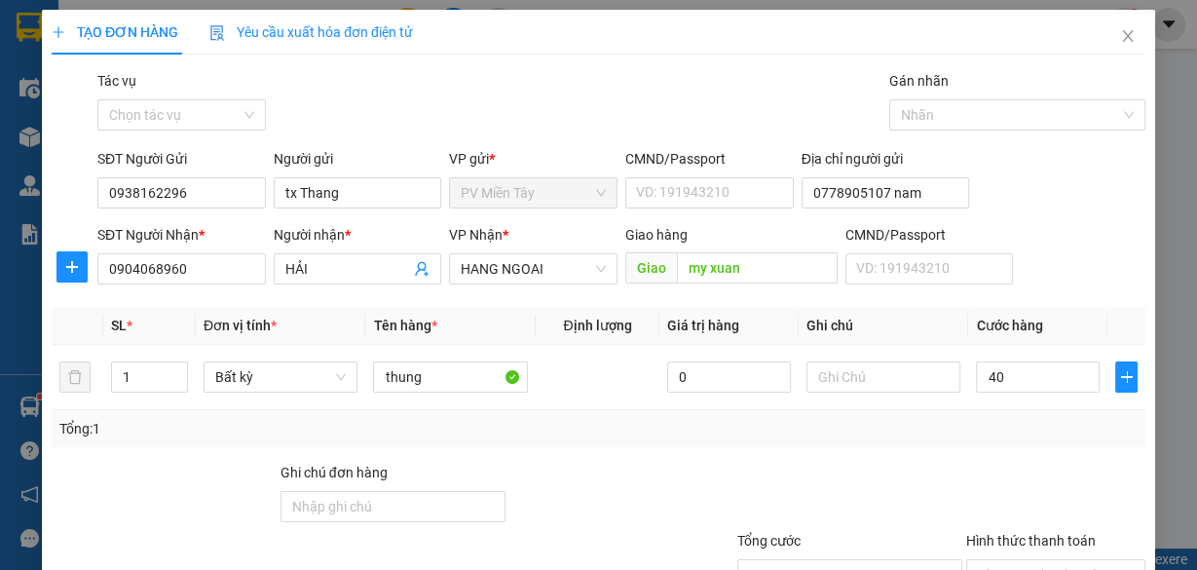
type input "40.000"
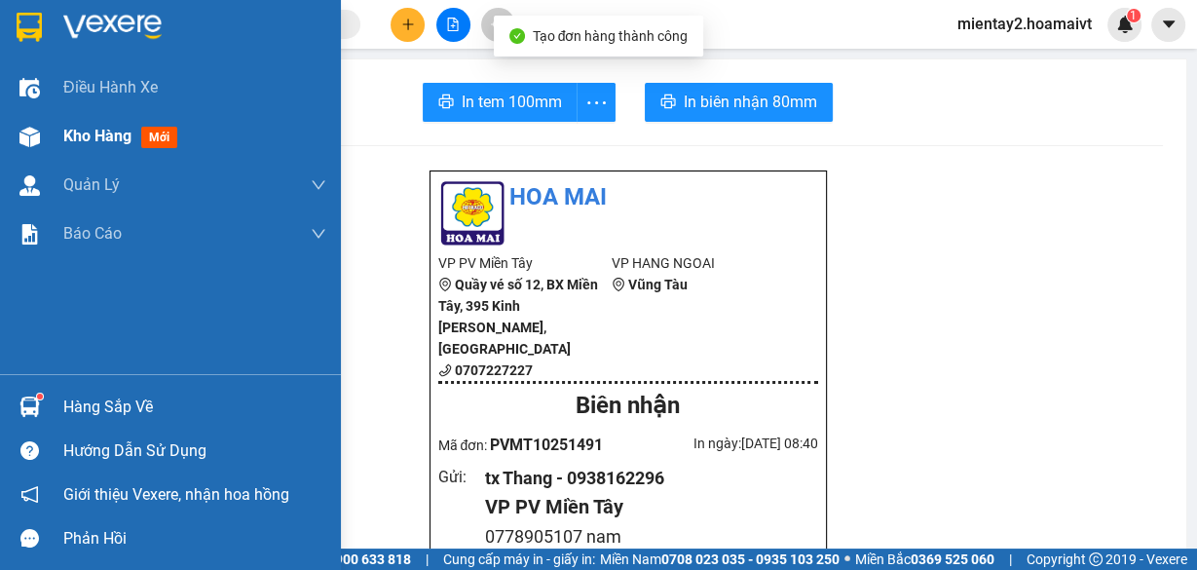
click at [81, 121] on div "Kho hàng mới" at bounding box center [194, 136] width 263 height 49
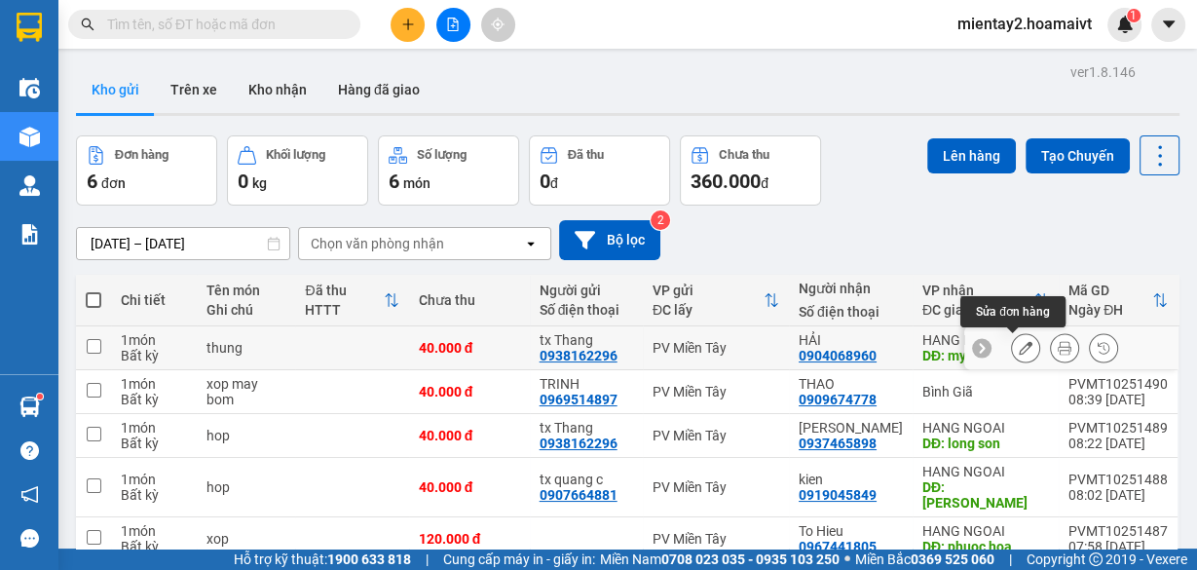
click at [1019, 342] on icon at bounding box center [1026, 348] width 14 height 14
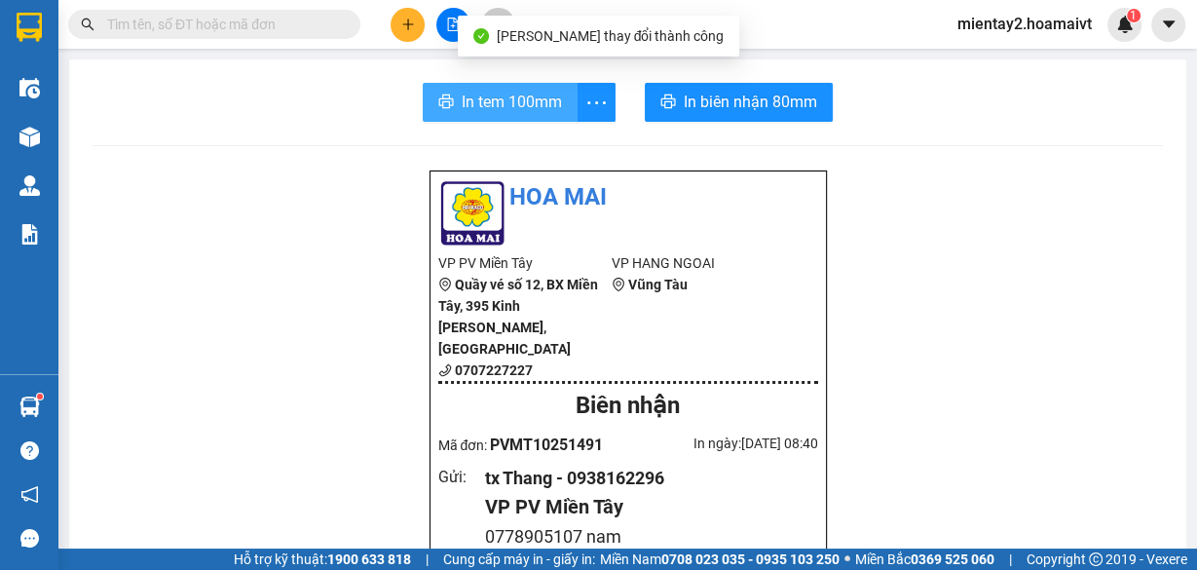
click at [553, 93] on span "In tem 100mm" at bounding box center [512, 102] width 100 height 24
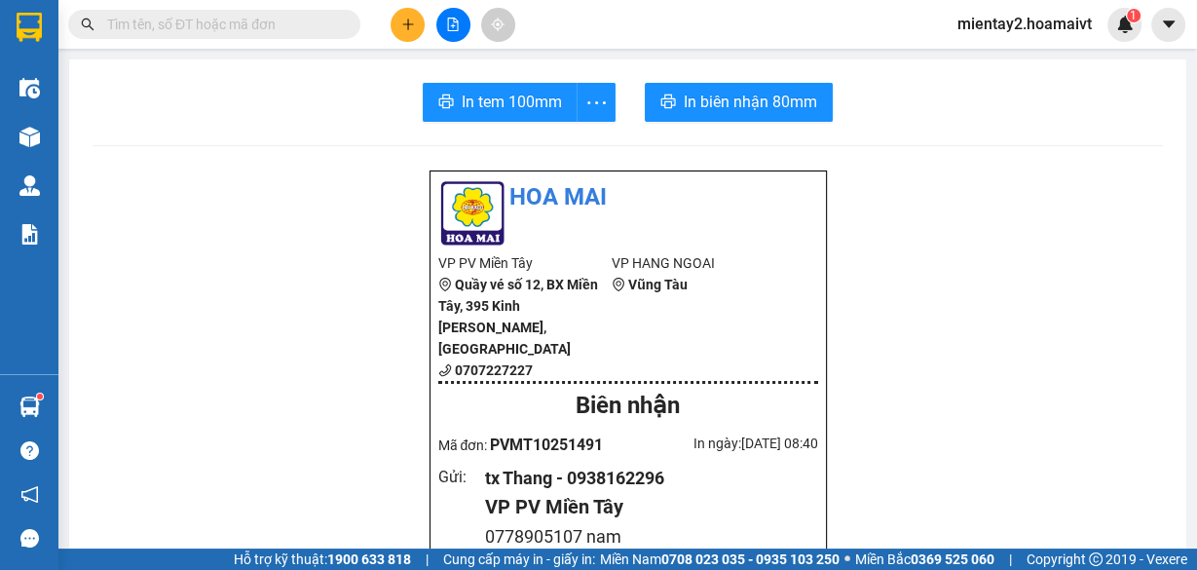
click at [411, 22] on icon "plus" at bounding box center [408, 25] width 14 height 14
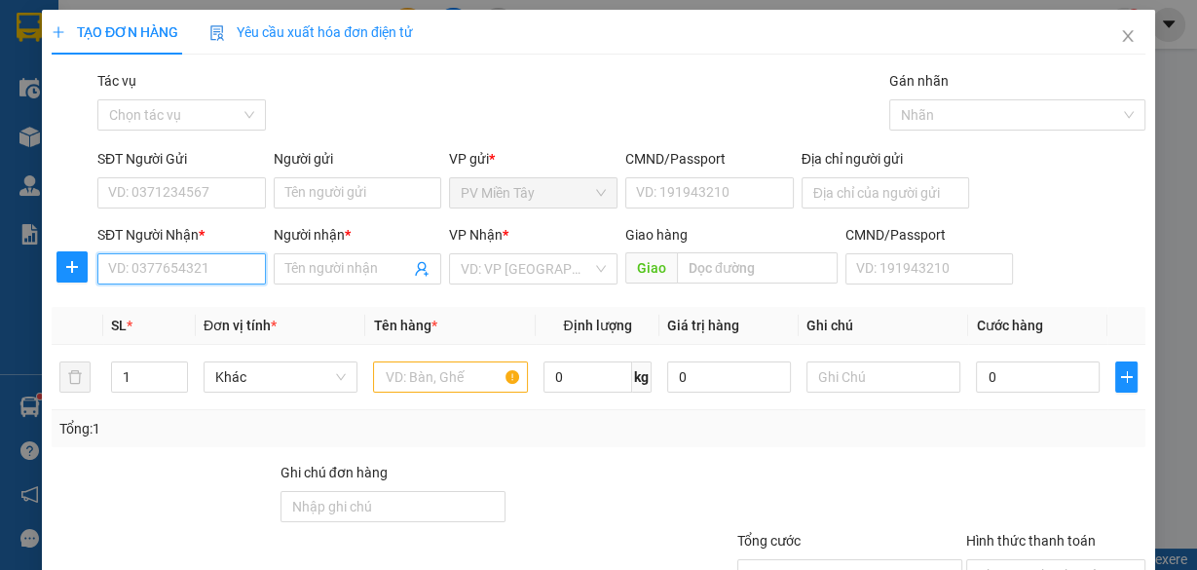
click at [208, 268] on input "SĐT Người Nhận *" at bounding box center [181, 268] width 169 height 31
type input "0907645414"
click at [209, 265] on input "0907645414" at bounding box center [181, 268] width 169 height 31
type input "0907645414"
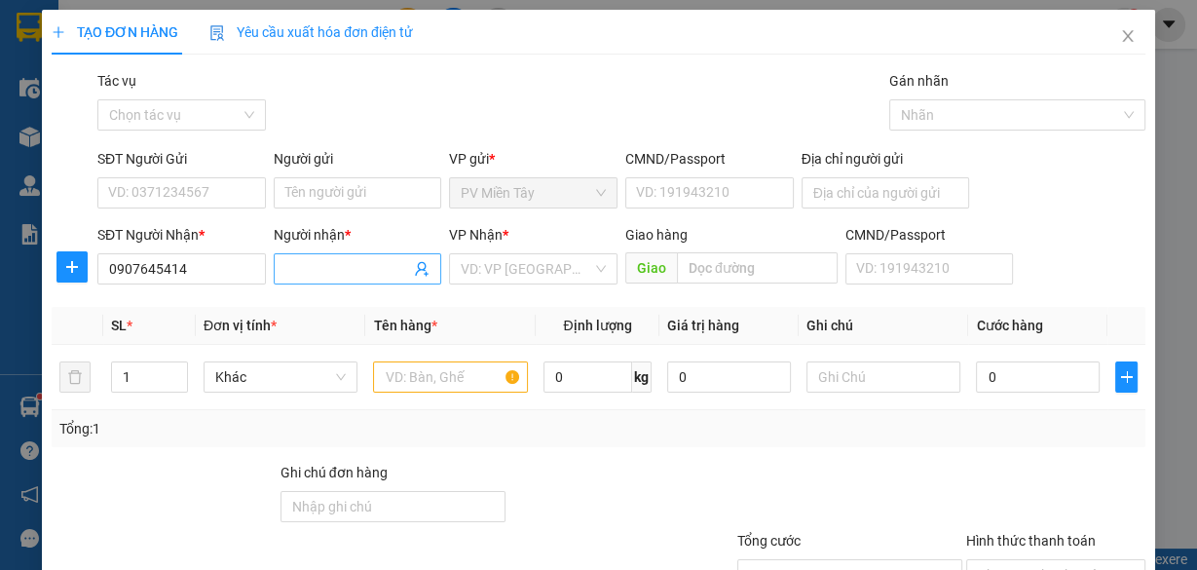
click at [330, 272] on input "Người nhận *" at bounding box center [348, 268] width 126 height 21
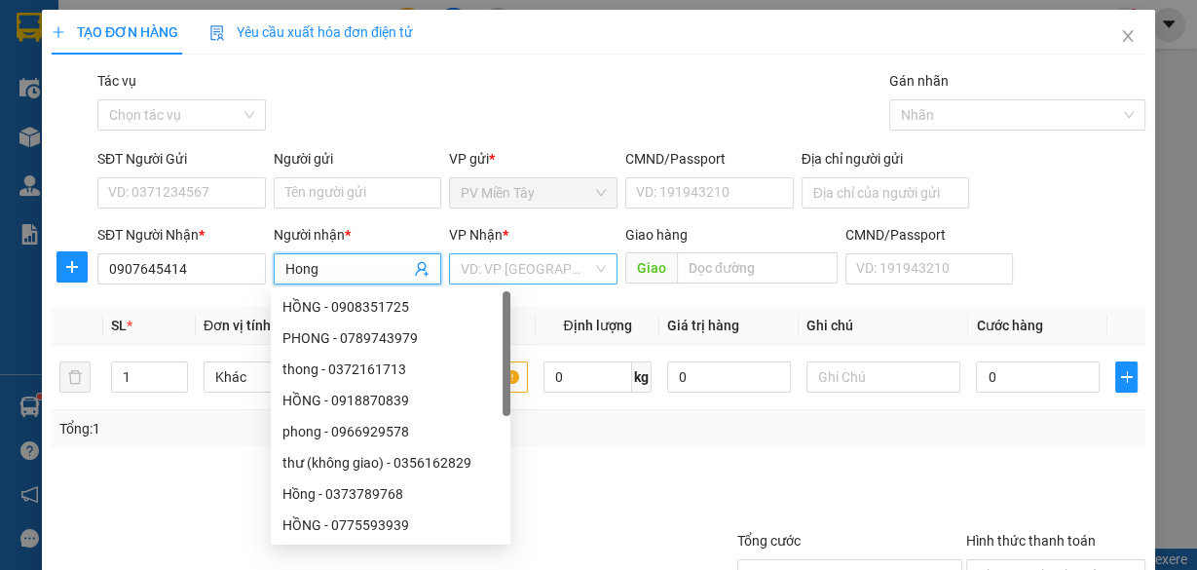
type input "Hong"
click at [469, 266] on input "search" at bounding box center [527, 268] width 132 height 29
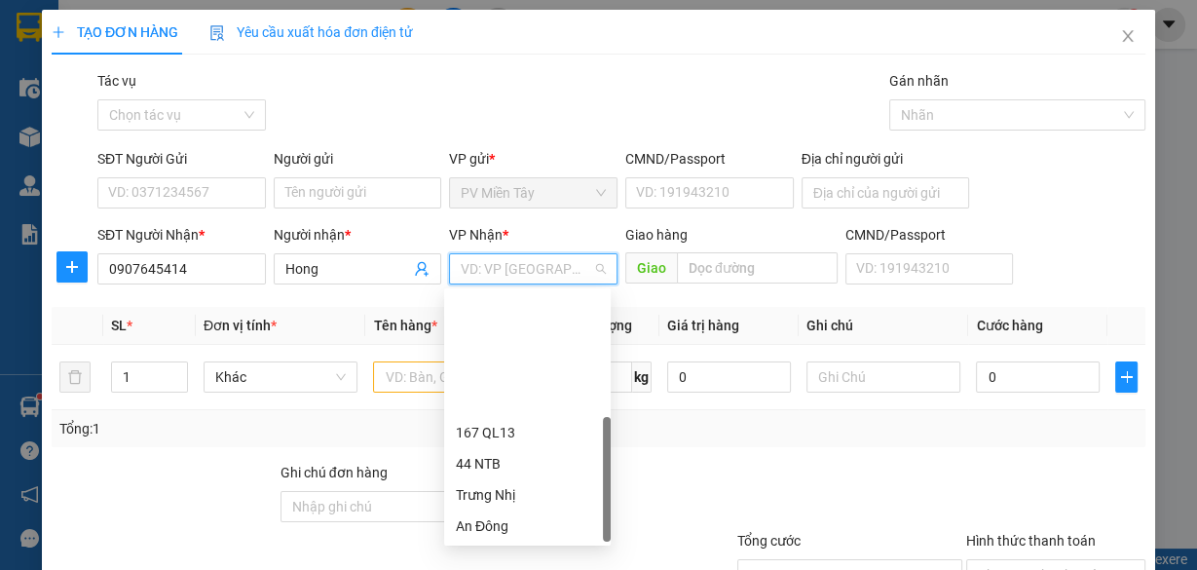
drag, startPoint x: 528, startPoint y: 493, endPoint x: 556, endPoint y: 456, distance: 46.6
click at [547, 469] on div "167 QL13 44 NTB Trưng Nhị An Đông PV Miền Tây Hàng Xanh [GEOGRAPHIC_DATA] HANG…" at bounding box center [527, 557] width 167 height 281
click at [745, 271] on input "text" at bounding box center [757, 267] width 161 height 31
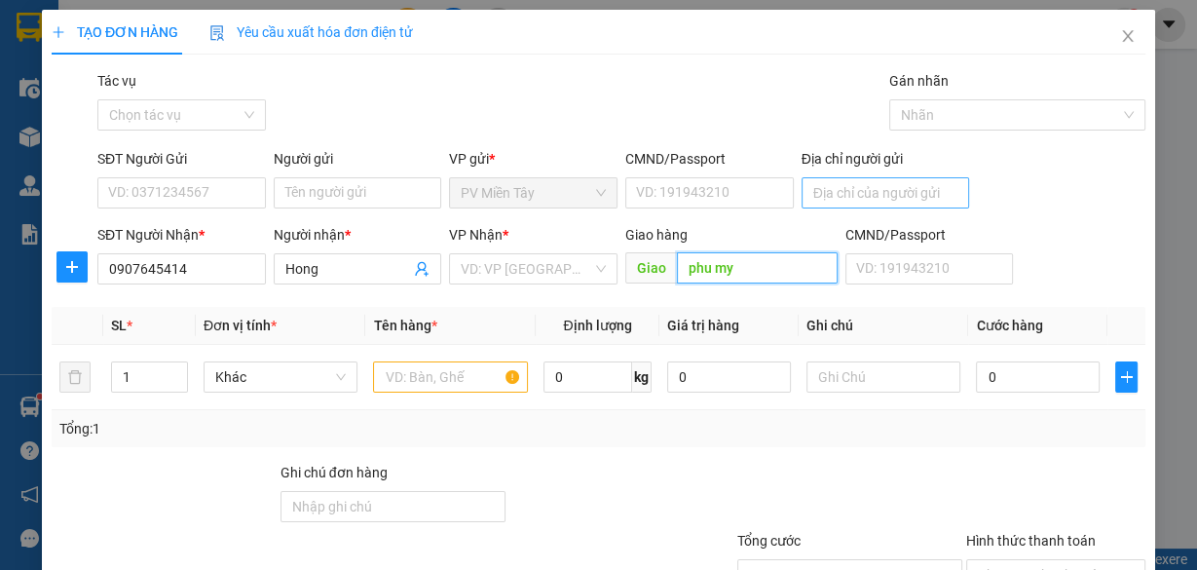
type input "phu my"
click at [826, 199] on input "Địa chỉ người gửi" at bounding box center [886, 192] width 169 height 31
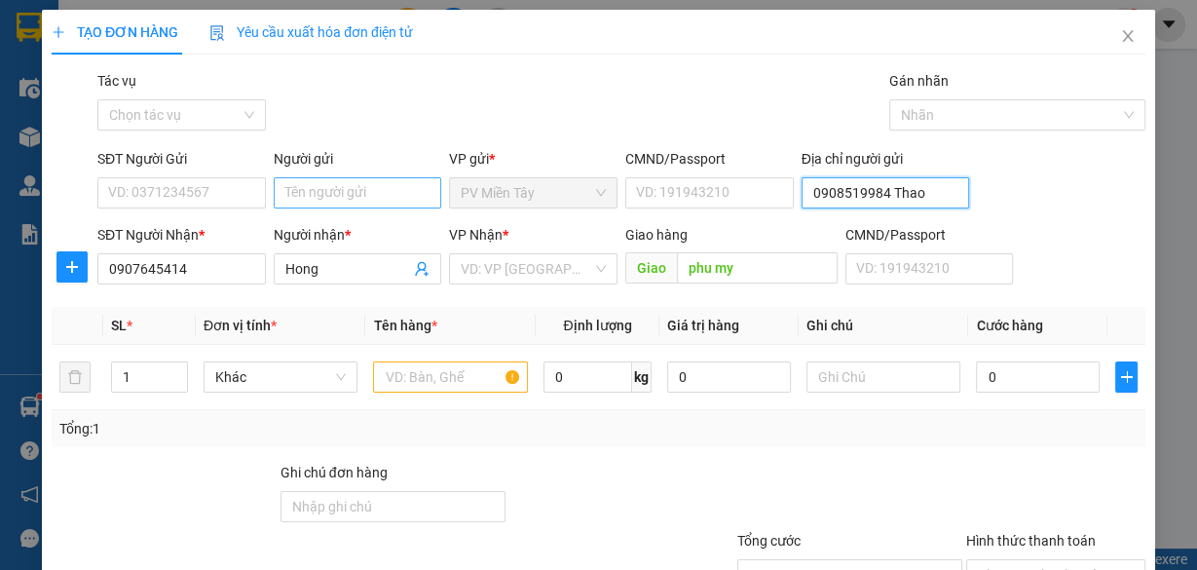
type input "0908519984 Thao"
click at [384, 181] on input "Người gửi" at bounding box center [358, 192] width 169 height 31
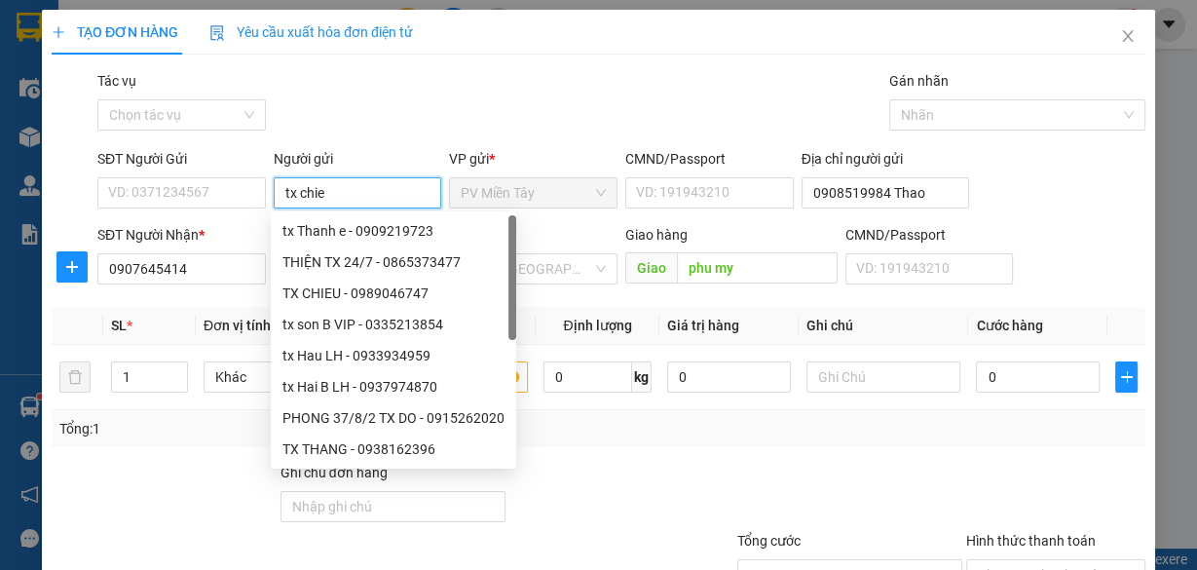
type input "tx chien"
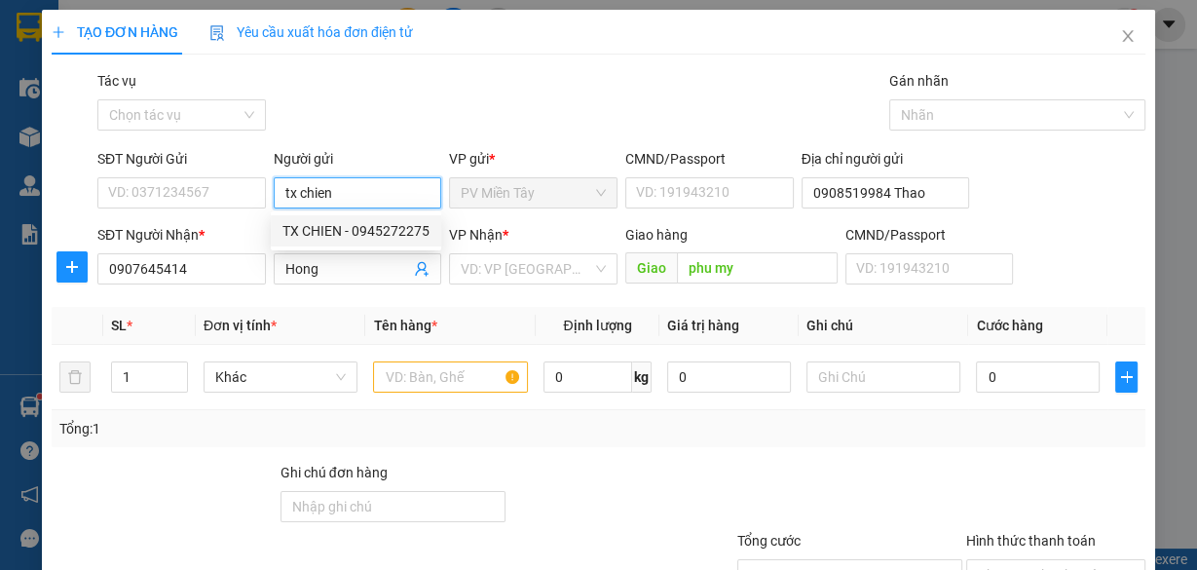
click at [353, 228] on div "TX CHIEN - 0945272275" at bounding box center [356, 230] width 147 height 21
type input "0945272275"
type input "TX CHIEN"
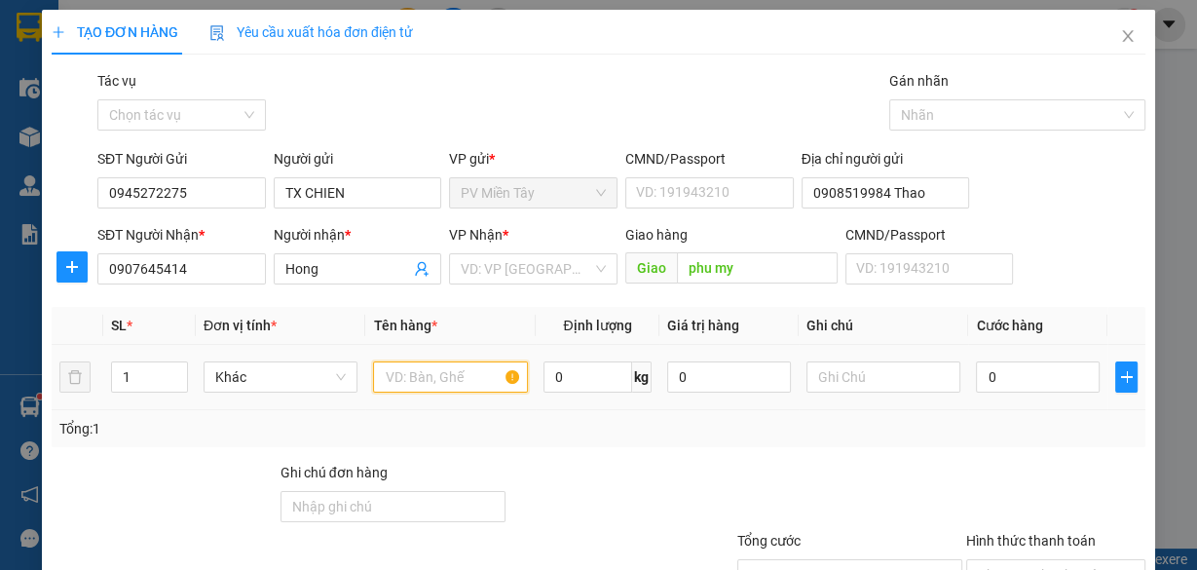
click at [447, 385] on input "text" at bounding box center [450, 376] width 155 height 31
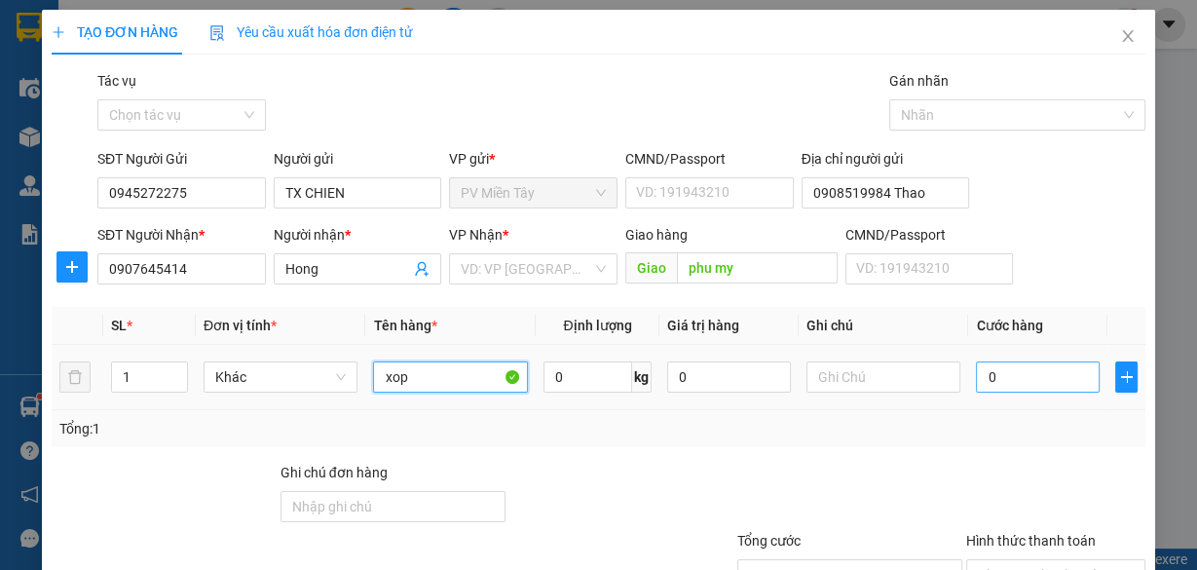
type input "xop"
click at [996, 380] on input "0" at bounding box center [1038, 376] width 124 height 31
type input "4"
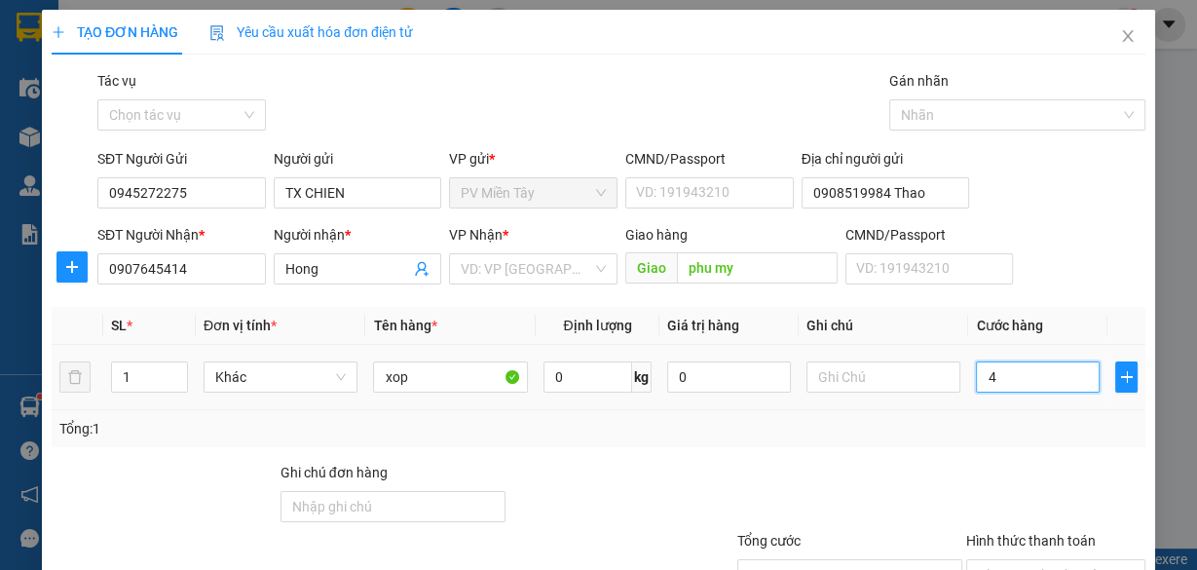
type input "40"
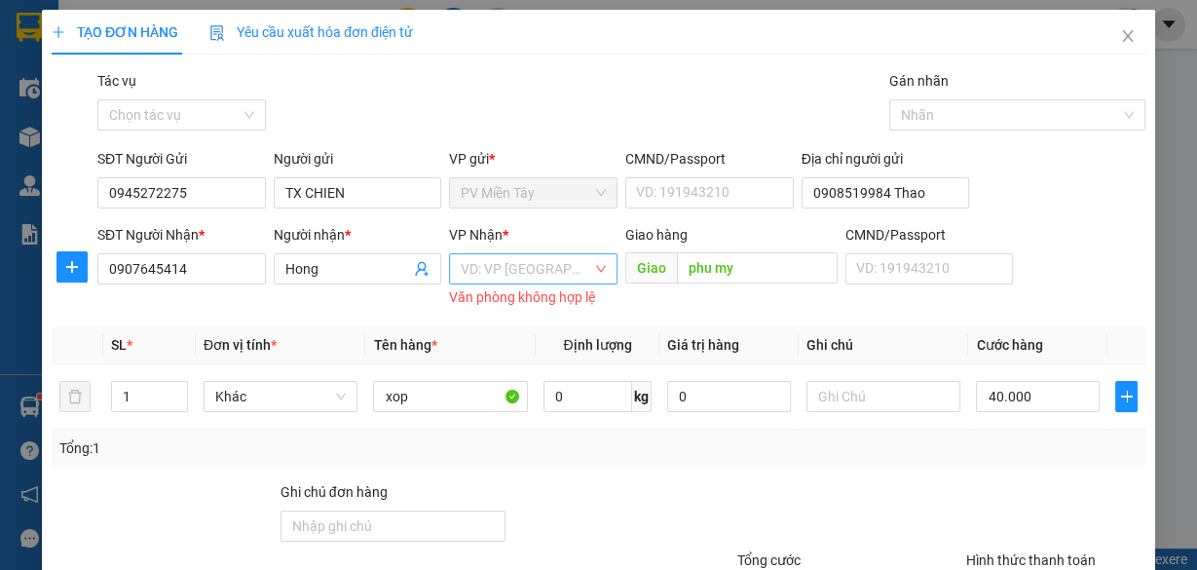
click at [559, 254] on input "search" at bounding box center [527, 268] width 132 height 29
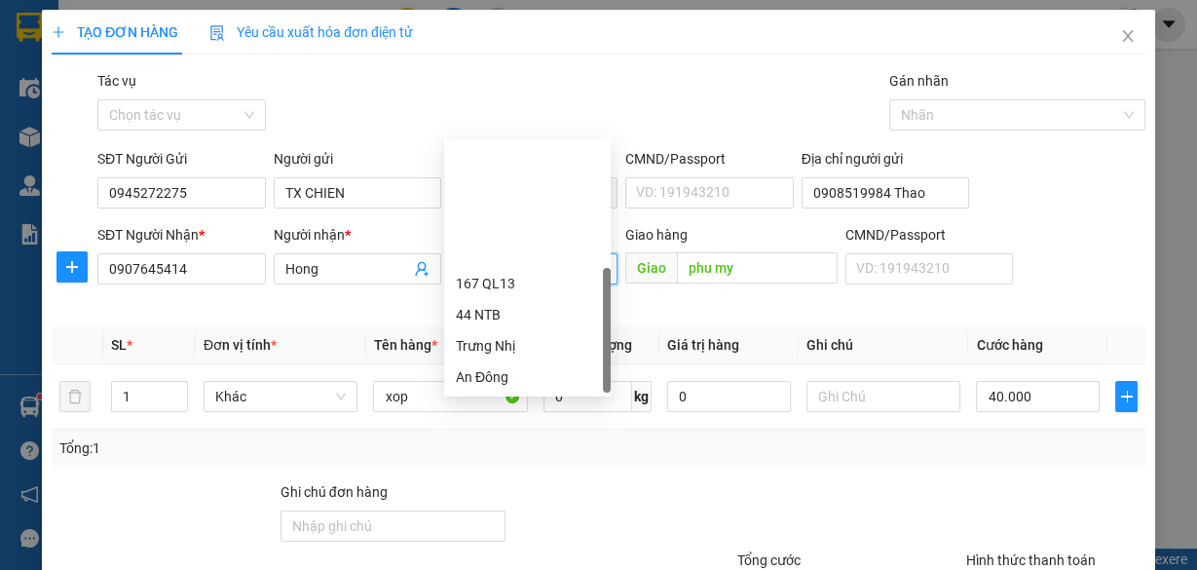
click at [524, 491] on div "HANG NGOAI" at bounding box center [527, 501] width 143 height 21
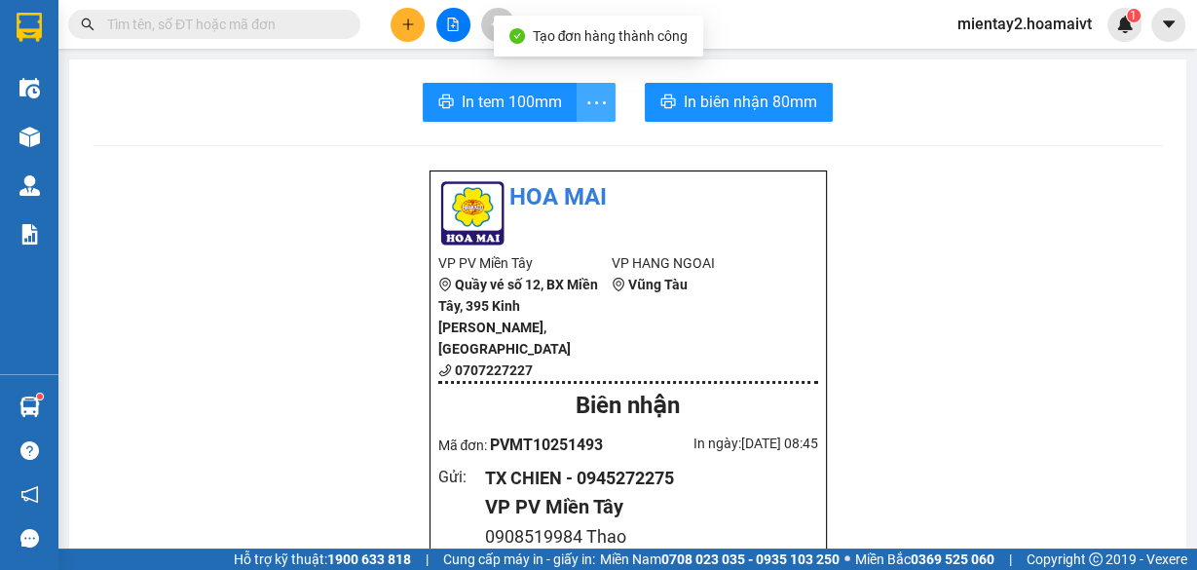
click at [578, 103] on span "more" at bounding box center [596, 103] width 37 height 24
click at [528, 103] on span "In tem 100mm" at bounding box center [512, 102] width 100 height 24
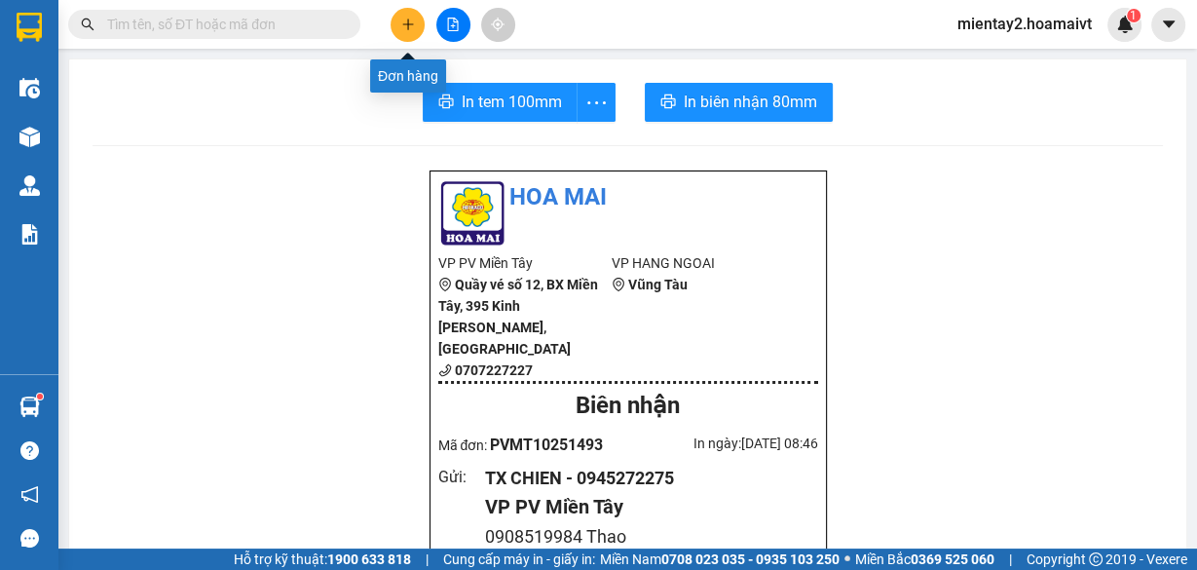
click at [407, 26] on icon "plus" at bounding box center [407, 24] width 1 height 11
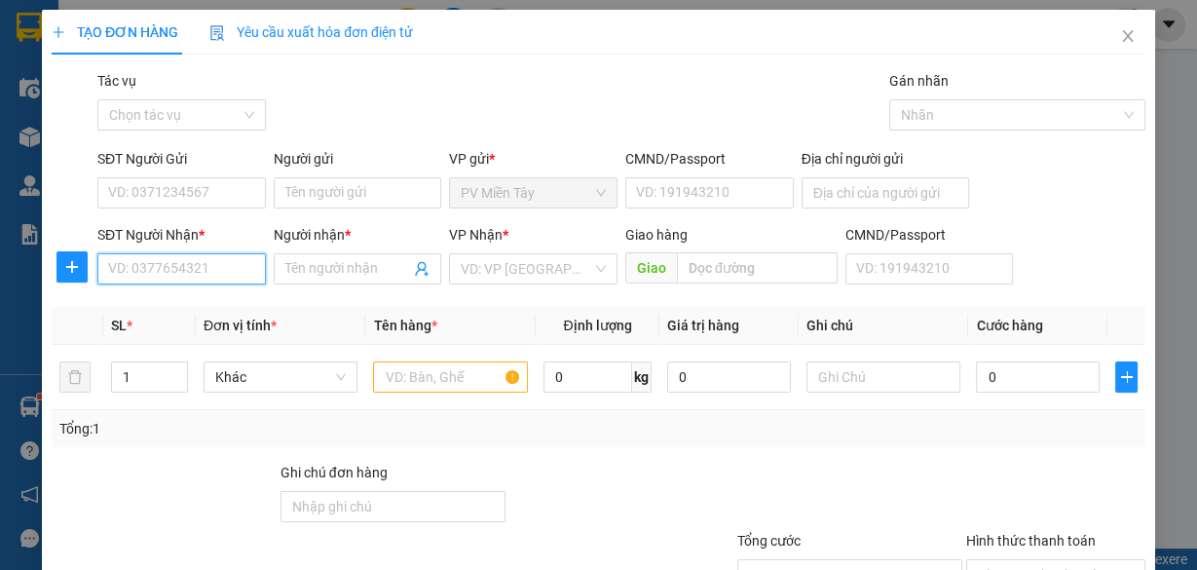
click at [225, 263] on input "SĐT Người Nhận *" at bounding box center [181, 268] width 169 height 31
type input "0787954512"
click at [435, 380] on input "text" at bounding box center [450, 376] width 155 height 31
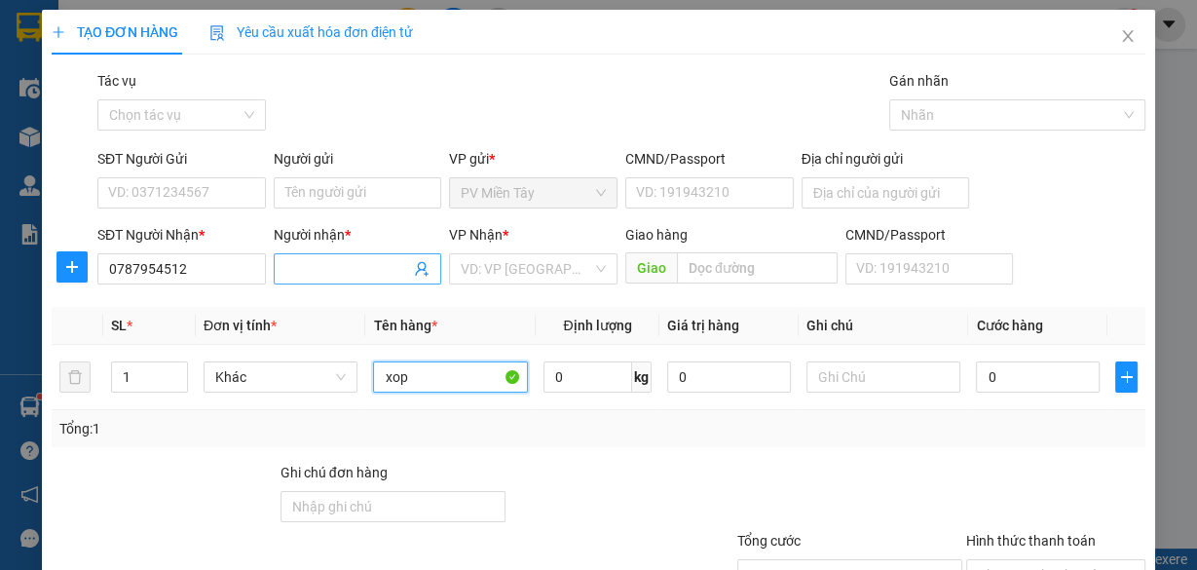
type input "xop"
click at [379, 273] on input "Người nhận *" at bounding box center [348, 268] width 126 height 21
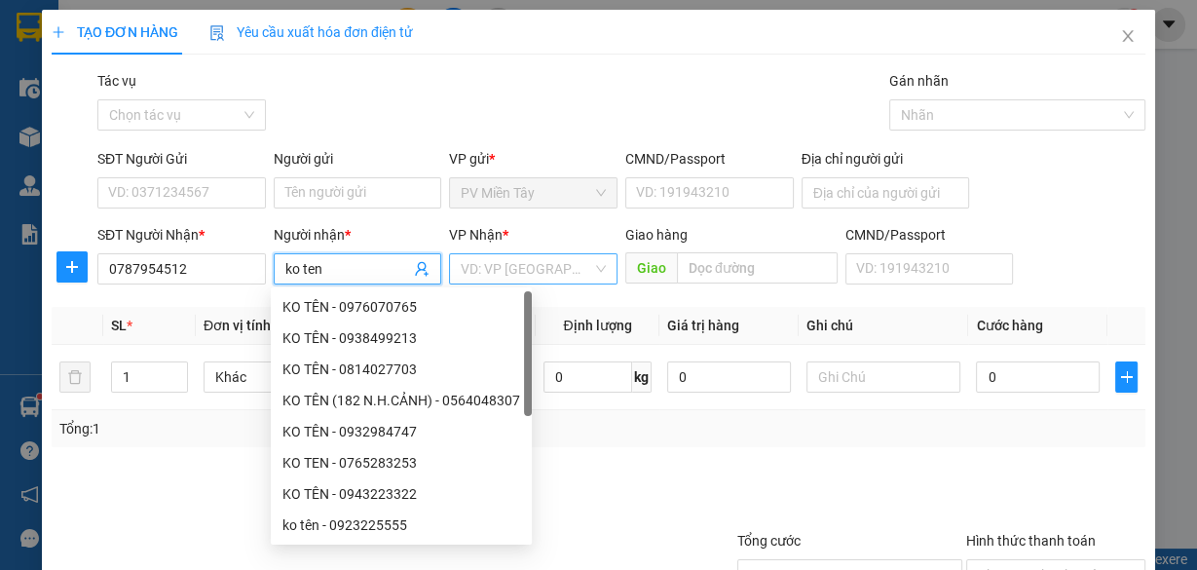
type input "ko ten"
click at [521, 276] on input "search" at bounding box center [527, 268] width 132 height 29
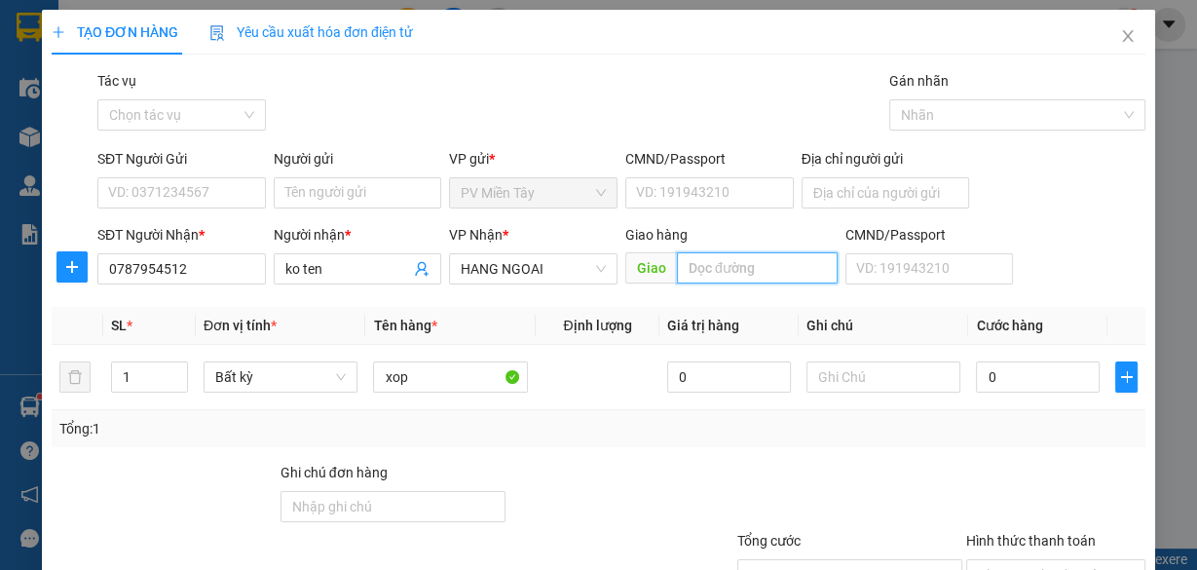
click at [715, 263] on input "text" at bounding box center [757, 267] width 161 height 31
type input "[PERSON_NAME]"
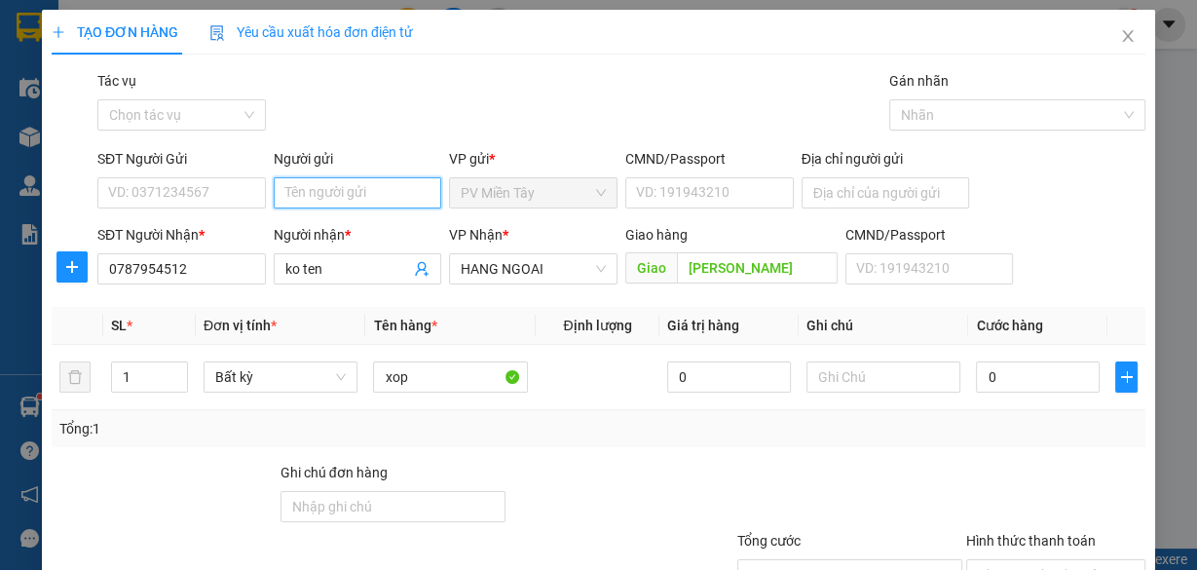
click at [323, 197] on input "Người gửi" at bounding box center [358, 192] width 169 height 31
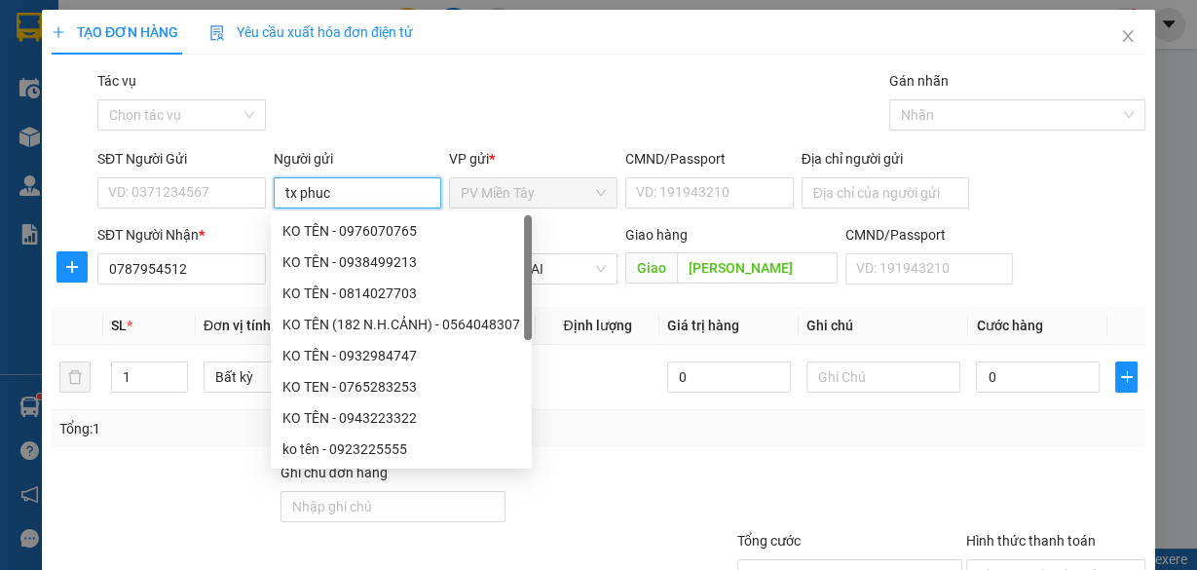
type input "tx phuc b"
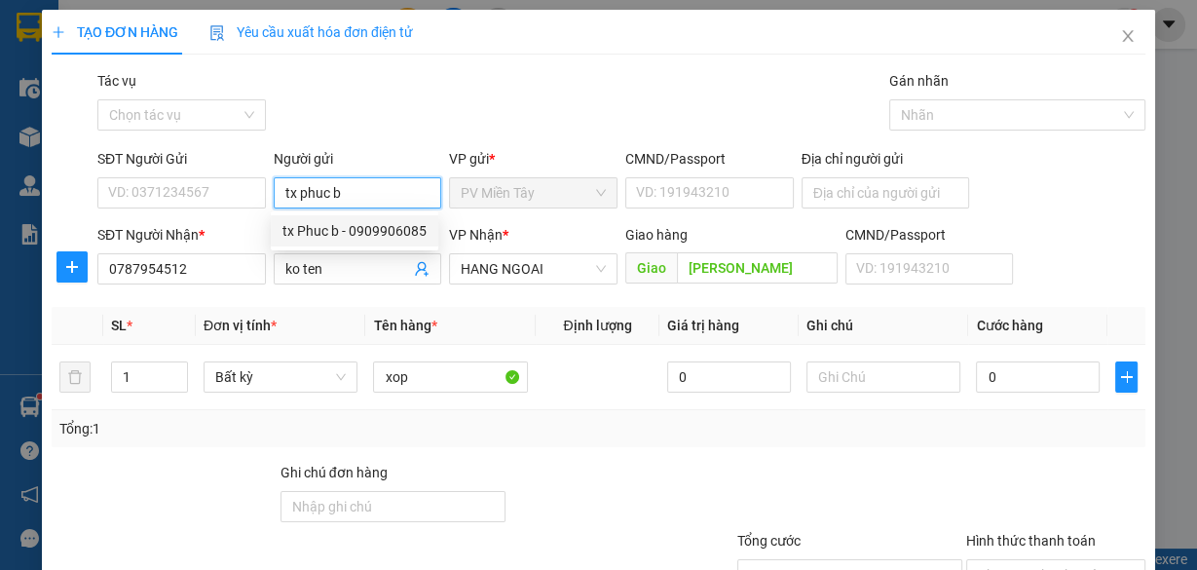
click at [370, 225] on div "tx Phuc b - 0909906085" at bounding box center [355, 230] width 144 height 21
type input "0909906085"
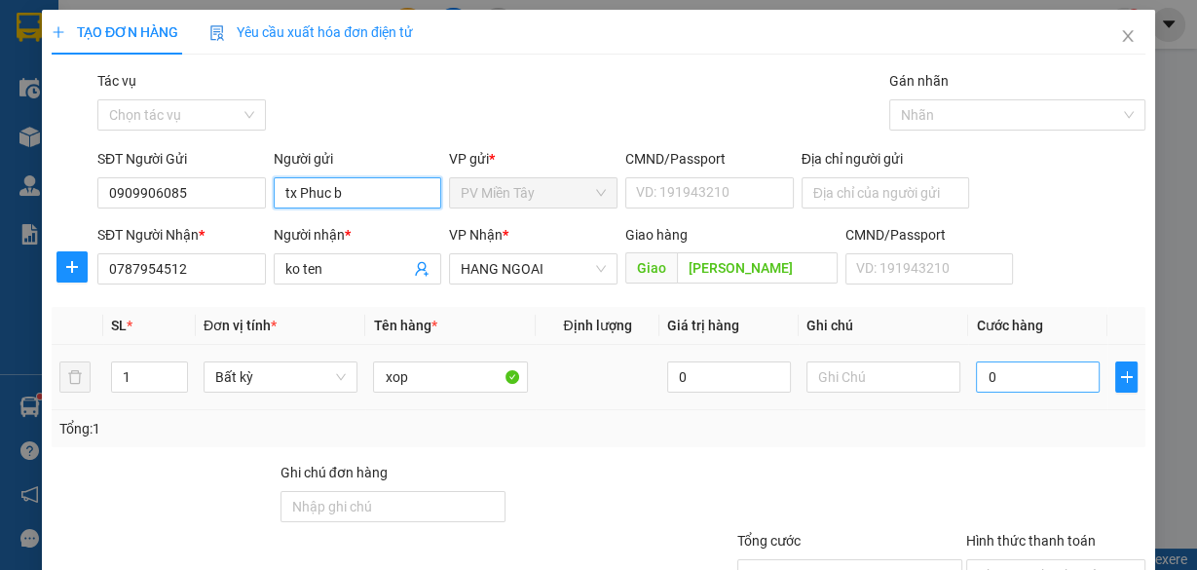
type input "tx Phuc b"
click at [1004, 370] on input "0" at bounding box center [1038, 376] width 124 height 31
type input "4"
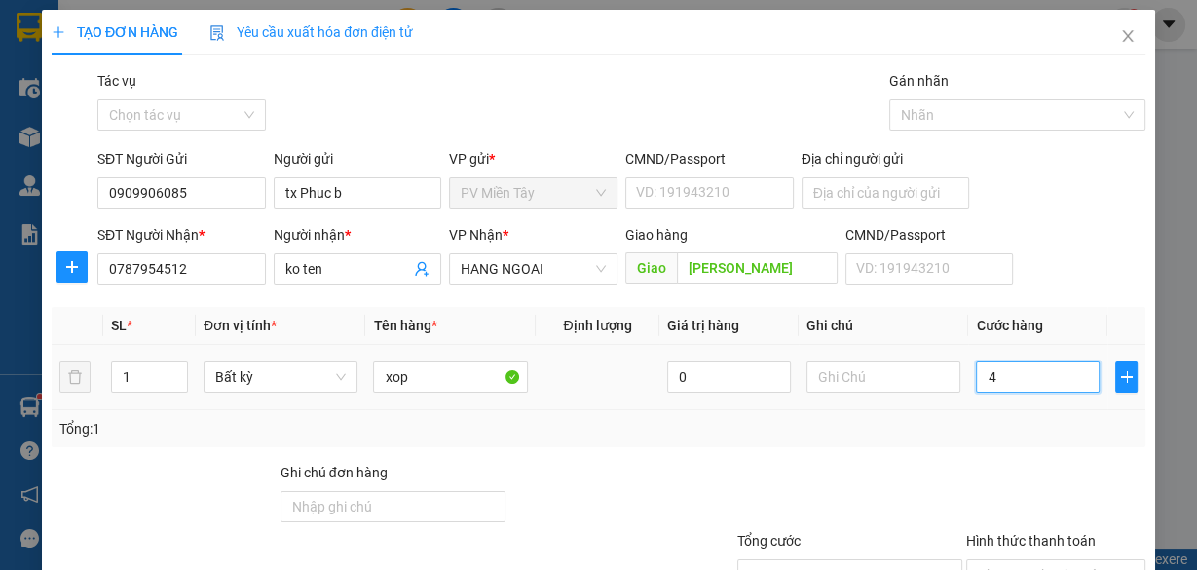
type input "40"
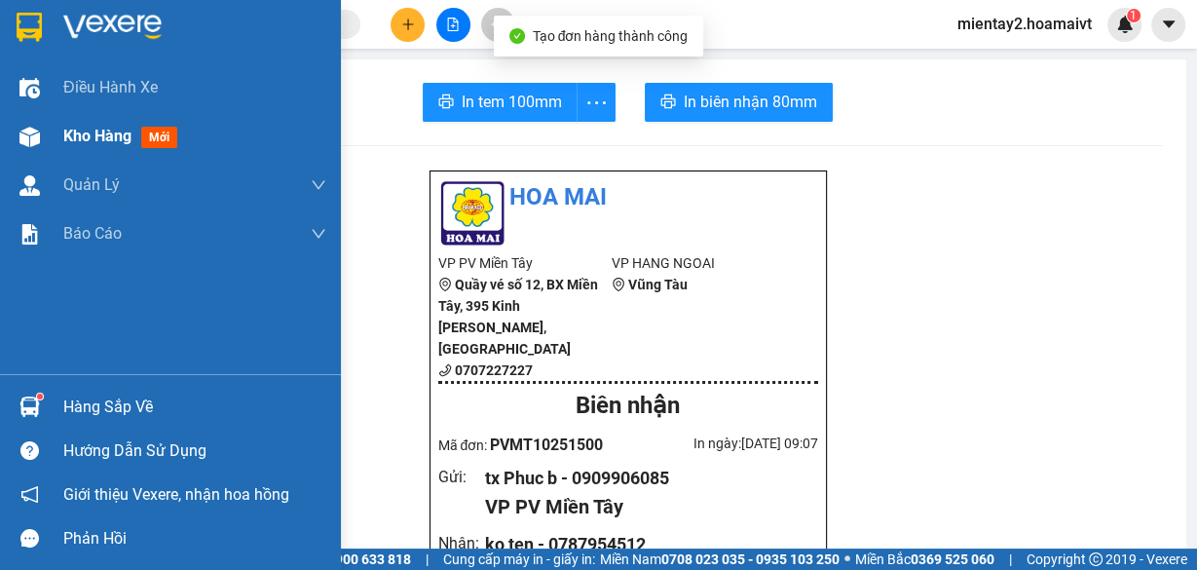
click at [106, 135] on span "Kho hàng" at bounding box center [97, 136] width 68 height 19
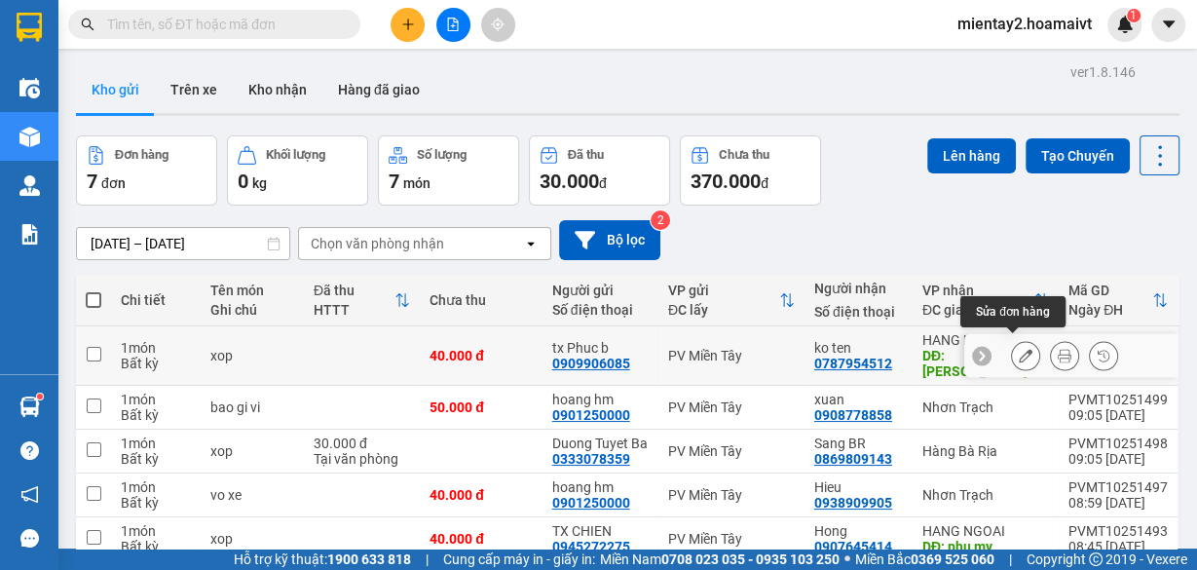
click at [1023, 349] on button at bounding box center [1025, 356] width 27 height 34
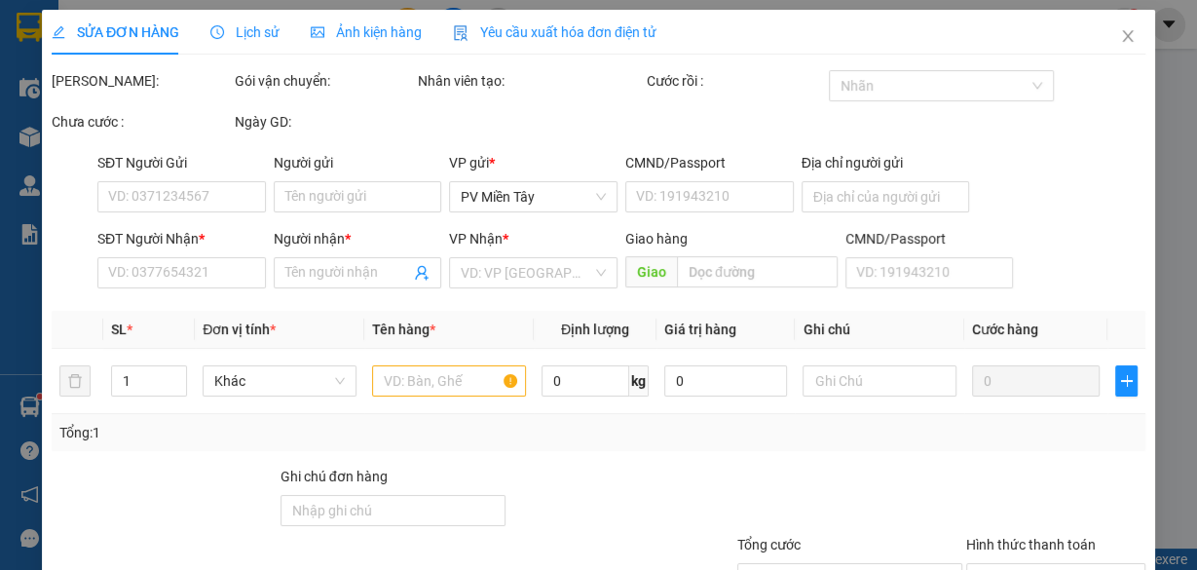
type input "0909906085"
type input "tx Phuc b"
type input "0787954512"
type input "ko ten"
type input "[PERSON_NAME]"
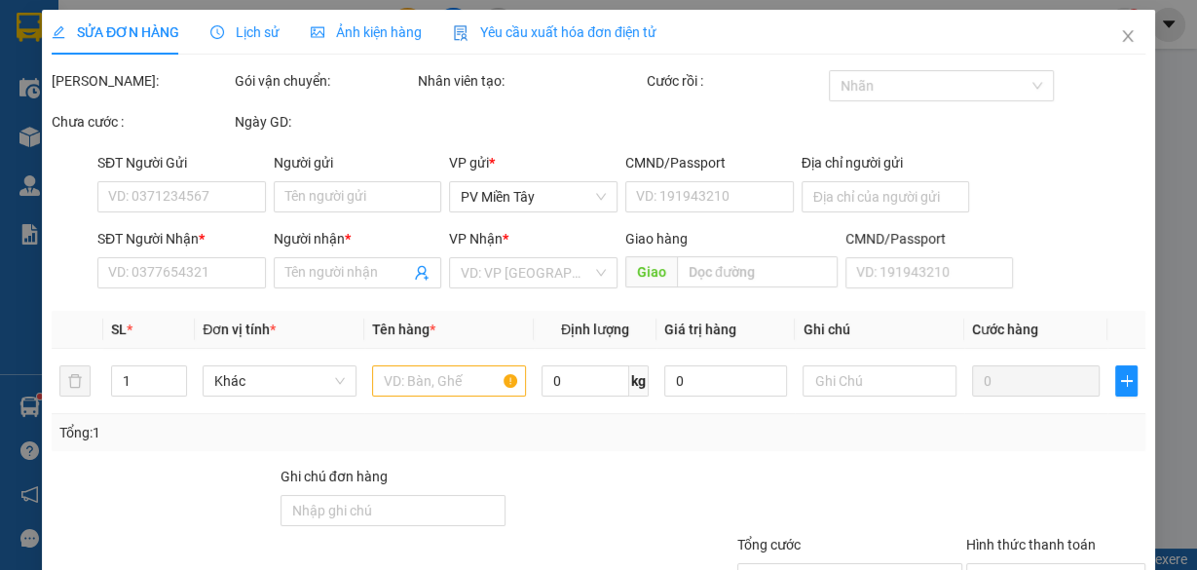
type input "40.000"
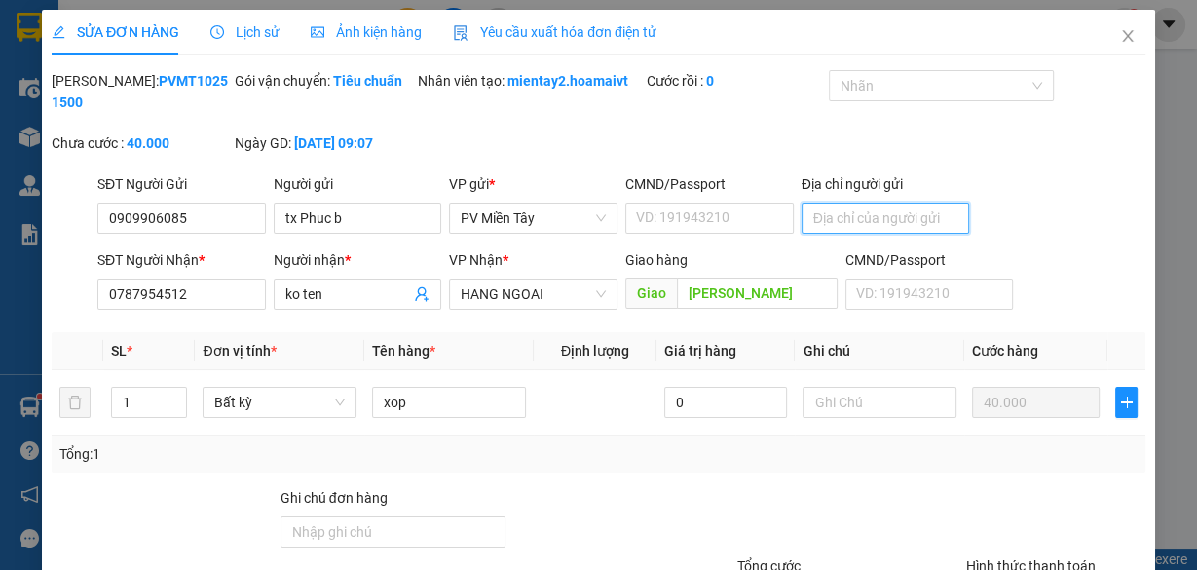
click at [878, 210] on input "Địa chỉ người gửi" at bounding box center [886, 218] width 169 height 31
type input "0333078"
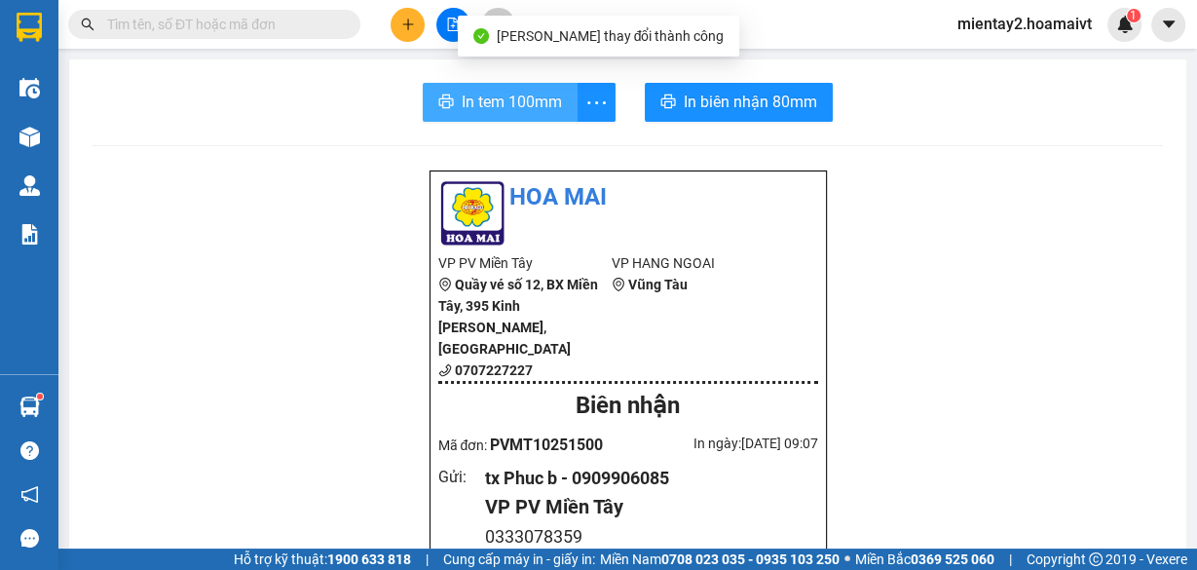
click at [520, 99] on span "In tem 100mm" at bounding box center [512, 102] width 100 height 24
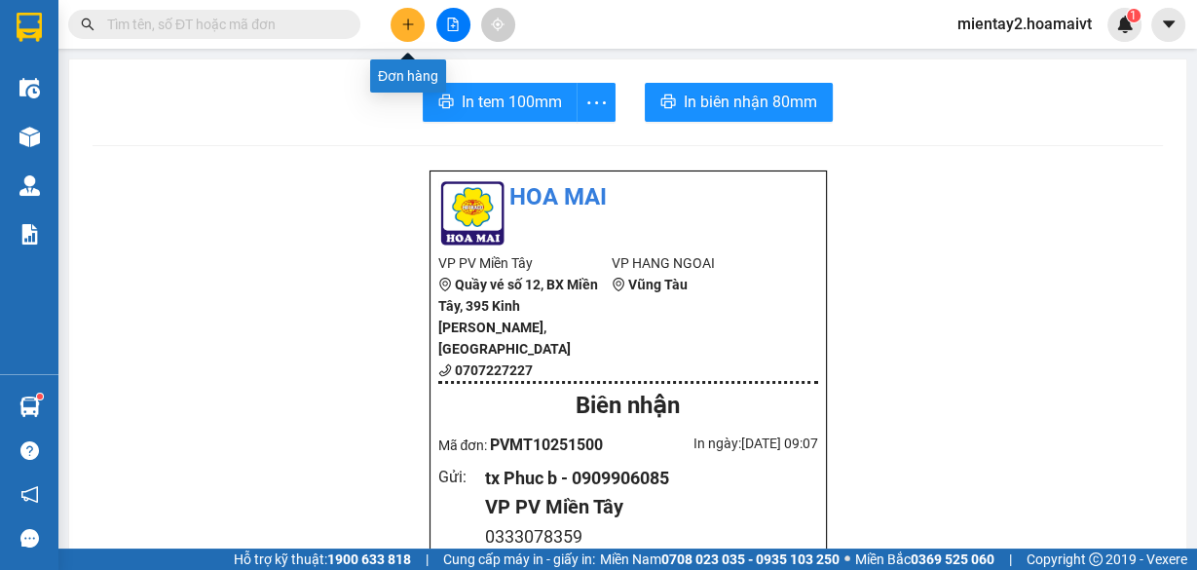
click at [415, 18] on button at bounding box center [408, 25] width 34 height 34
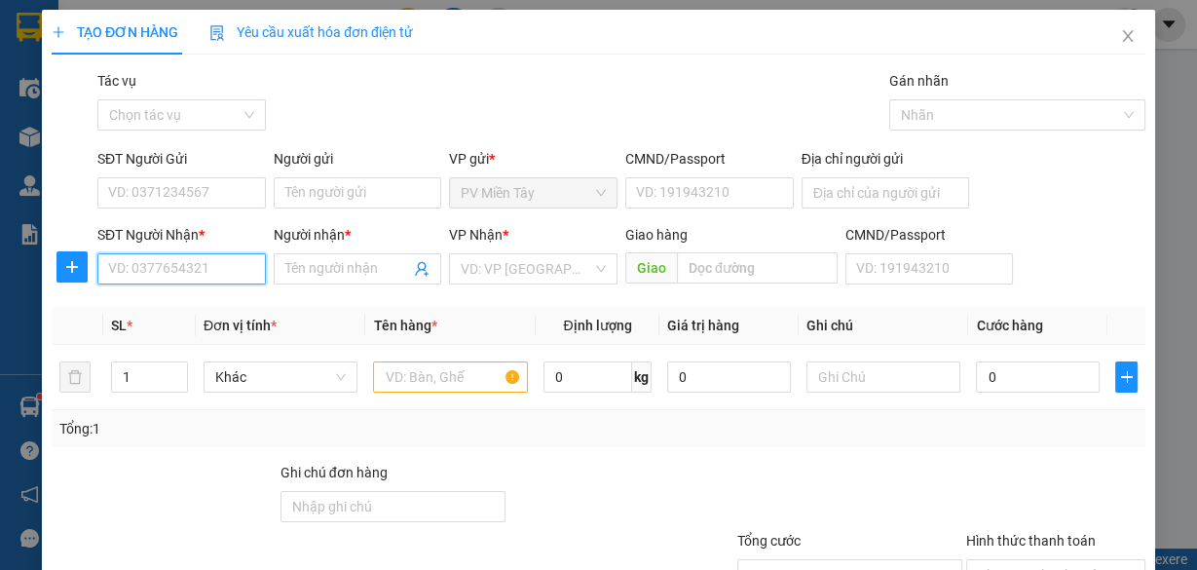
click at [201, 263] on input "SĐT Người Nhận *" at bounding box center [181, 268] width 169 height 31
click at [203, 268] on input "SĐT Người Nhận *" at bounding box center [181, 268] width 169 height 31
type input "0918724347"
click at [355, 255] on span at bounding box center [358, 268] width 169 height 31
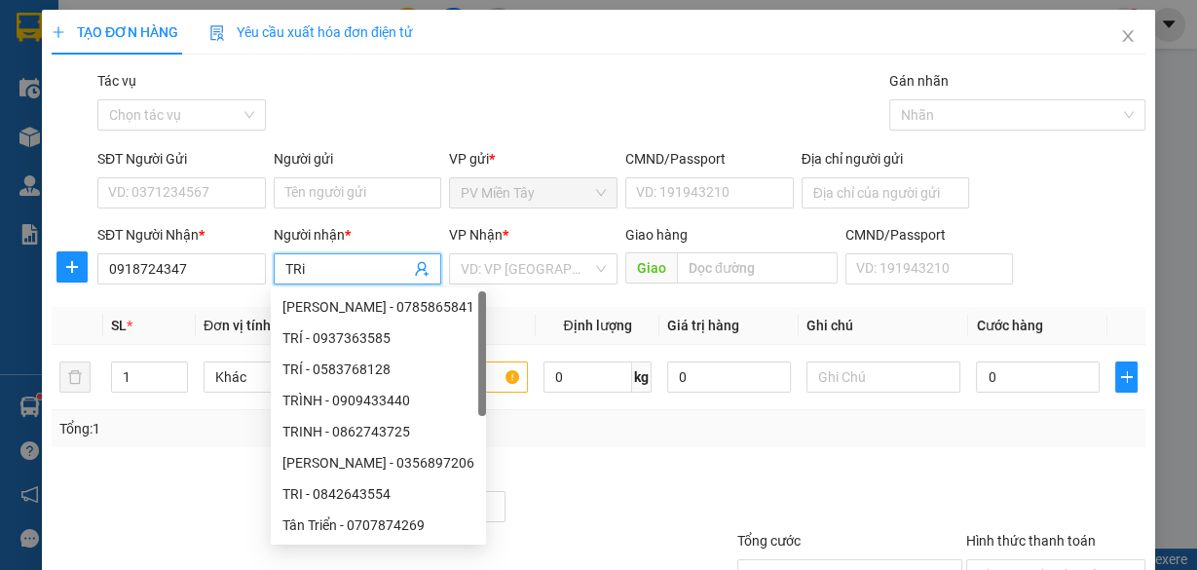
type input "TRi"
click at [478, 251] on div "VP Nhận *" at bounding box center [533, 238] width 169 height 29
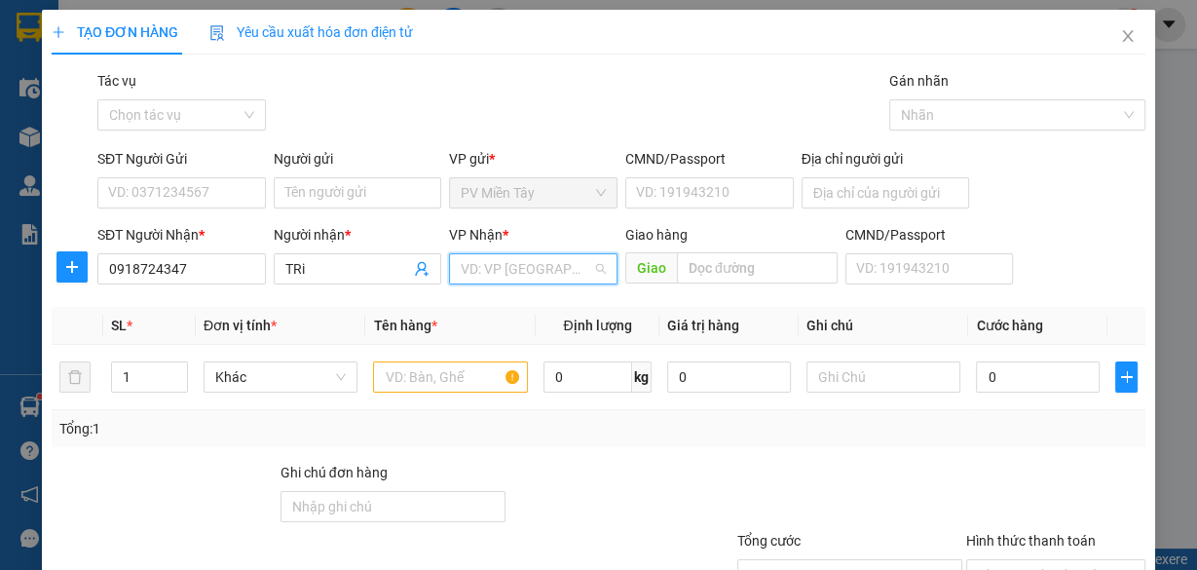
click at [485, 259] on input "search" at bounding box center [527, 268] width 132 height 29
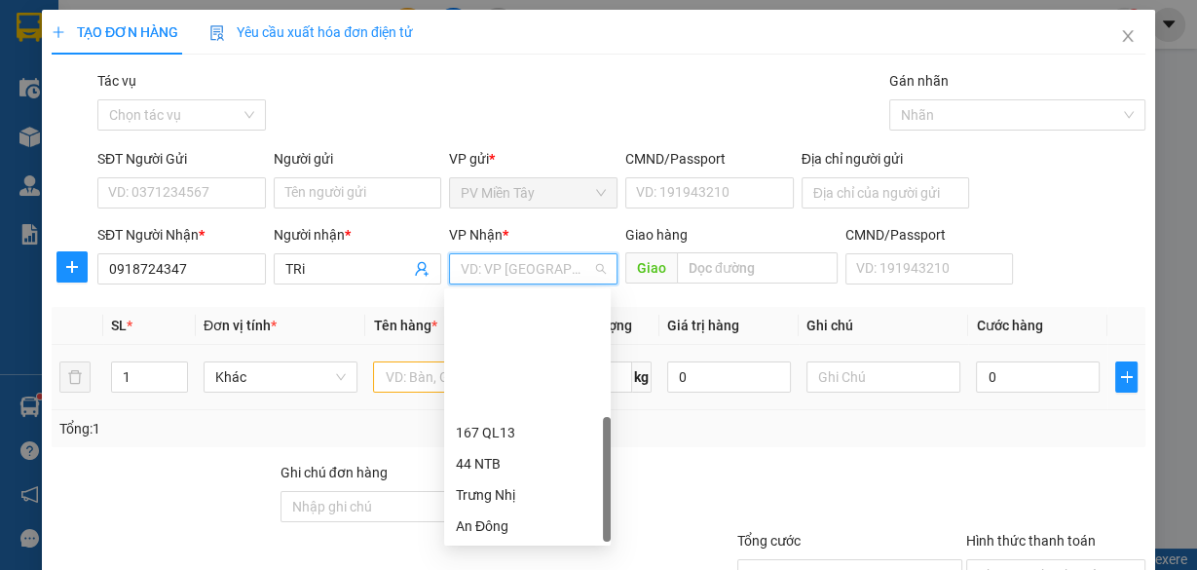
drag, startPoint x: 515, startPoint y: 497, endPoint x: 561, endPoint y: 402, distance: 105.0
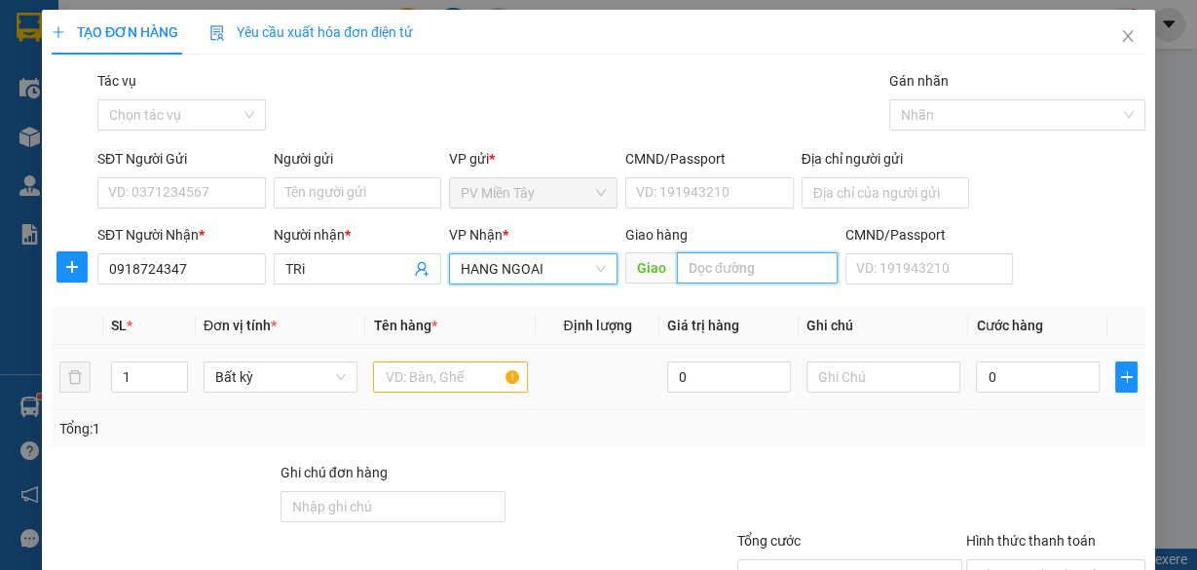
click at [724, 268] on input "text" at bounding box center [757, 267] width 161 height 31
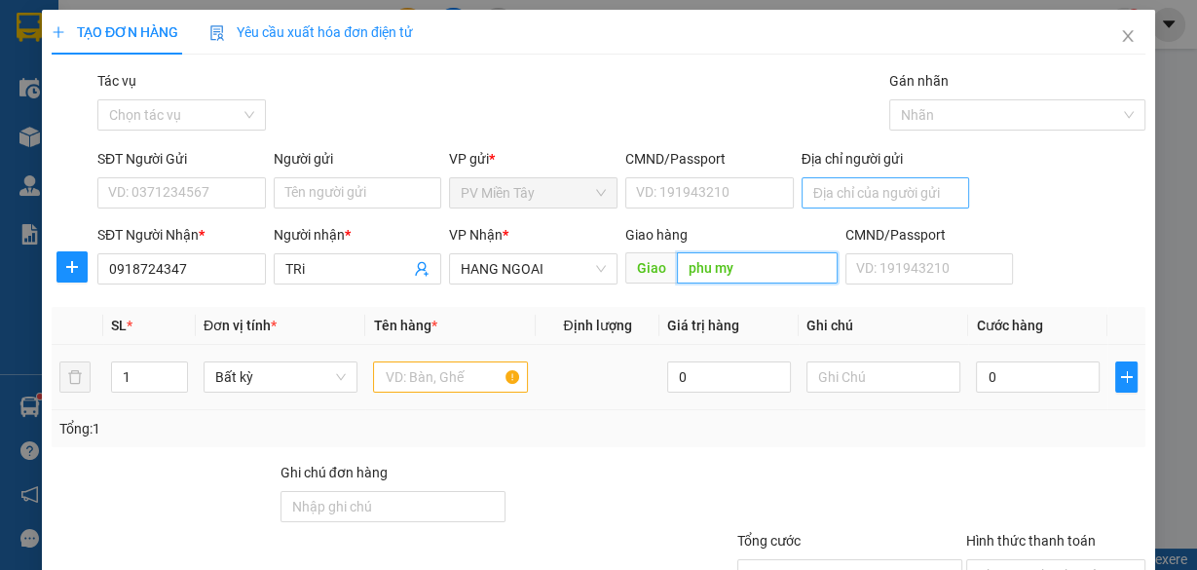
type input "phu my"
click at [923, 199] on input "Địa chỉ người gửi" at bounding box center [886, 192] width 169 height 31
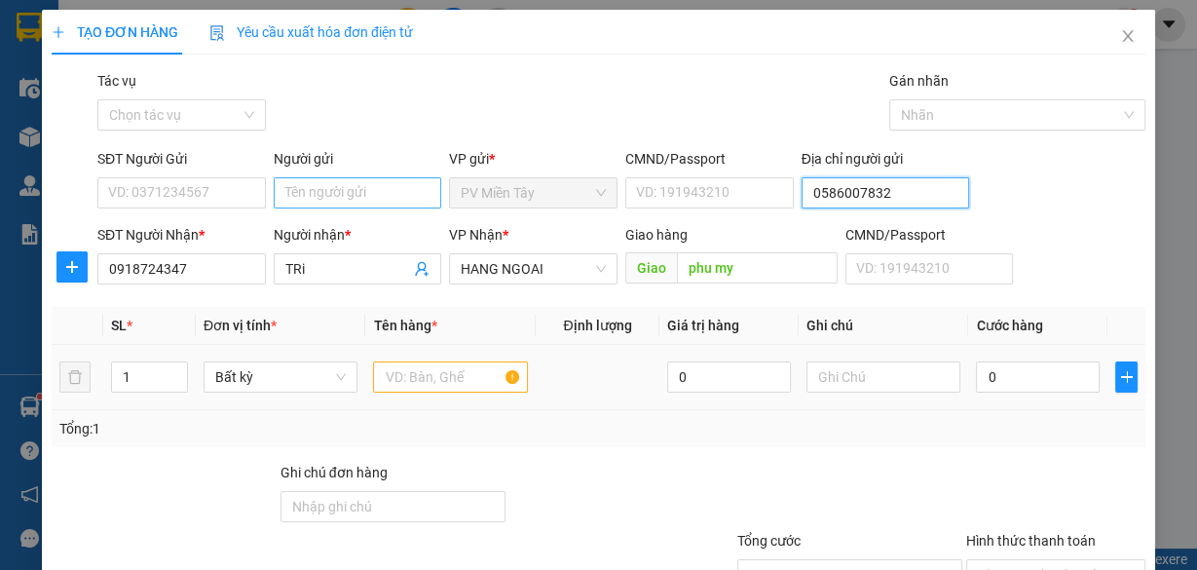
type input "0586007832"
click at [395, 206] on input "Người gửi" at bounding box center [358, 192] width 169 height 31
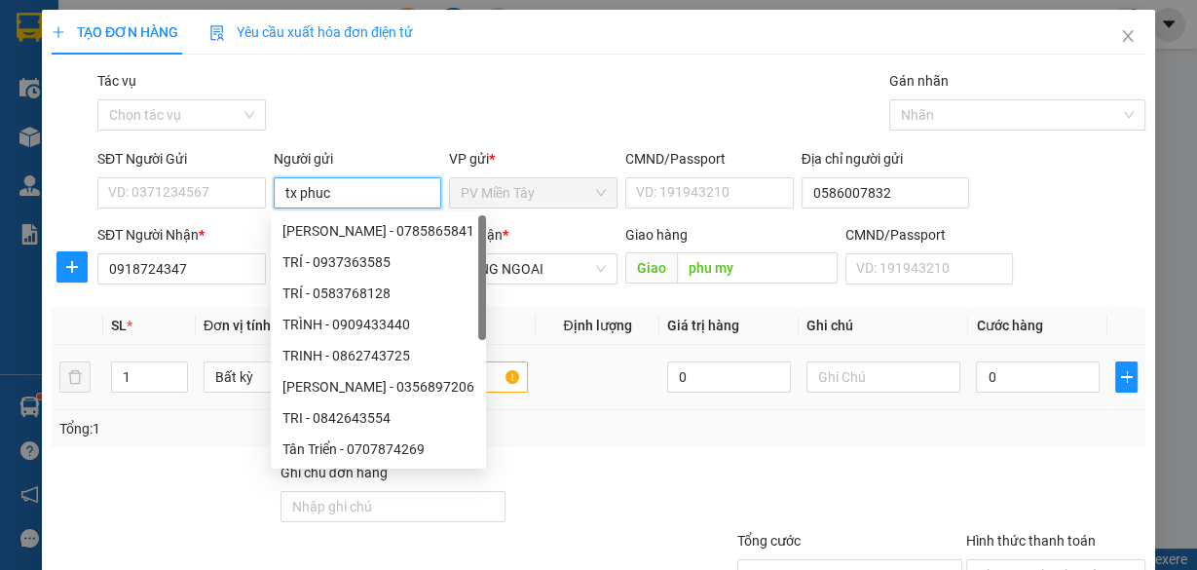
type input "tx phuc b"
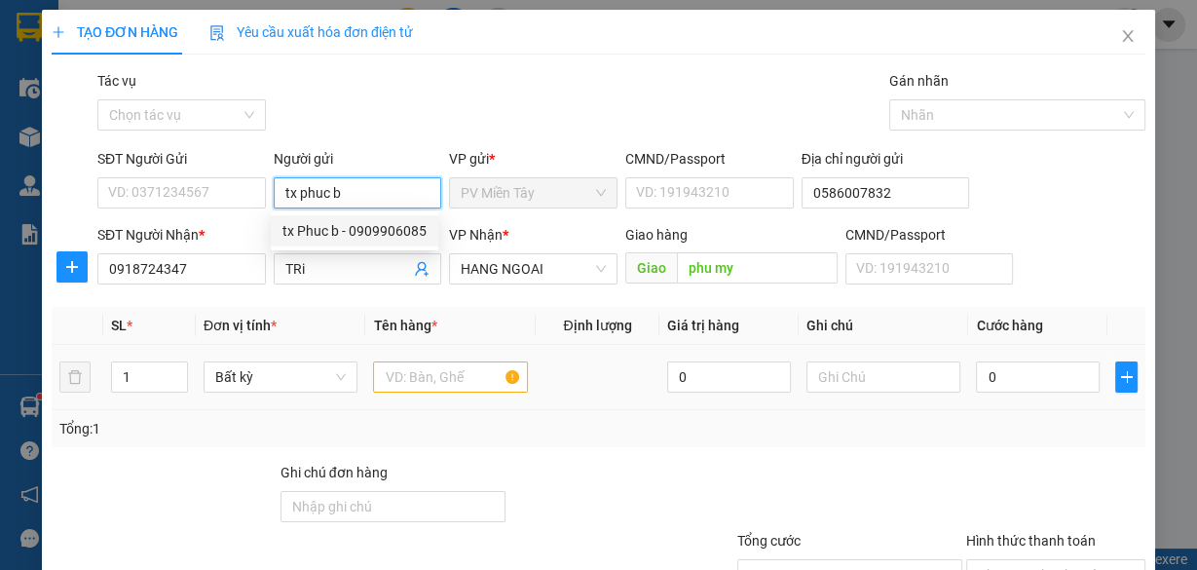
click at [391, 216] on div "tx Phuc b - 0909906085" at bounding box center [355, 230] width 168 height 31
type input "0909906085"
type input "tx Phuc b"
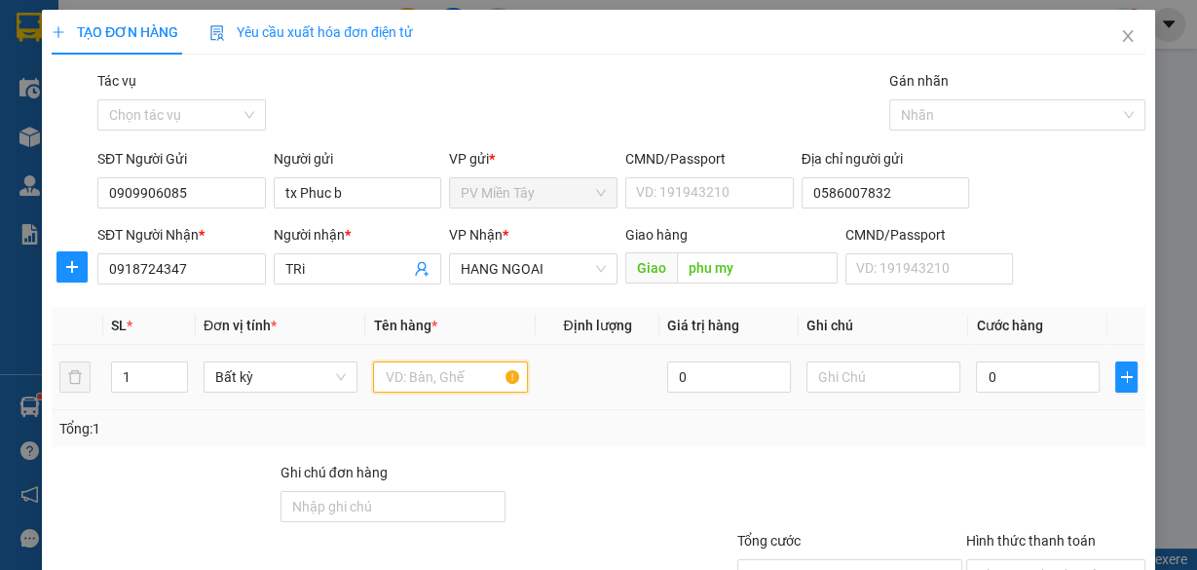
click at [433, 375] on input "text" at bounding box center [450, 376] width 155 height 31
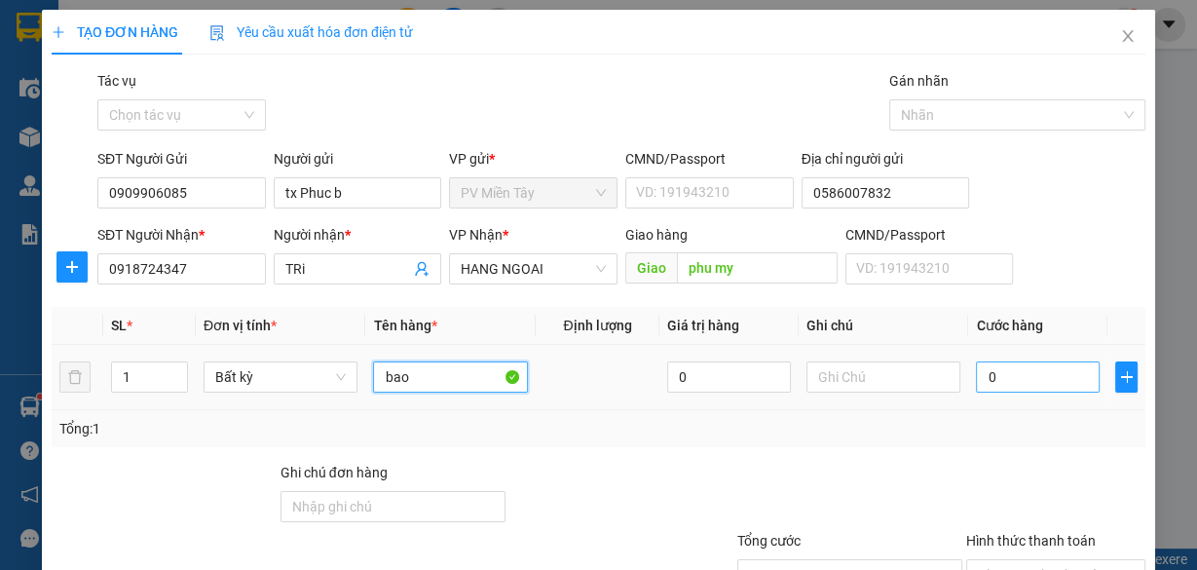
type input "bao"
click at [998, 380] on input "0" at bounding box center [1038, 376] width 124 height 31
type input "4"
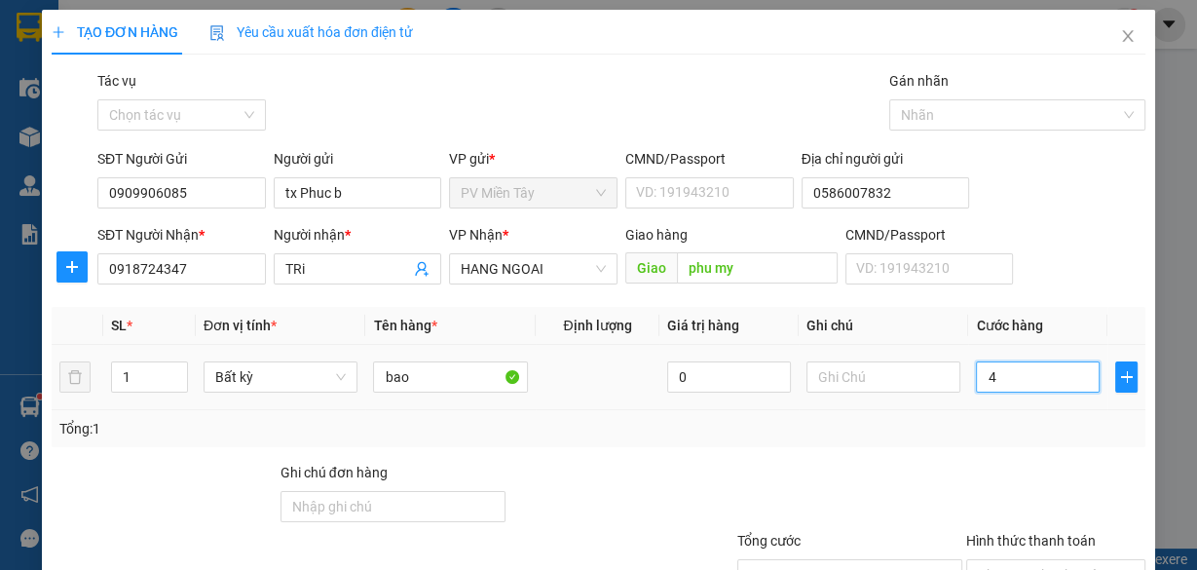
type input "40"
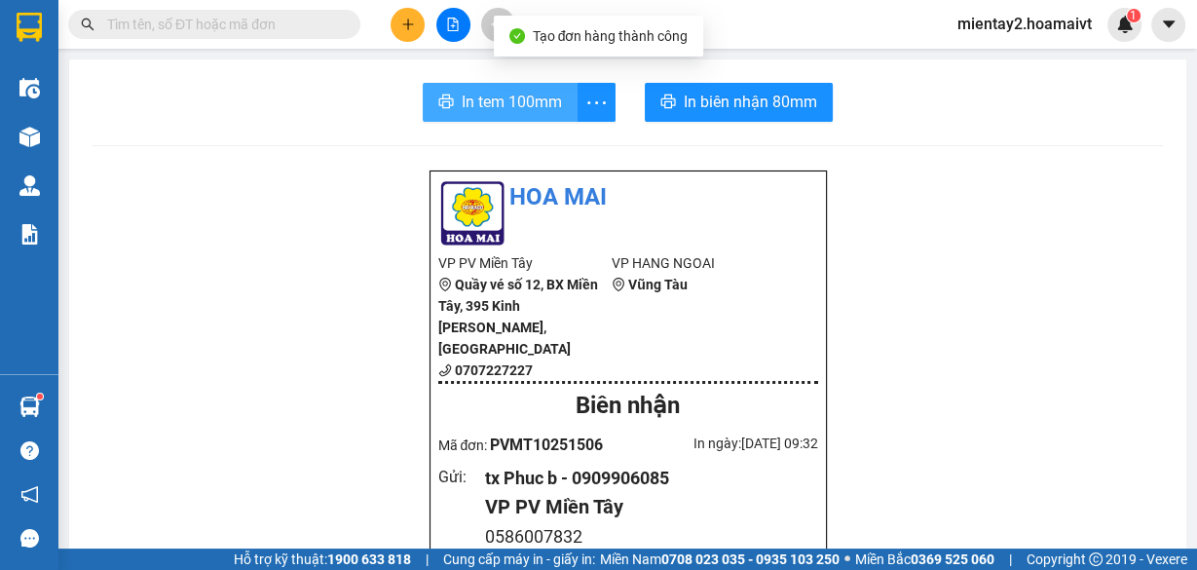
click at [546, 112] on span "In tem 100mm" at bounding box center [512, 102] width 100 height 24
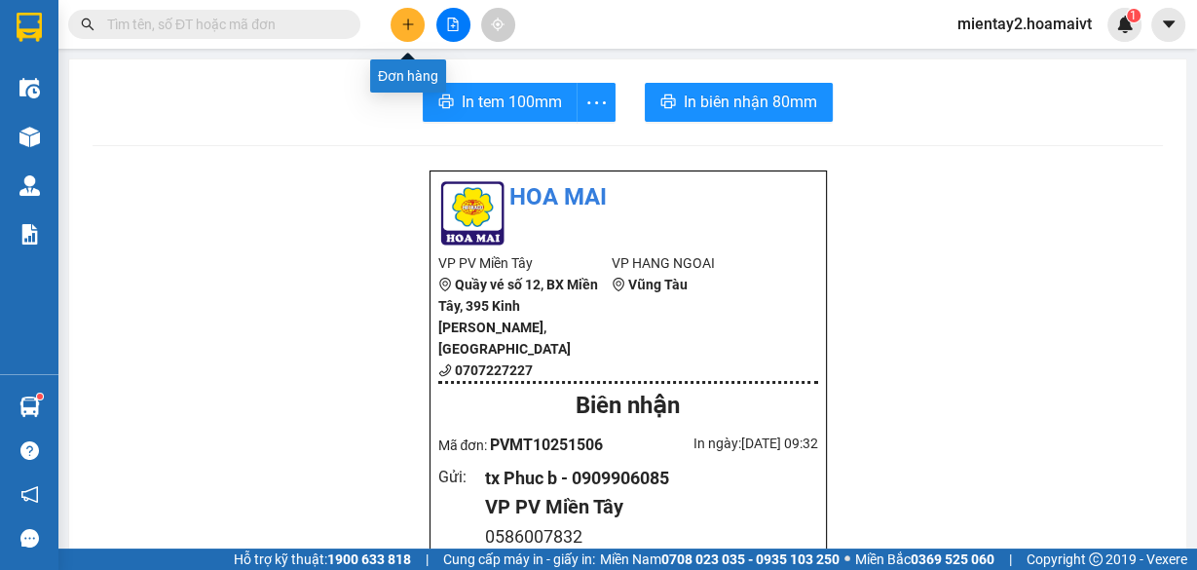
click at [410, 30] on icon "plus" at bounding box center [408, 25] width 14 height 14
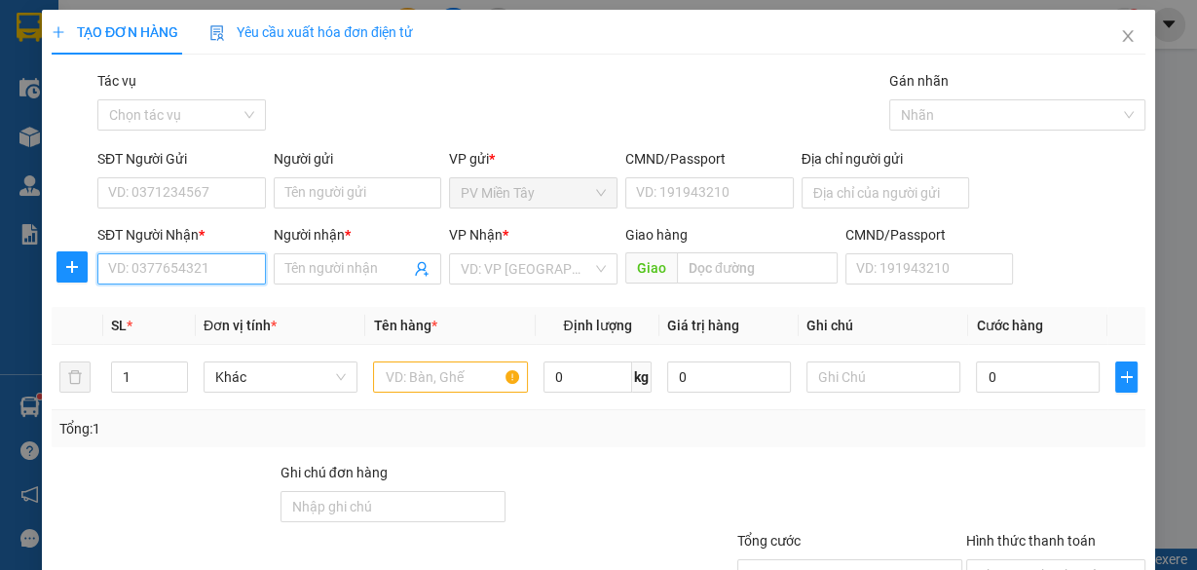
click at [192, 270] on input "SĐT Người Nhận *" at bounding box center [181, 268] width 169 height 31
type input "0794421"
click at [176, 297] on div "0794421378 - tuyet" at bounding box center [179, 306] width 143 height 21
type input "0931844598"
type input "0794421378"
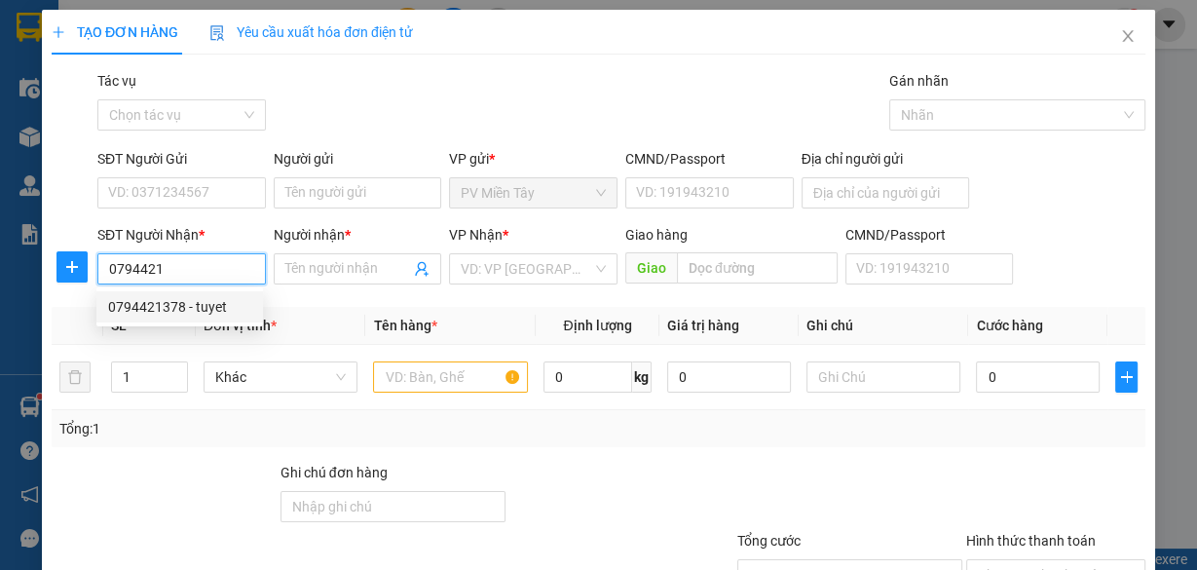
type input "tuyet"
type input "[PERSON_NAME]"
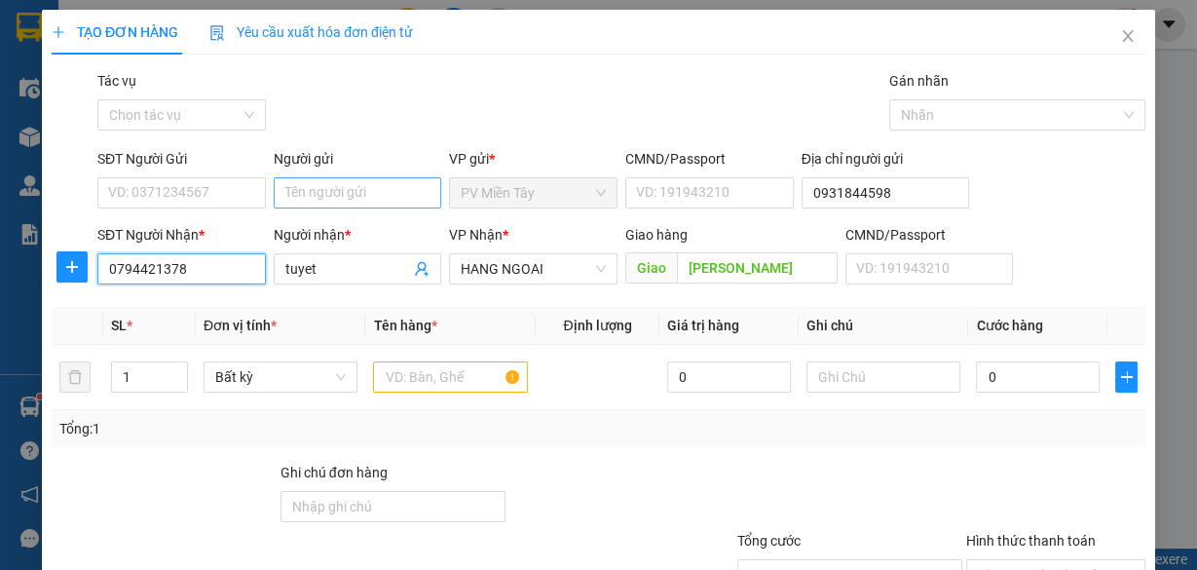
type input "0794421378"
click at [414, 193] on input "Người gửi" at bounding box center [358, 192] width 169 height 31
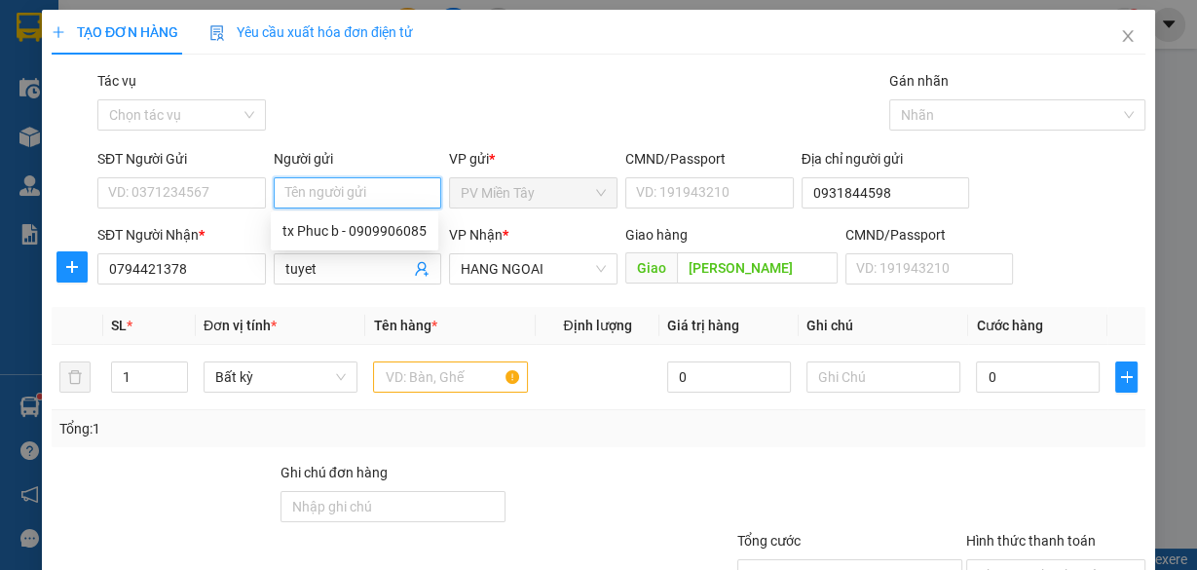
click at [414, 193] on input "Người gửi" at bounding box center [358, 192] width 169 height 31
click at [320, 233] on div "tx Phuc b - 0909906085" at bounding box center [355, 230] width 144 height 21
type input "0909906085"
type input "tx Phuc b"
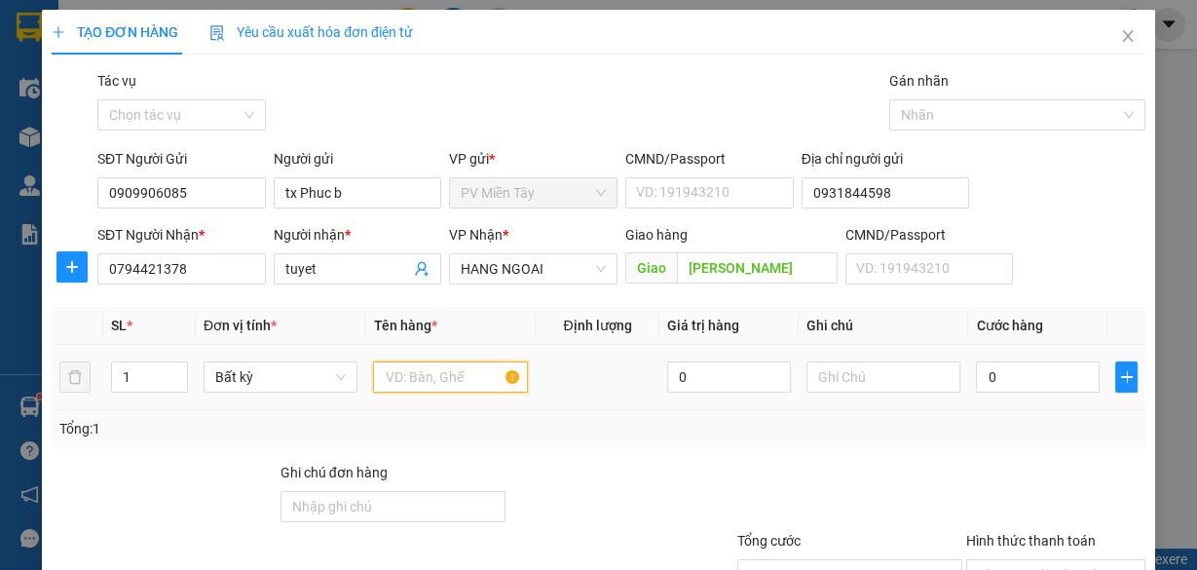
click at [471, 378] on input "text" at bounding box center [450, 376] width 155 height 31
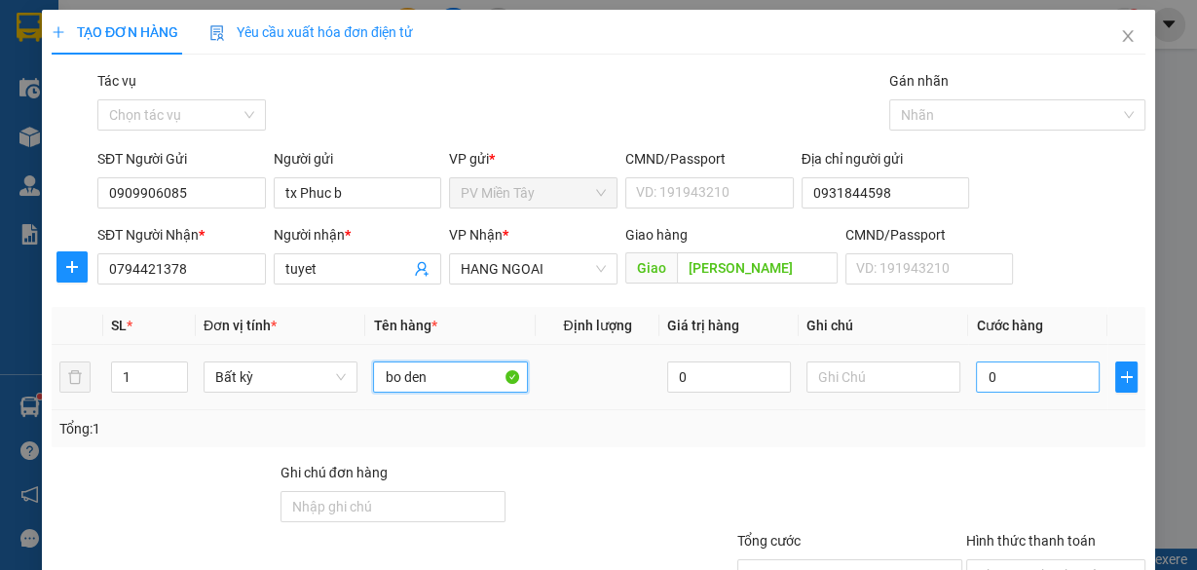
type input "bo den"
click at [1013, 384] on input "0" at bounding box center [1038, 376] width 124 height 31
type input "4"
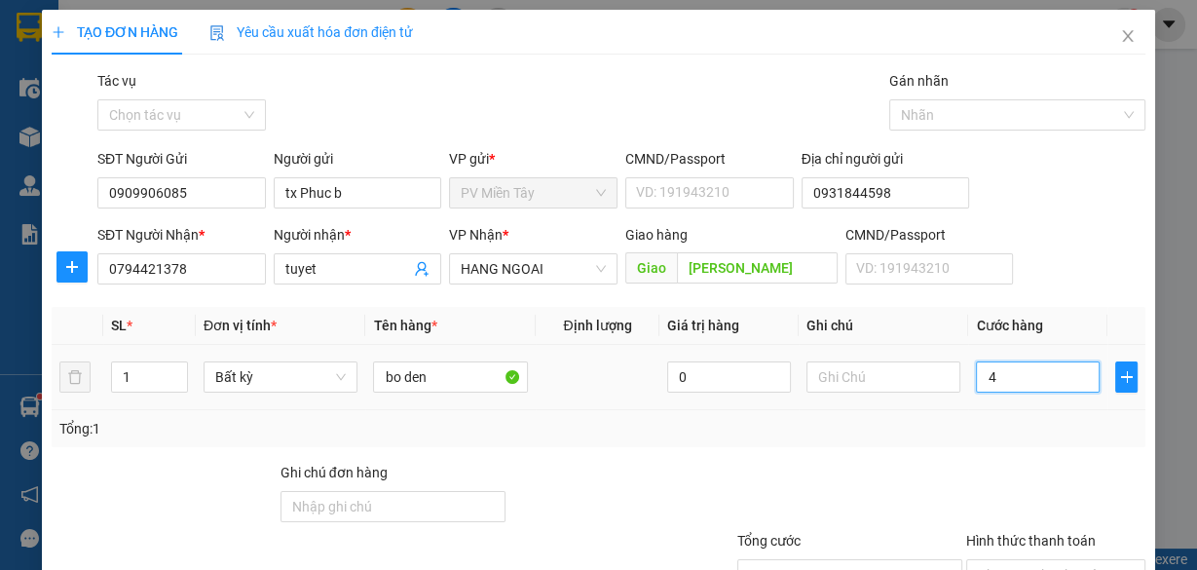
type input "40"
type input "40.000"
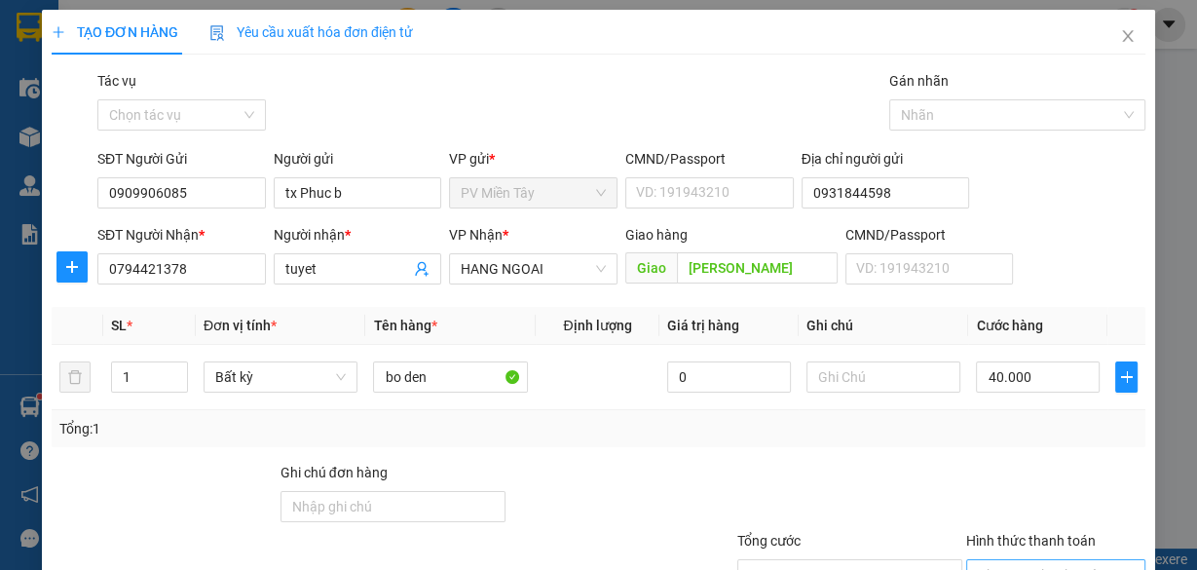
click at [1029, 560] on input "Hình thức thanh toán" at bounding box center [1049, 574] width 142 height 29
type input "0"
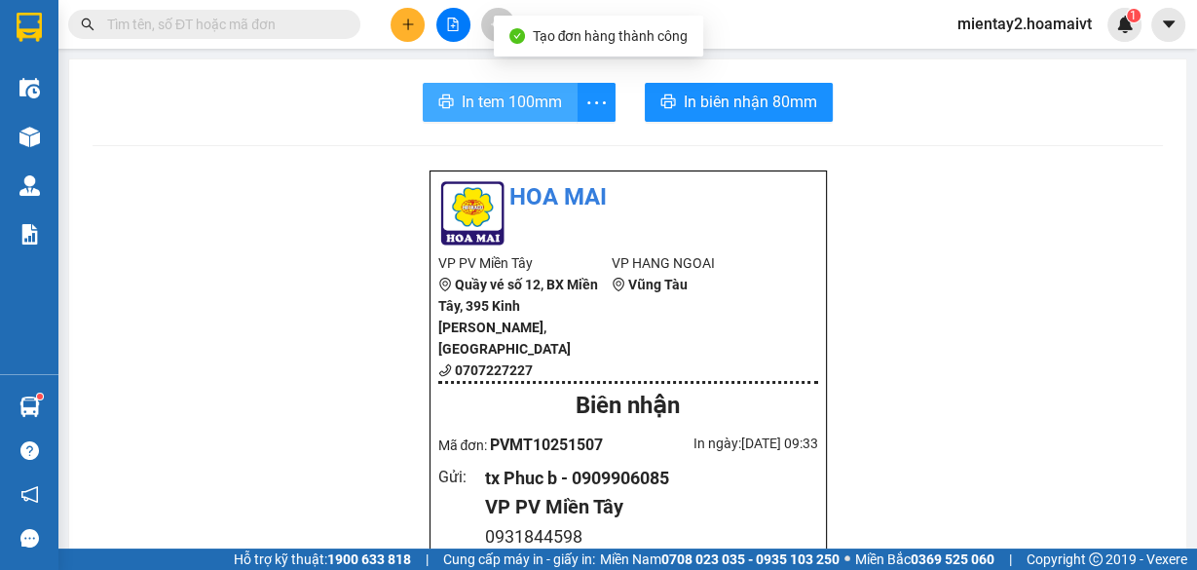
click at [488, 104] on span "In tem 100mm" at bounding box center [512, 102] width 100 height 24
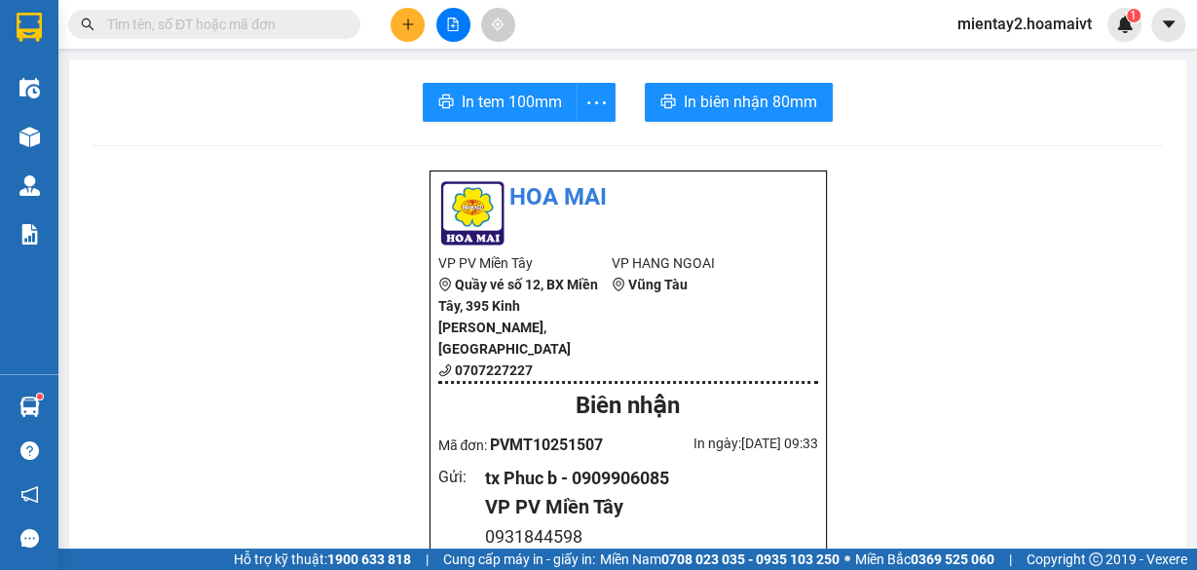
click at [407, 23] on icon "plus" at bounding box center [407, 24] width 1 height 11
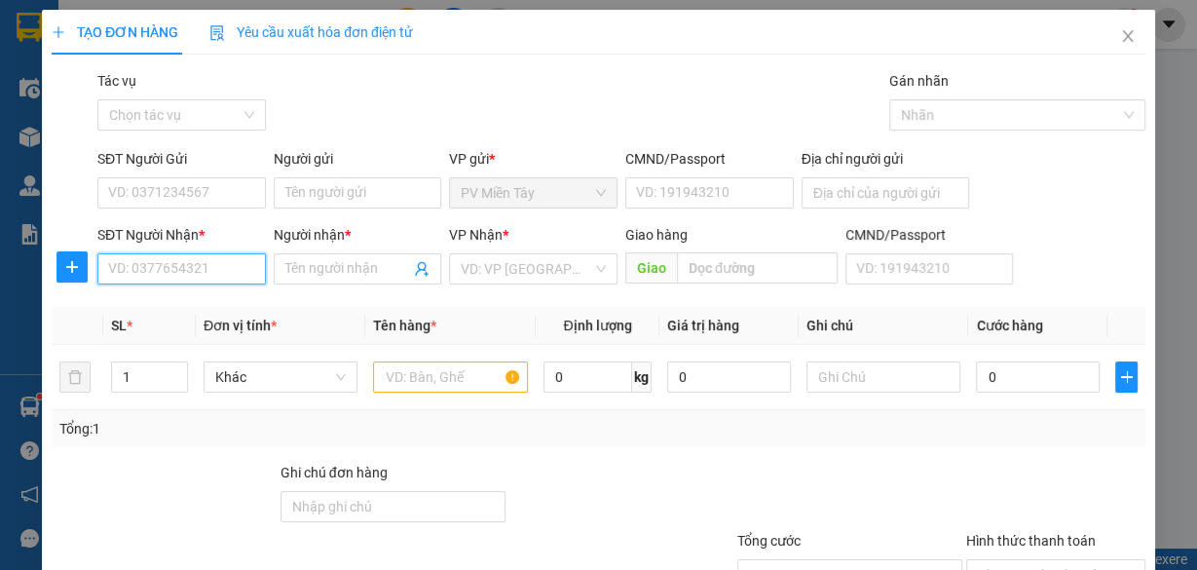
click at [170, 266] on input "SĐT Người Nhận *" at bounding box center [181, 268] width 169 height 31
click at [173, 307] on div "0392458935 - du" at bounding box center [179, 306] width 143 height 21
type input "0392458935"
type input "du"
type input "cAI MEP"
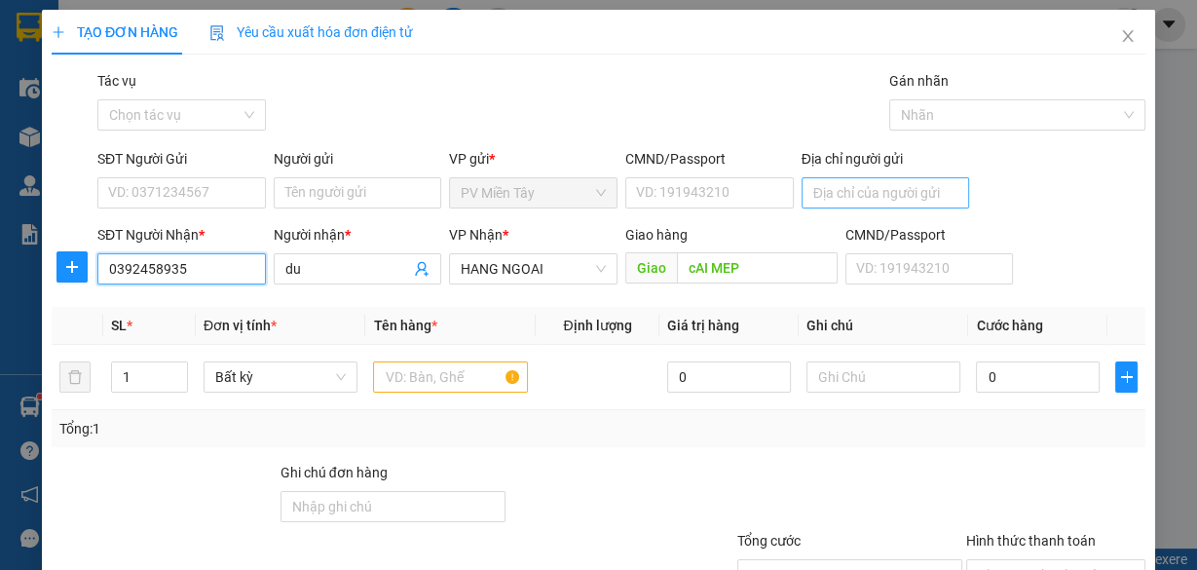
type input "0392458935"
click at [843, 186] on input "Địa chỉ người gửi" at bounding box center [886, 192] width 169 height 31
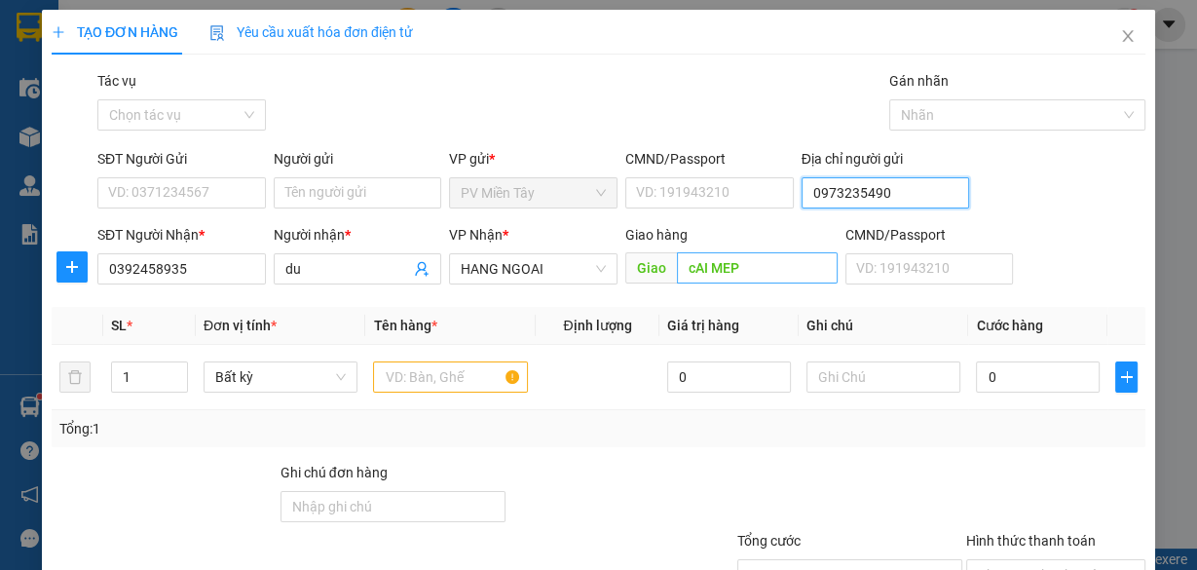
type input "0973235490"
click at [687, 266] on input "cAI MEP" at bounding box center [757, 267] width 161 height 31
type input "Cai Mep"
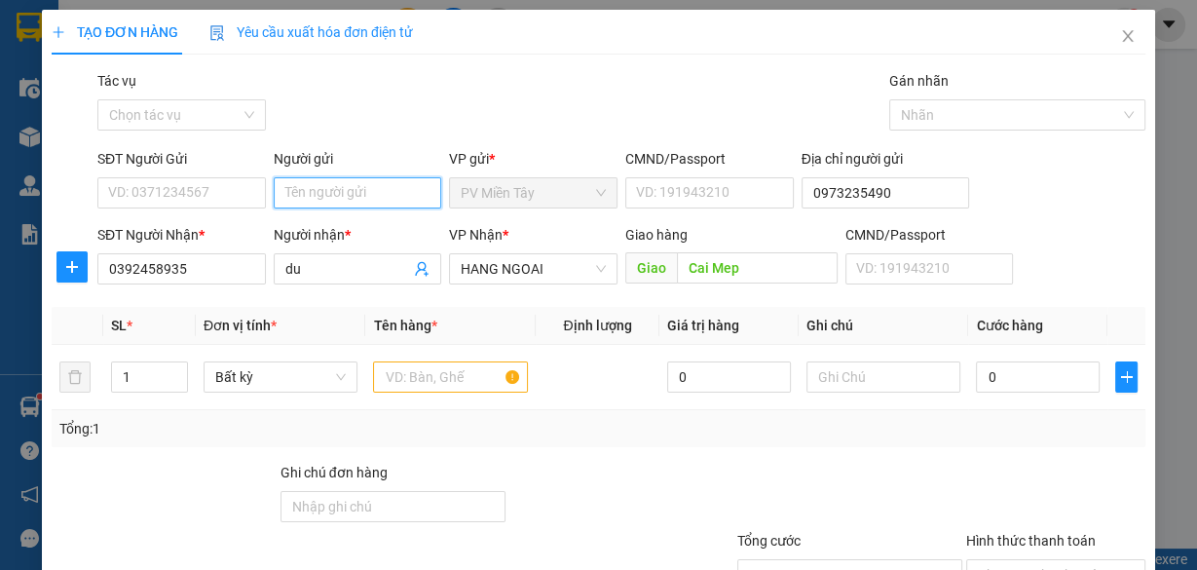
click at [360, 189] on input "Người gửi" at bounding box center [358, 192] width 169 height 31
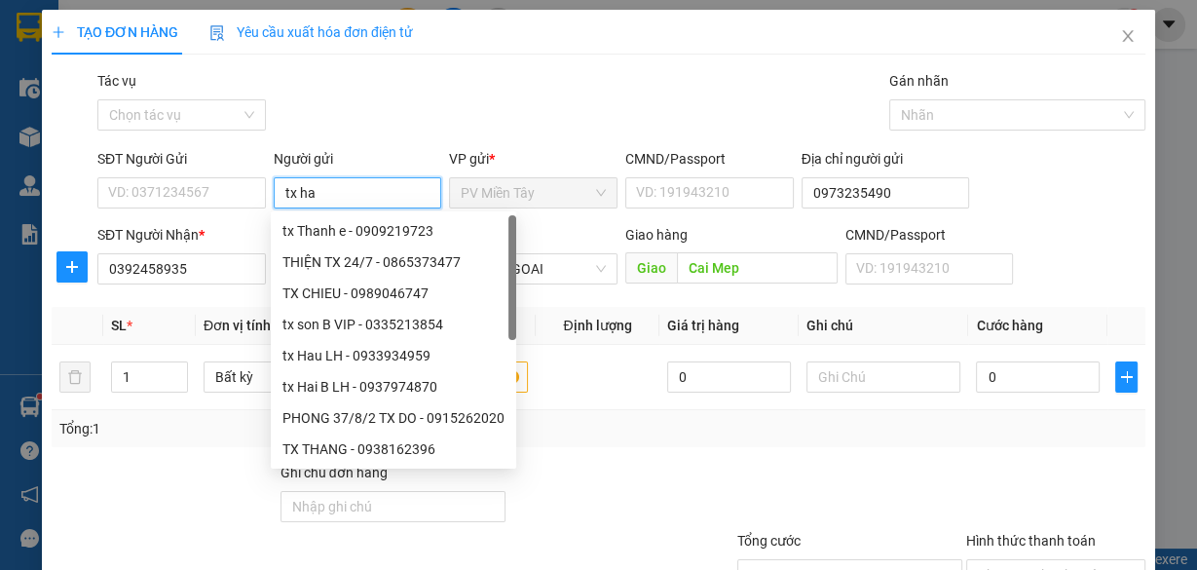
type input "tx hao"
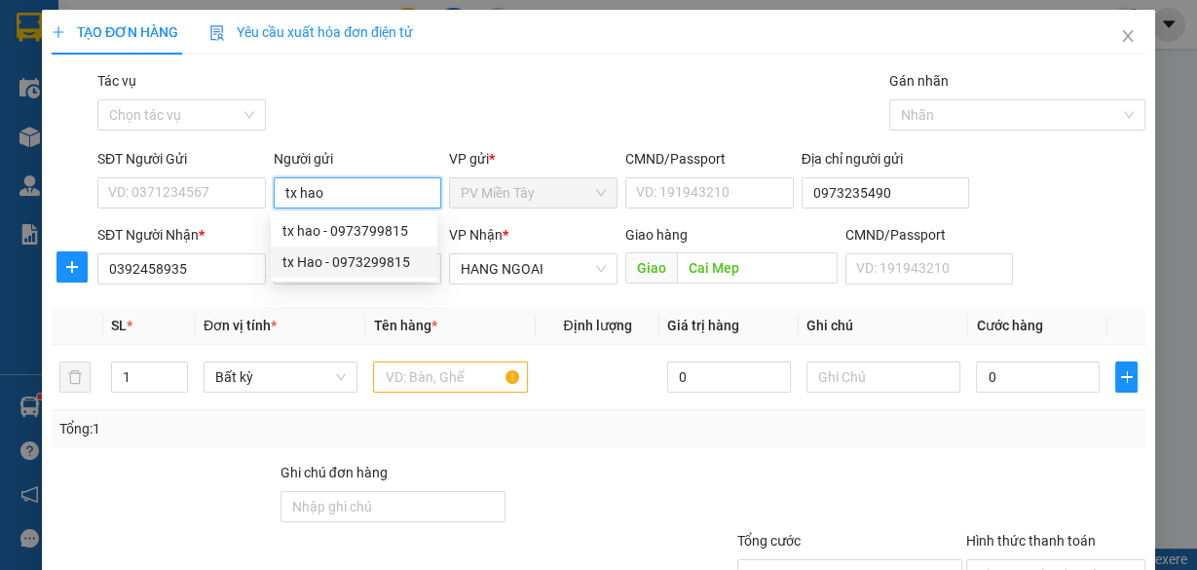
click at [376, 259] on div "tx Hao - 0973299815" at bounding box center [354, 261] width 143 height 21
type input "0973299815"
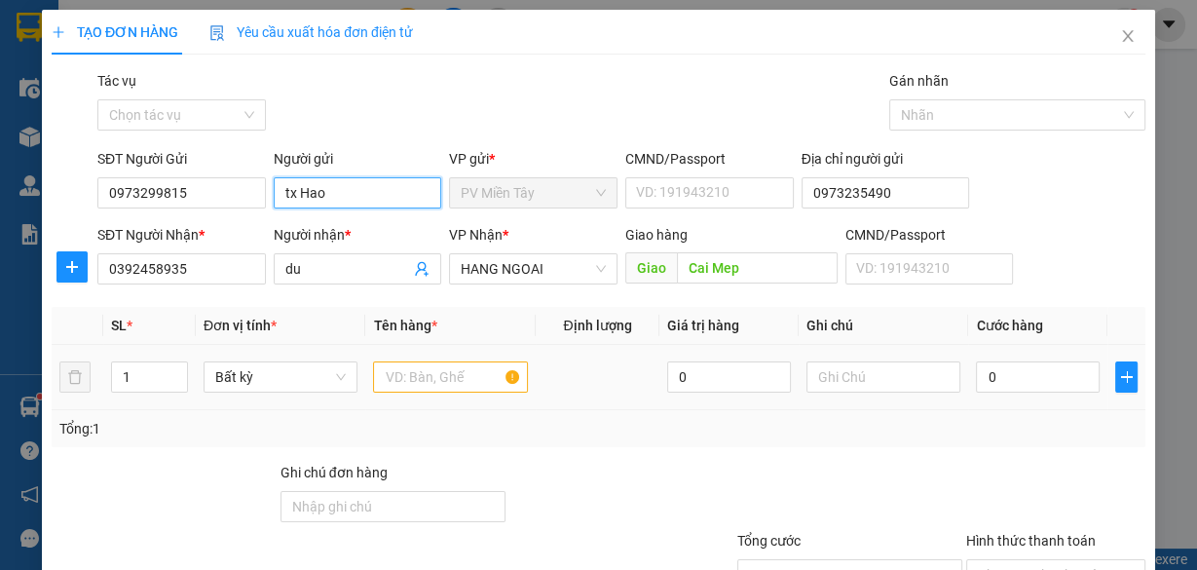
type input "tx Hao"
click at [421, 372] on input "text" at bounding box center [450, 376] width 155 height 31
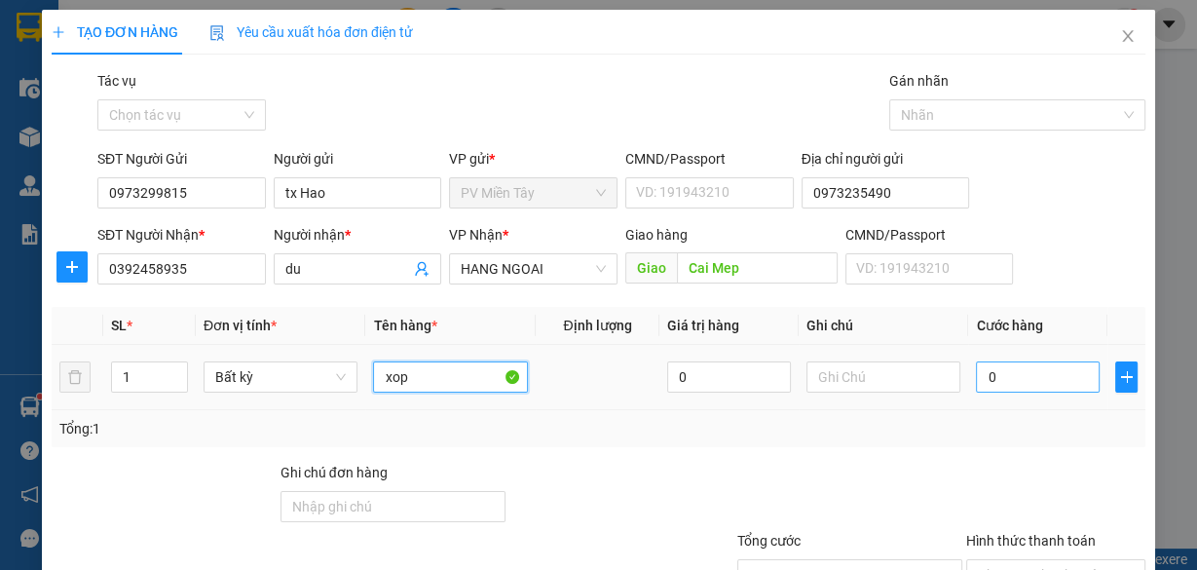
type input "xop"
click at [1023, 370] on input "0" at bounding box center [1038, 376] width 124 height 31
type input "4"
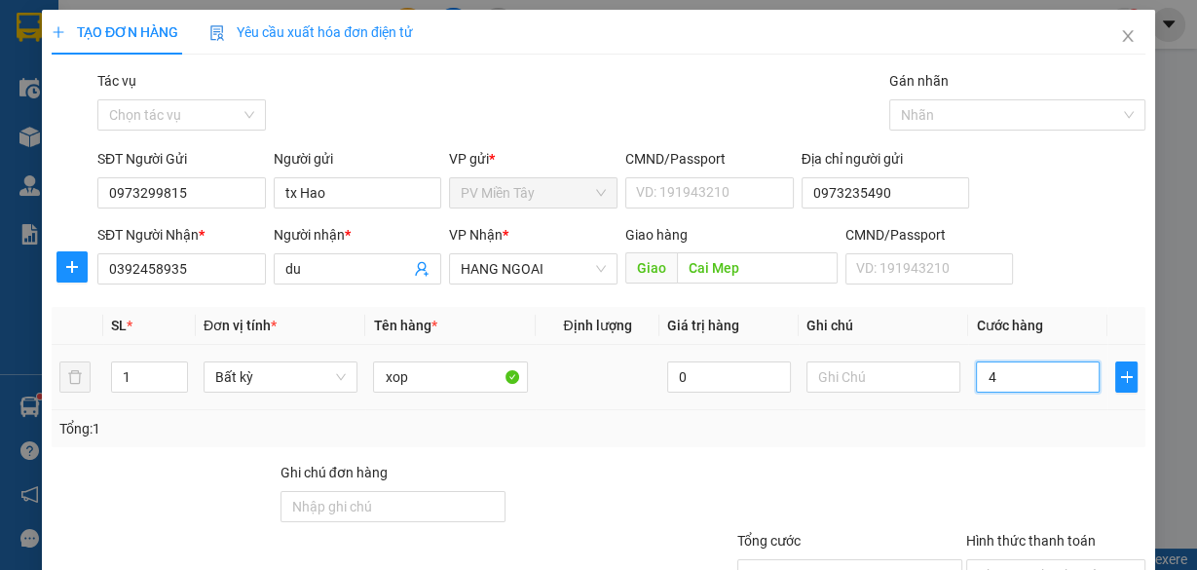
type input "40"
type input "40.000"
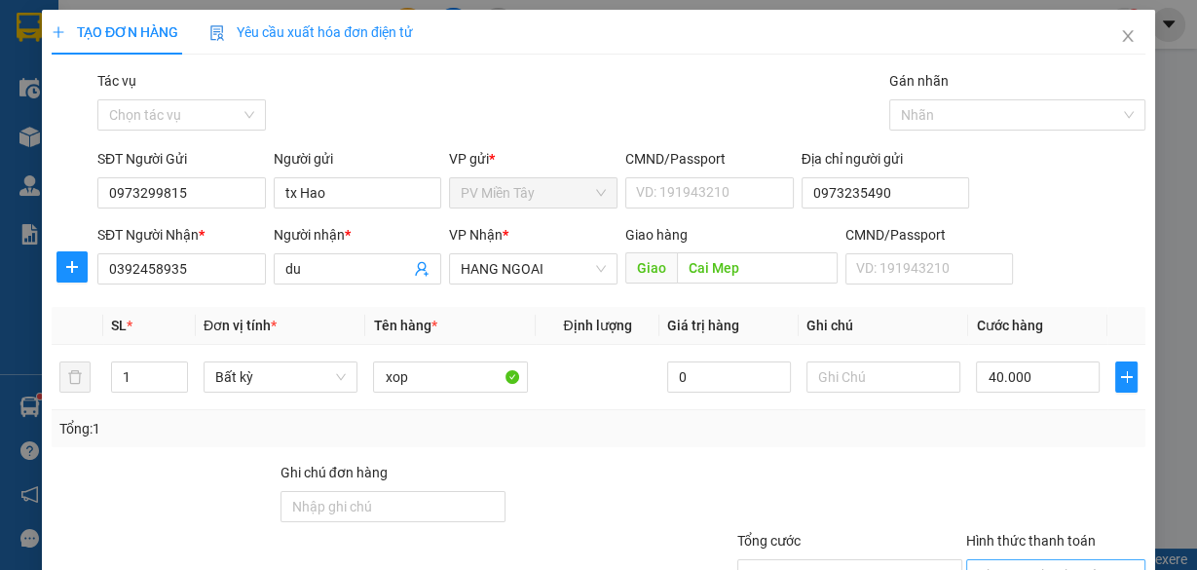
click at [1063, 560] on input "Hình thức thanh toán" at bounding box center [1049, 574] width 142 height 29
type input "0"
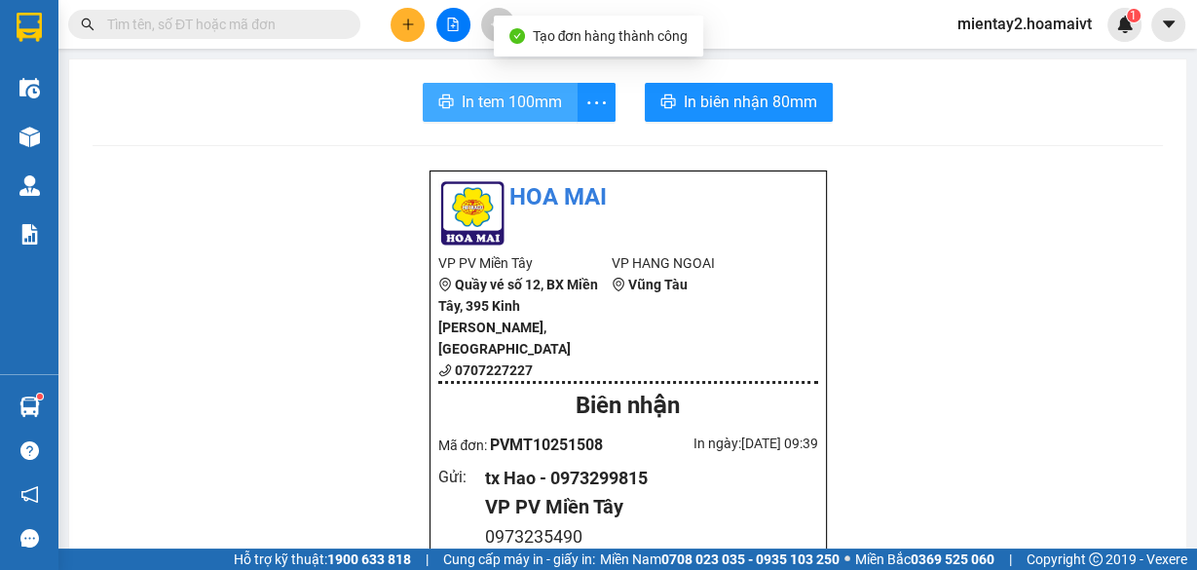
click at [526, 99] on span "In tem 100mm" at bounding box center [512, 102] width 100 height 24
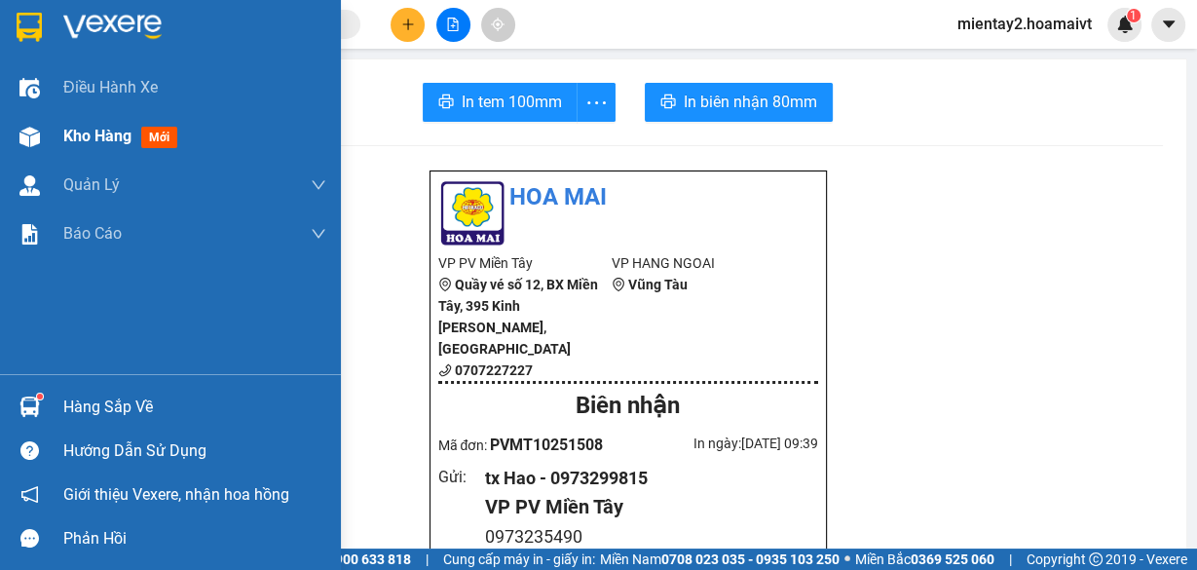
click at [80, 135] on span "Kho hàng" at bounding box center [97, 136] width 68 height 19
